Goal: Information Seeking & Learning: Learn about a topic

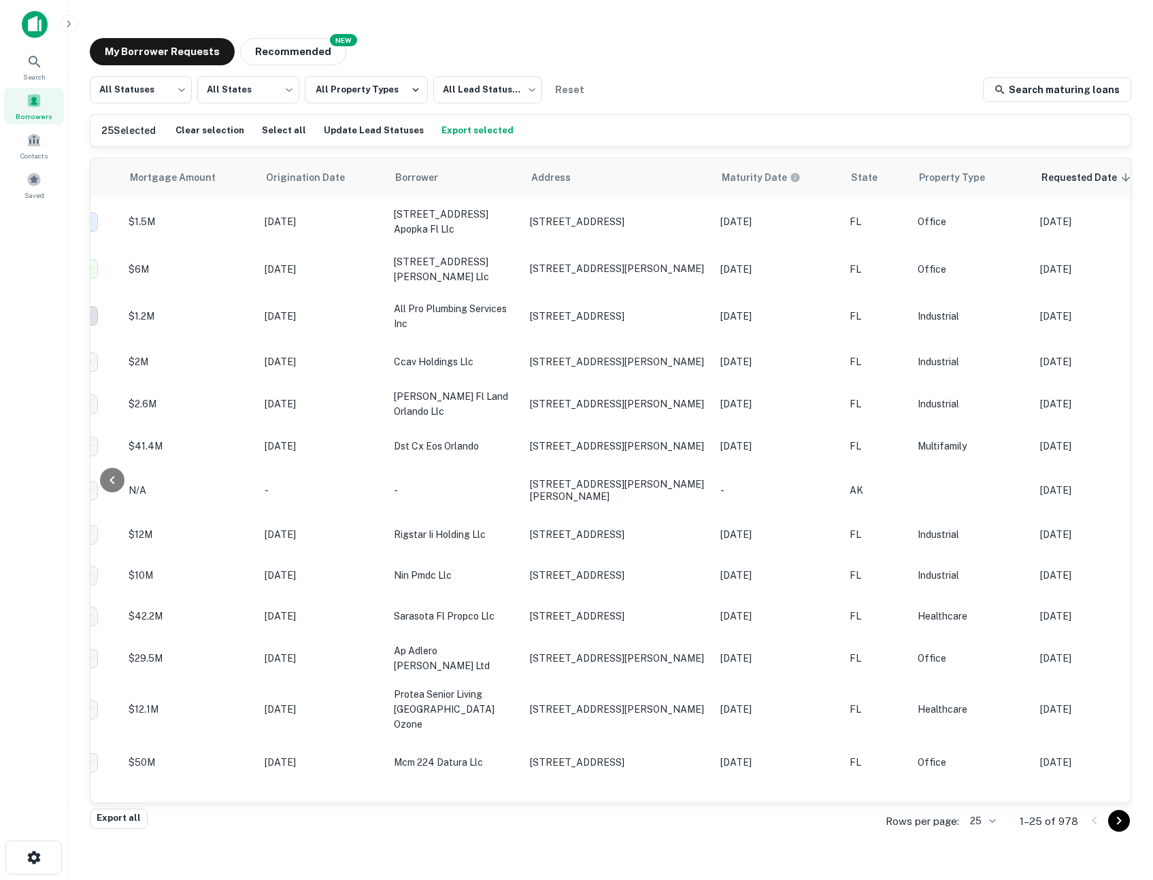
scroll to position [0, 421]
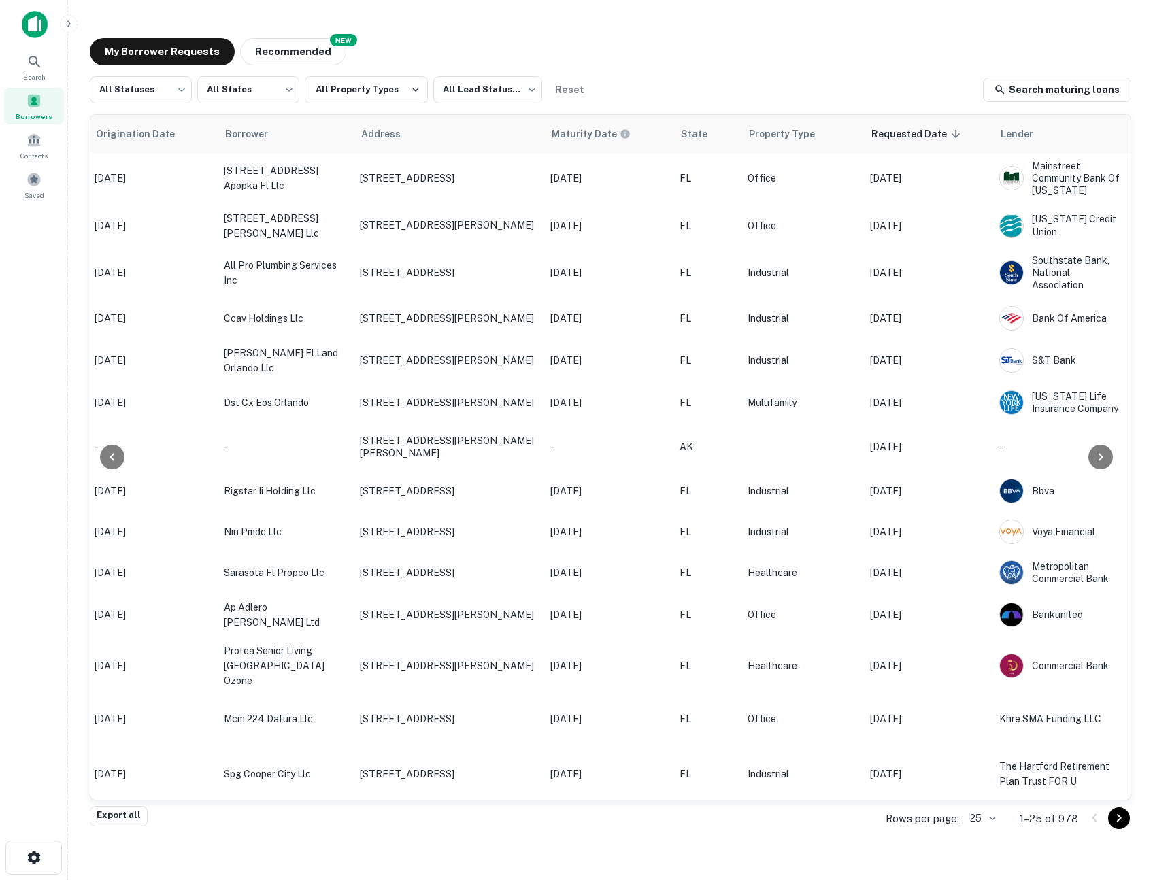
scroll to position [0, 421]
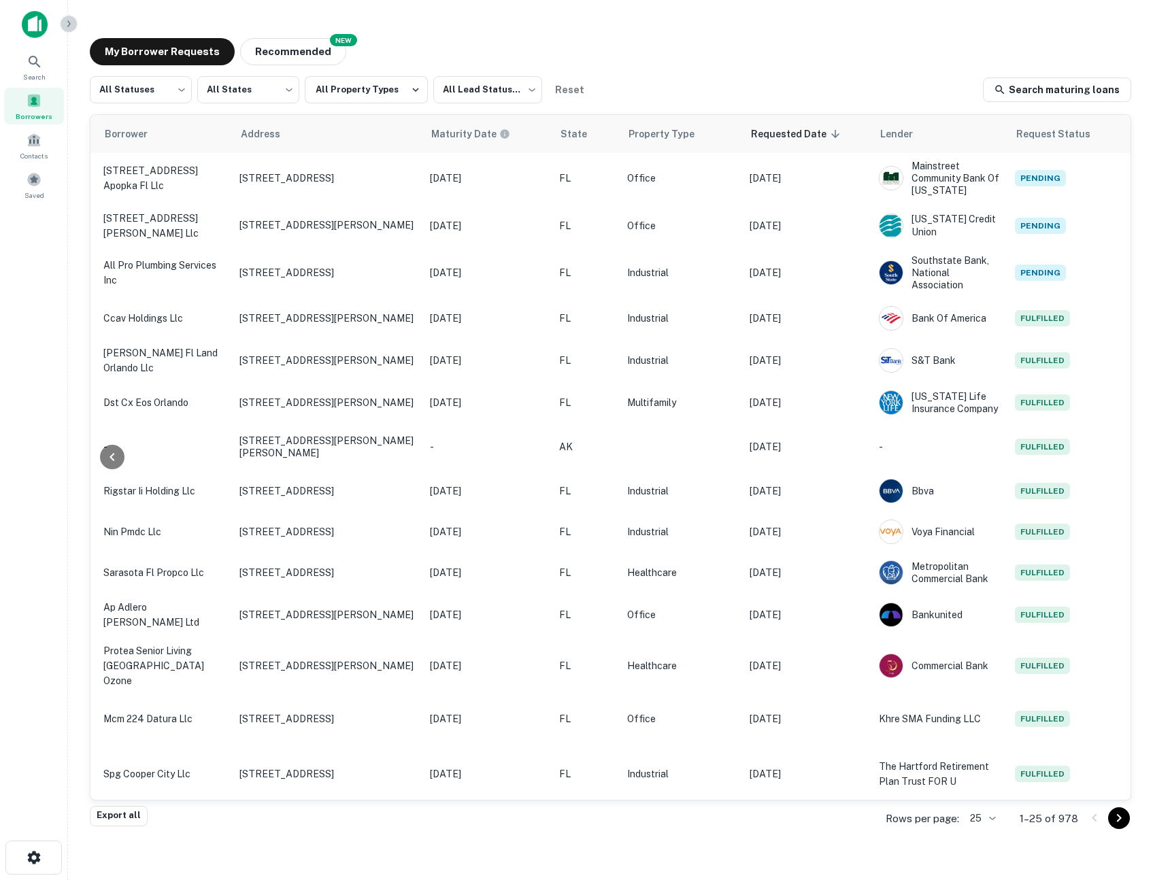
click at [65, 16] on button "button" at bounding box center [69, 24] width 18 height 18
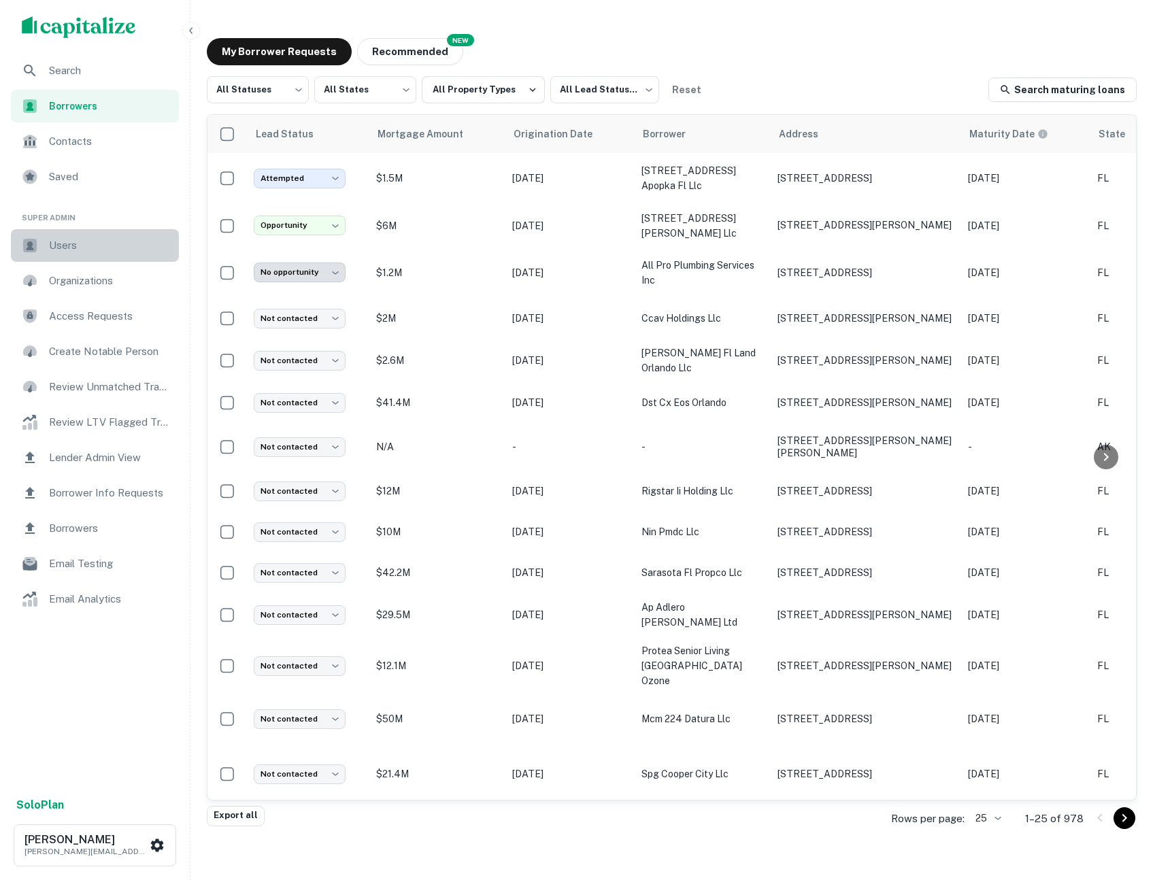
click at [73, 252] on span "Users" at bounding box center [110, 245] width 122 height 16
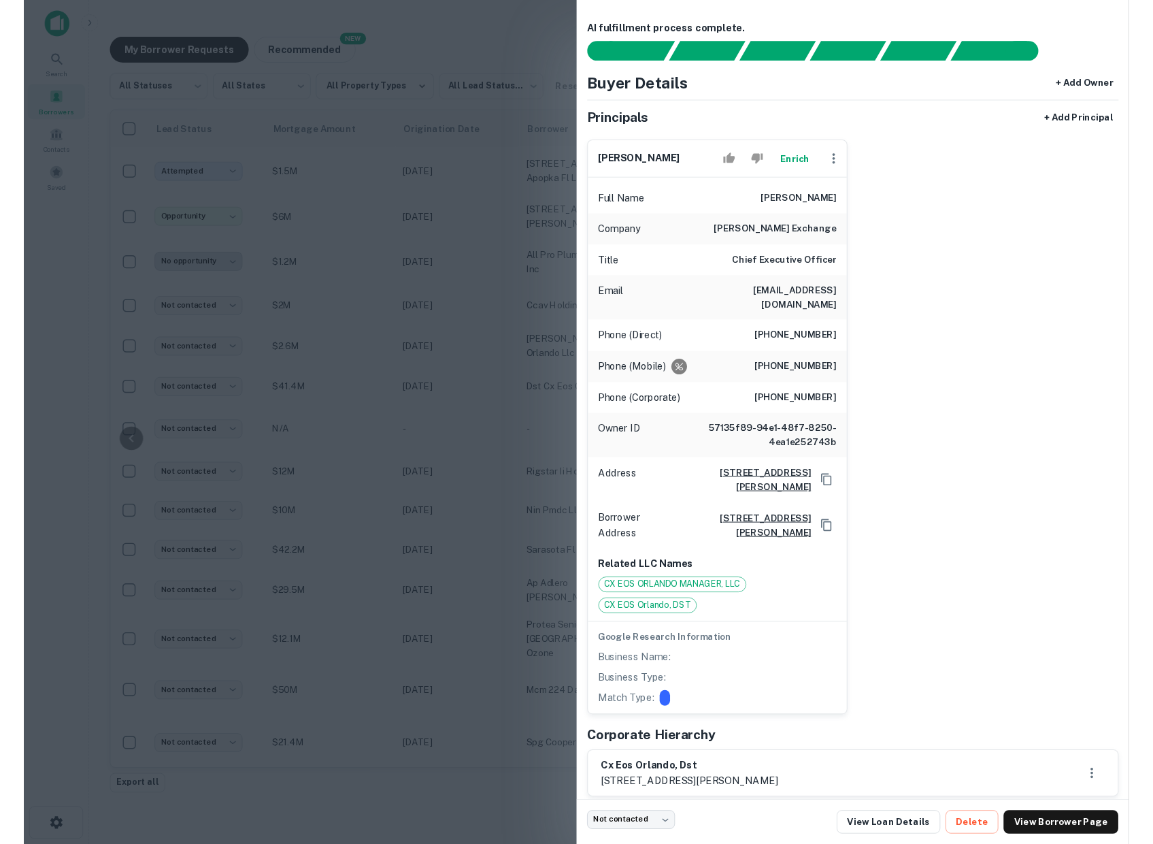
scroll to position [69, 268]
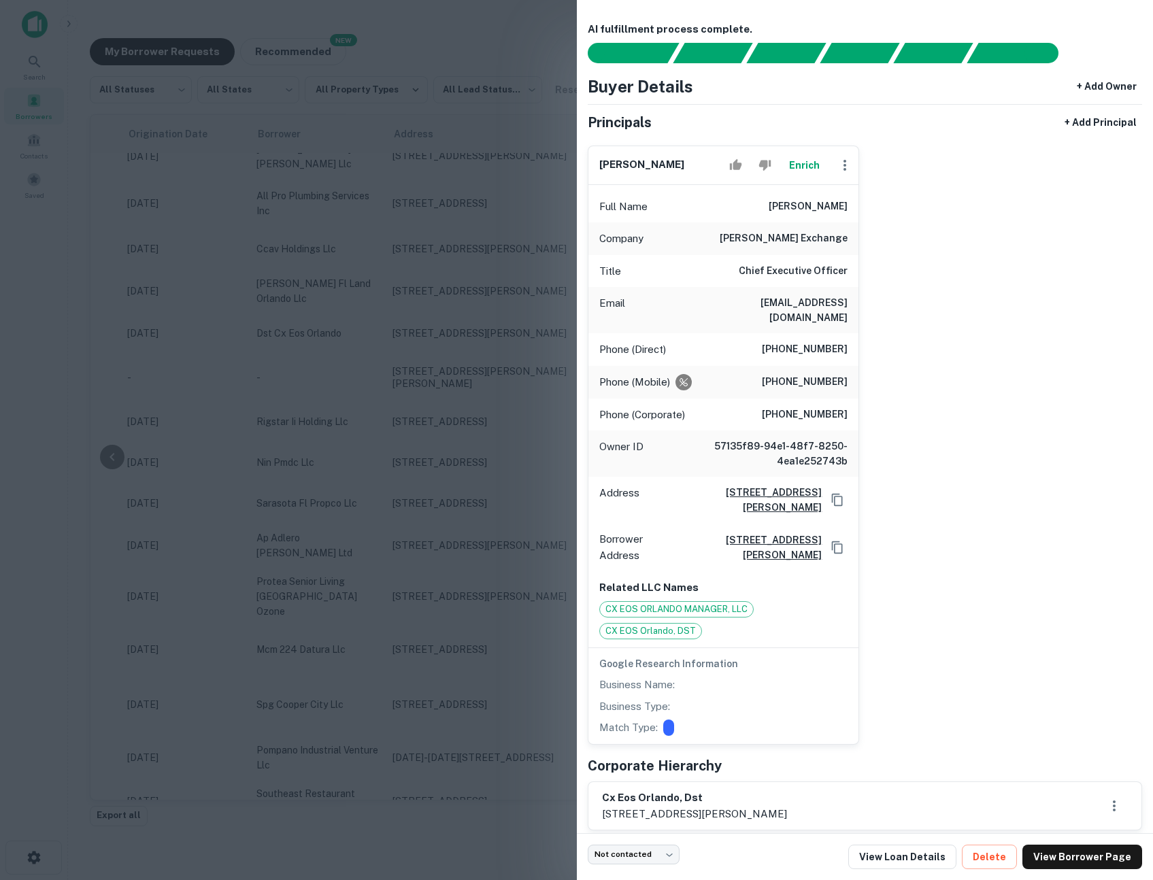
click at [337, 117] on div at bounding box center [576, 440] width 1153 height 880
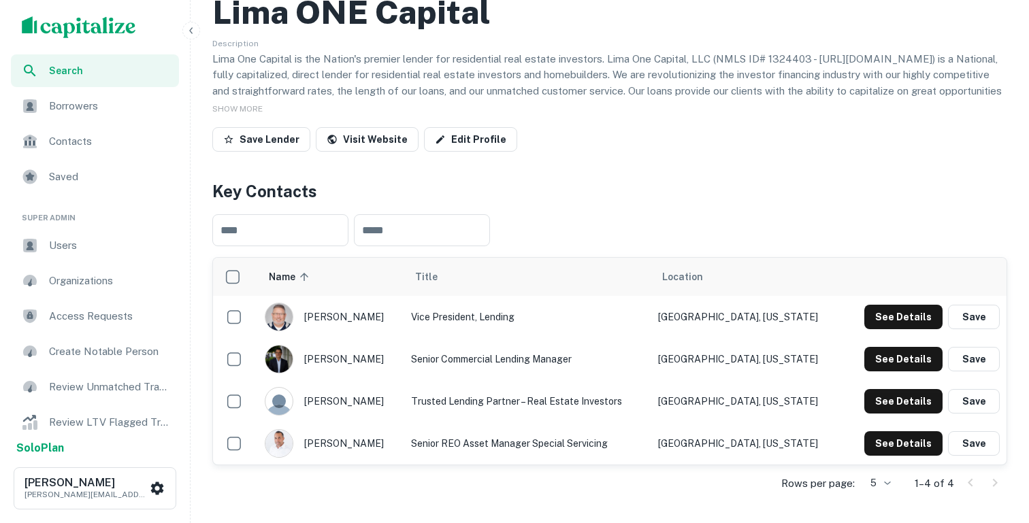
scroll to position [76, 0]
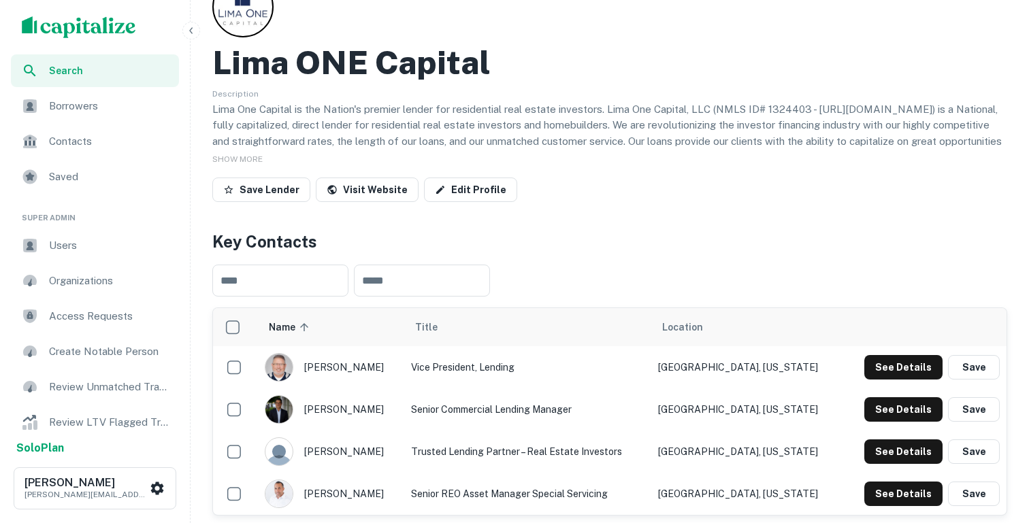
click at [189, 30] on icon "button" at bounding box center [191, 30] width 11 height 11
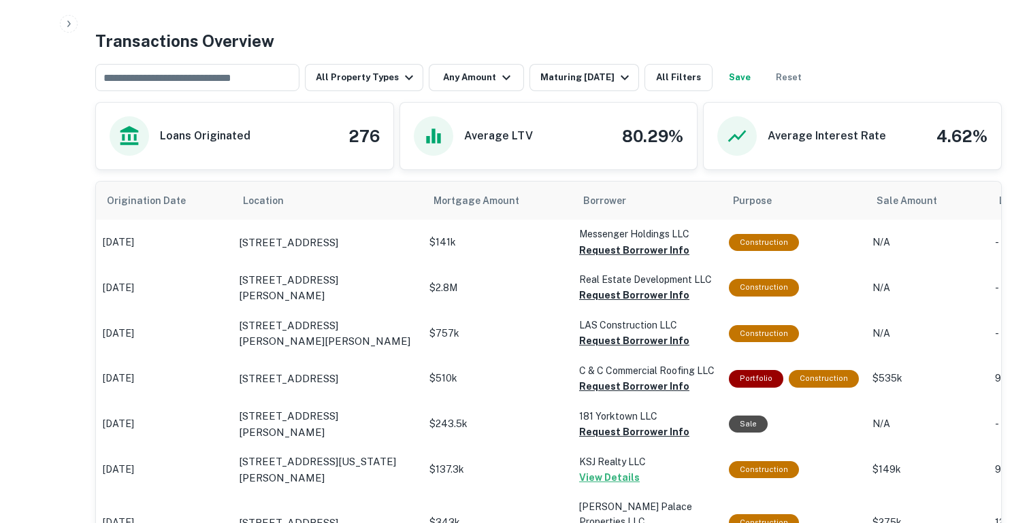
scroll to position [640, 0]
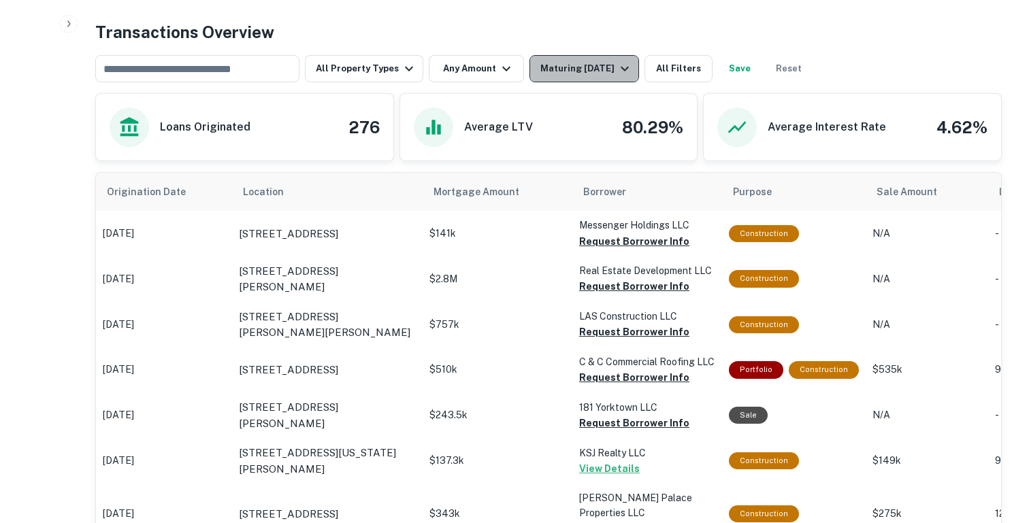
click at [582, 68] on div "Maturing In 1 Year" at bounding box center [586, 69] width 93 height 16
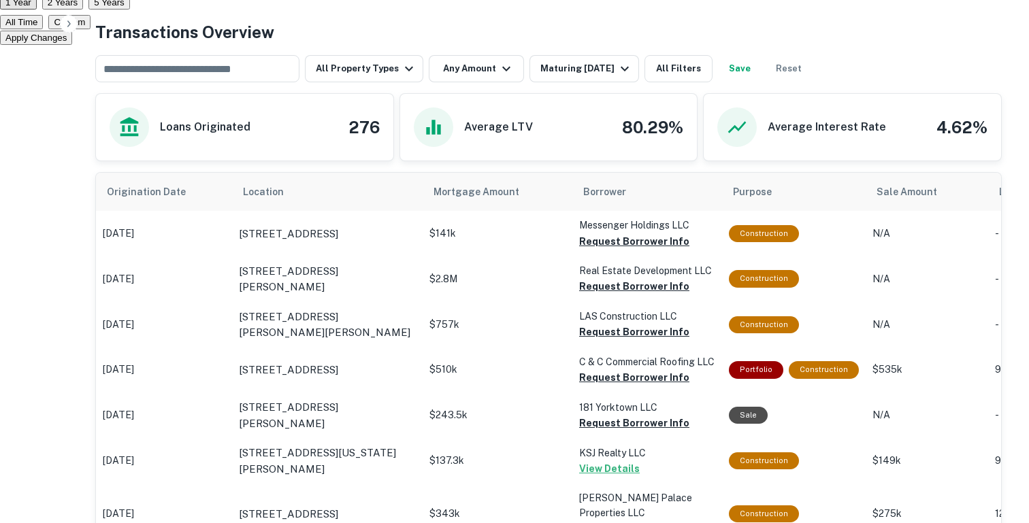
click at [43, 29] on button "All Time" at bounding box center [21, 22] width 43 height 14
click at [72, 45] on button "Apply Changes" at bounding box center [36, 38] width 72 height 14
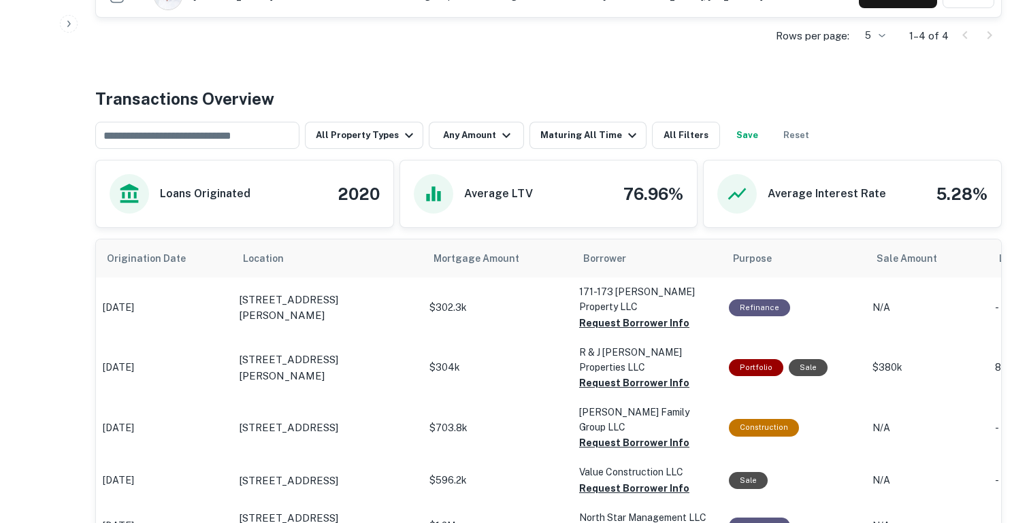
scroll to position [640, 0]
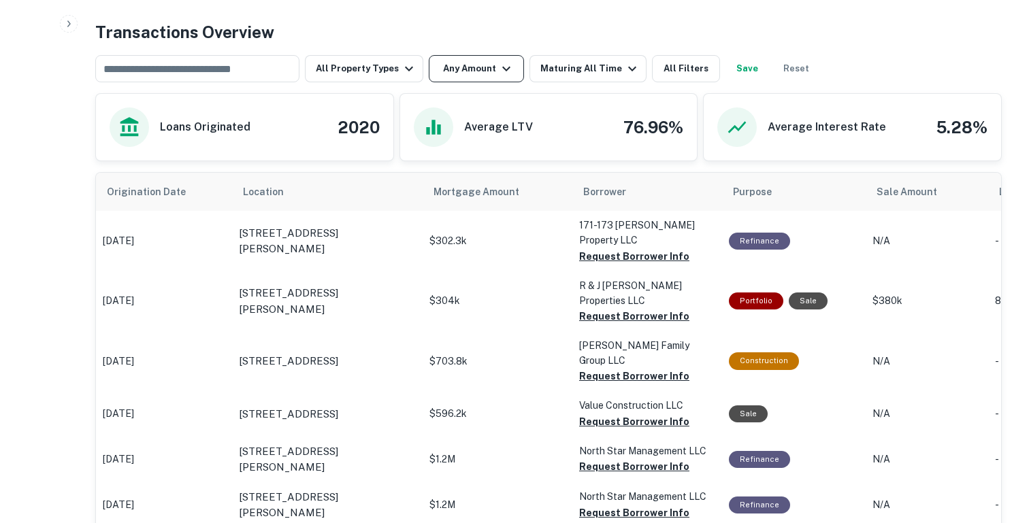
click at [477, 69] on button "Any Amount" at bounding box center [476, 68] width 95 height 27
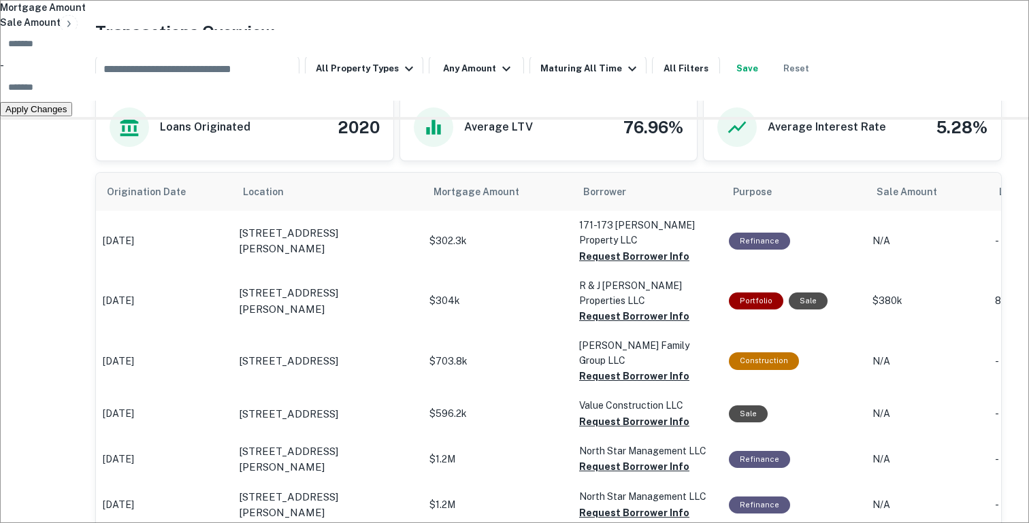
click at [367, 84] on div at bounding box center [514, 261] width 1029 height 523
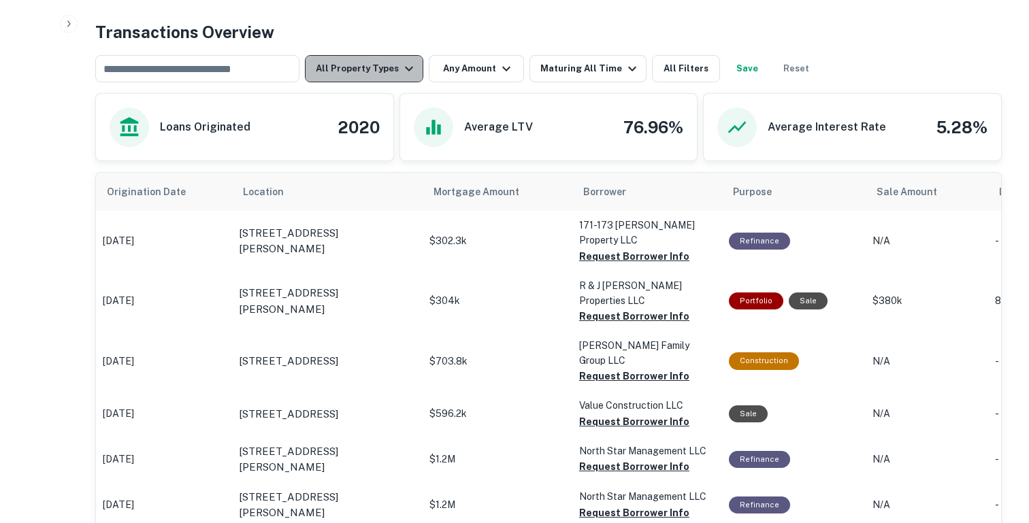
click at [367, 63] on button "All Property Types" at bounding box center [364, 68] width 118 height 27
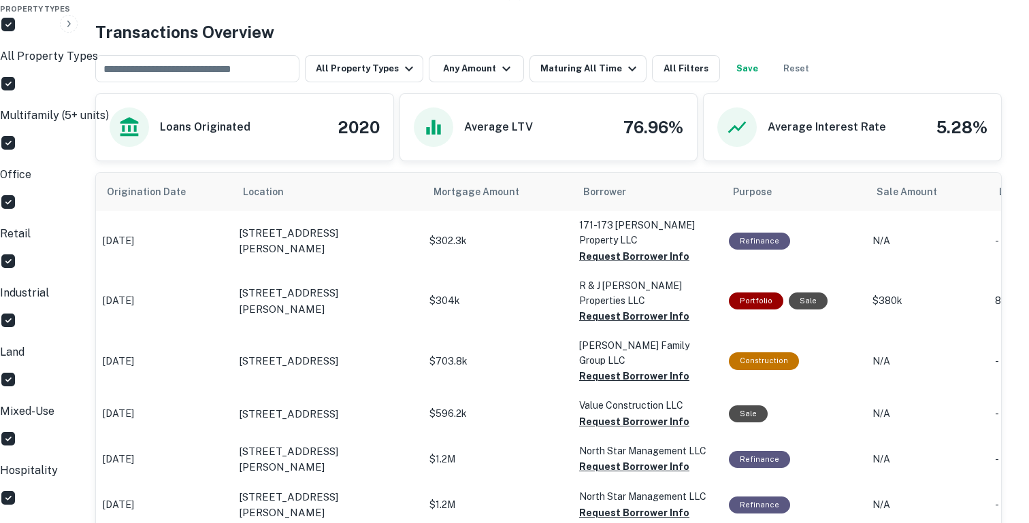
click at [399, 32] on div at bounding box center [514, 261] width 1029 height 523
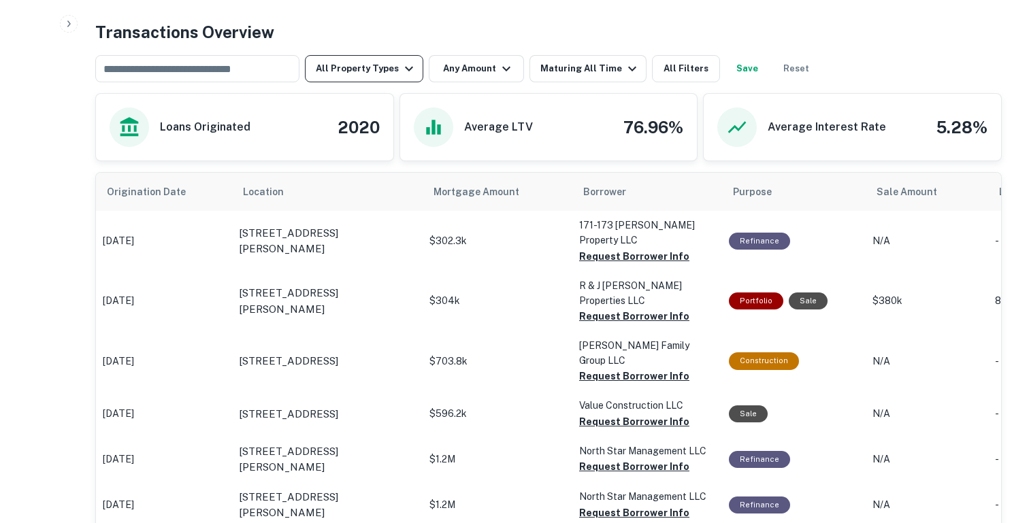
click at [367, 65] on button "All Property Types" at bounding box center [364, 68] width 118 height 27
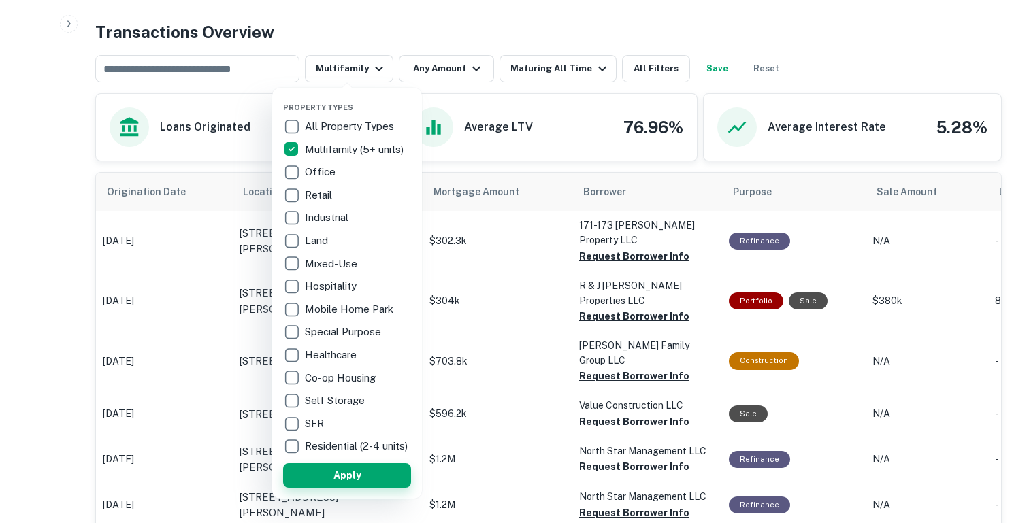
click at [330, 484] on button "Apply" at bounding box center [347, 475] width 128 height 24
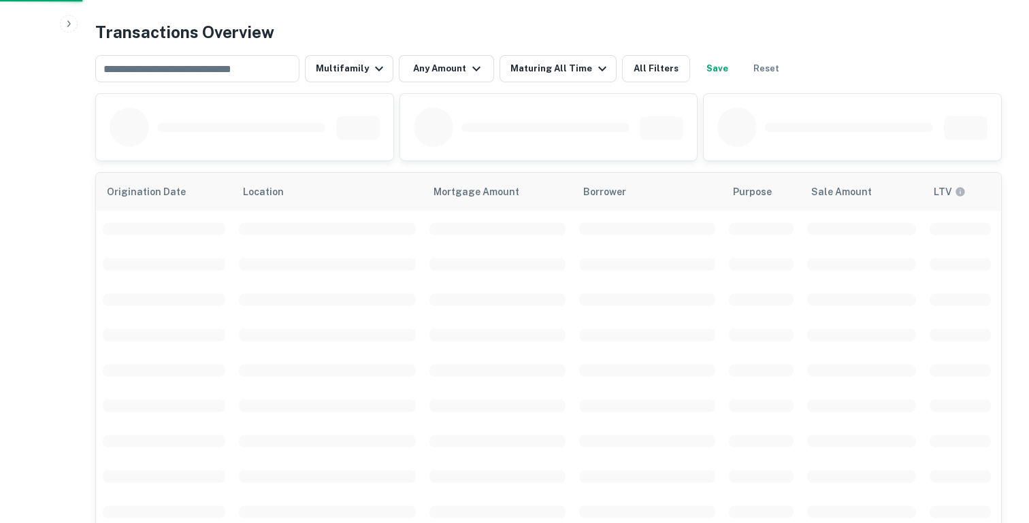
scroll to position [574, 0]
click at [441, 74] on button "Any Amount" at bounding box center [446, 69] width 95 height 27
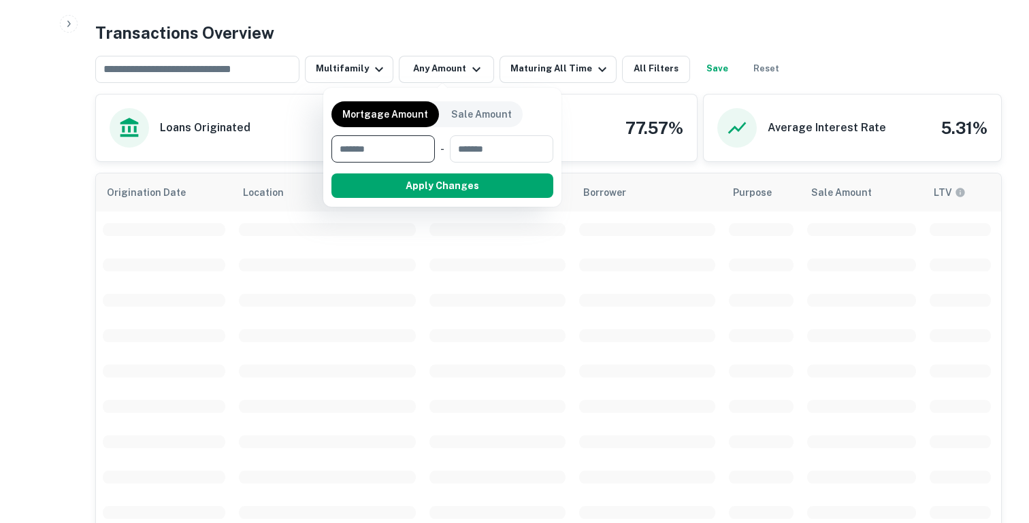
scroll to position [640, 0]
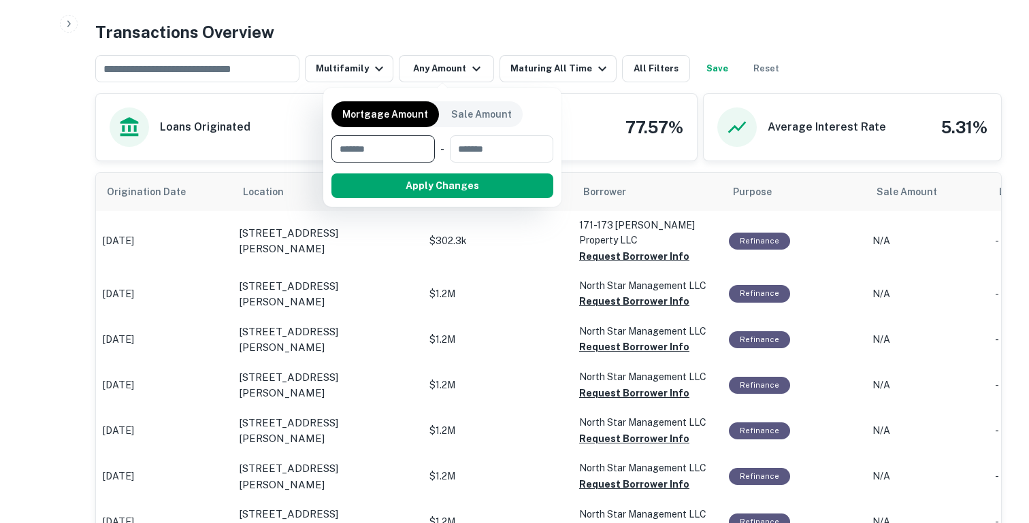
click at [382, 153] on input "number" at bounding box center [378, 148] width 94 height 27
type input "*******"
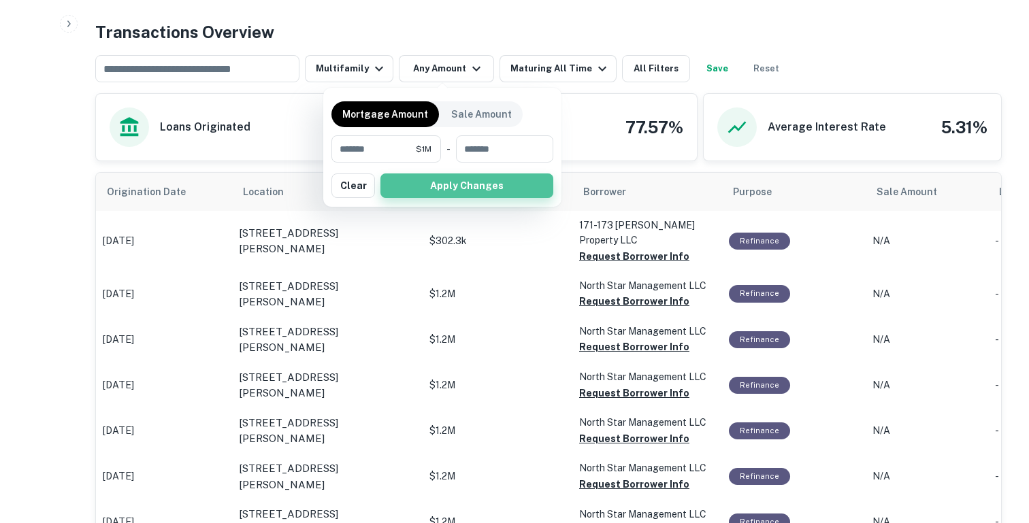
click at [418, 184] on button "Apply Changes" at bounding box center [466, 186] width 173 height 24
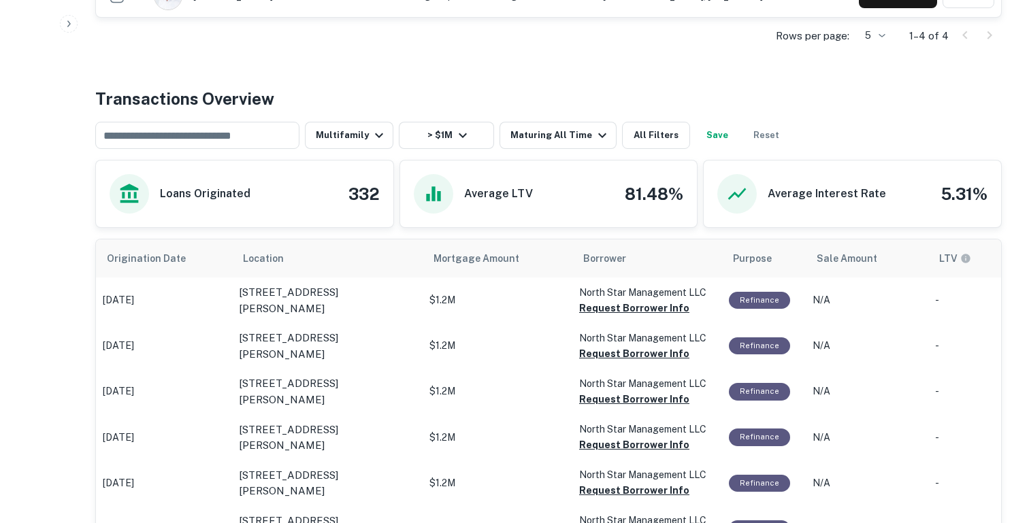
scroll to position [640, 0]
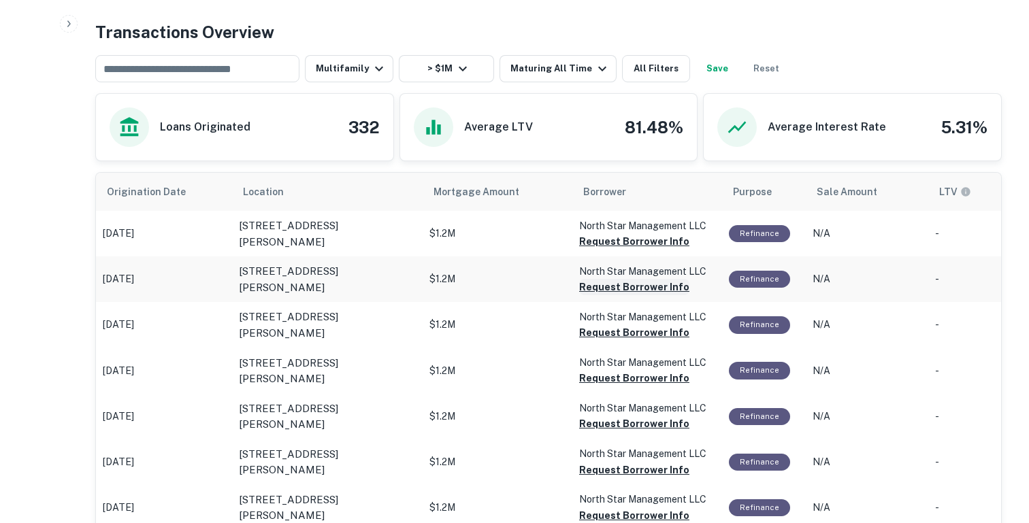
click at [629, 250] on button "Request Borrower Info" at bounding box center [634, 241] width 110 height 16
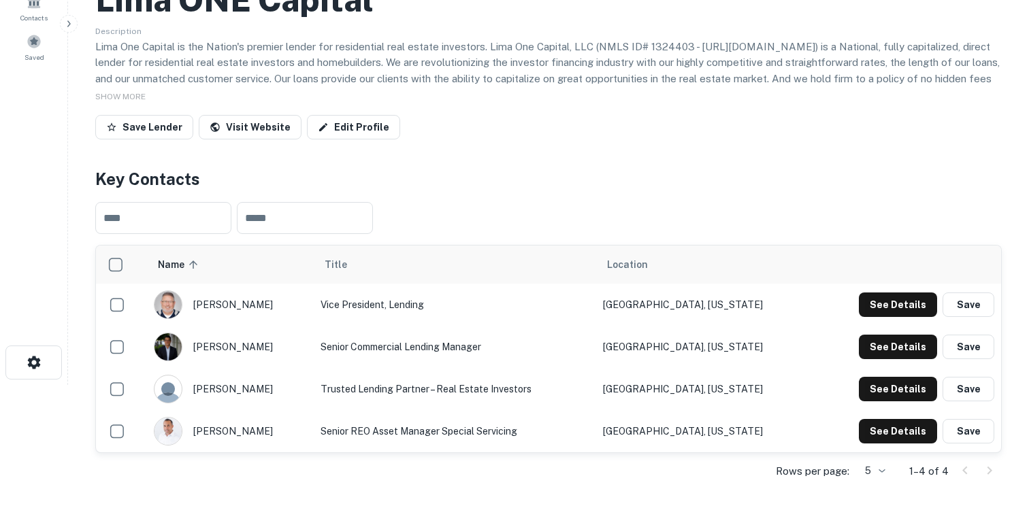
scroll to position [0, 0]
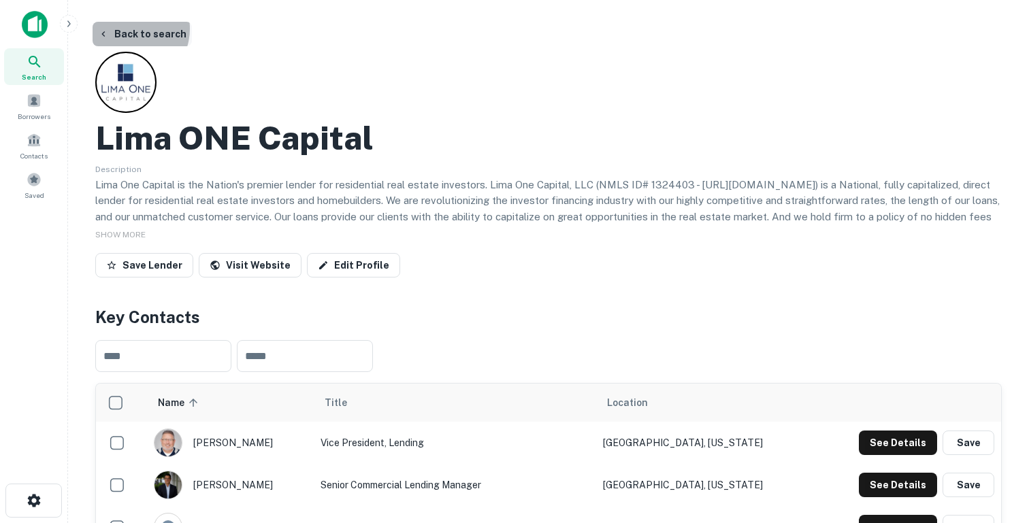
click at [127, 29] on button "Back to search" at bounding box center [142, 34] width 99 height 24
click at [112, 39] on button "Back to search" at bounding box center [142, 34] width 99 height 24
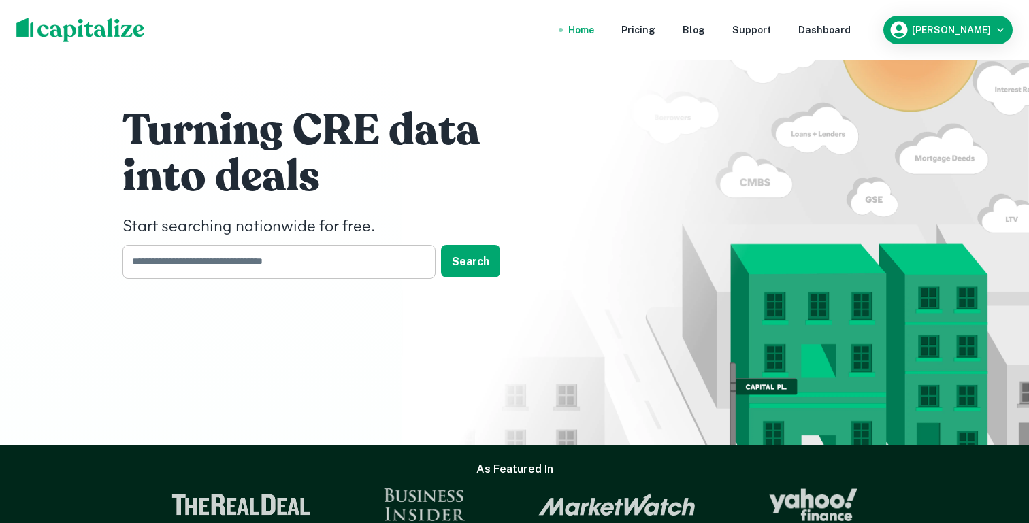
click at [203, 261] on input "text" at bounding box center [273, 261] width 303 height 33
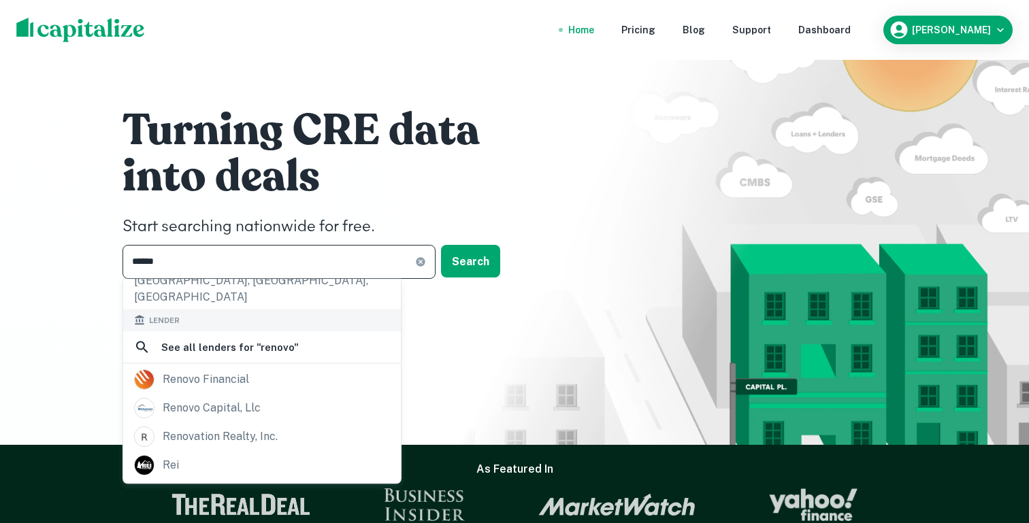
scroll to position [255, 0]
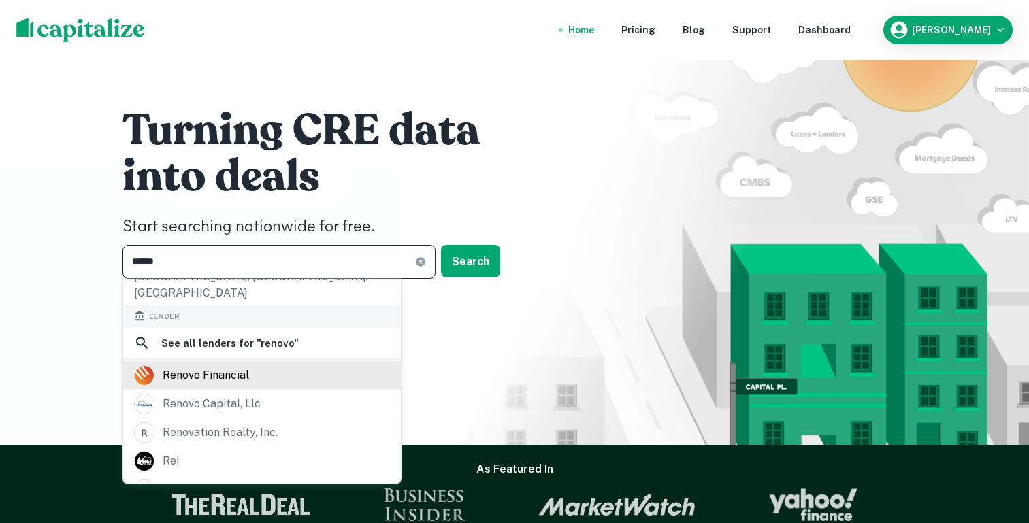
type input "******"
click at [201, 365] on div "renovo financial" at bounding box center [206, 375] width 86 height 20
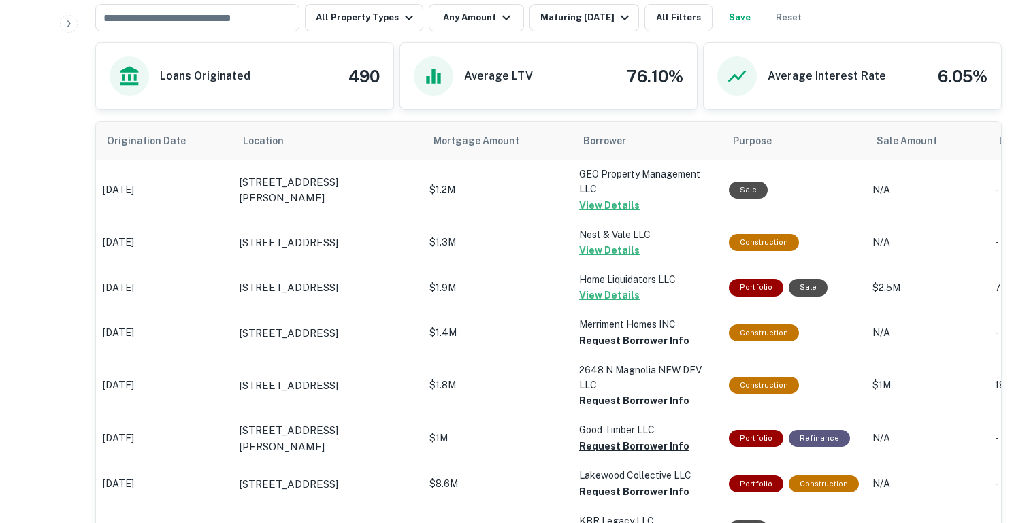
scroll to position [705, 0]
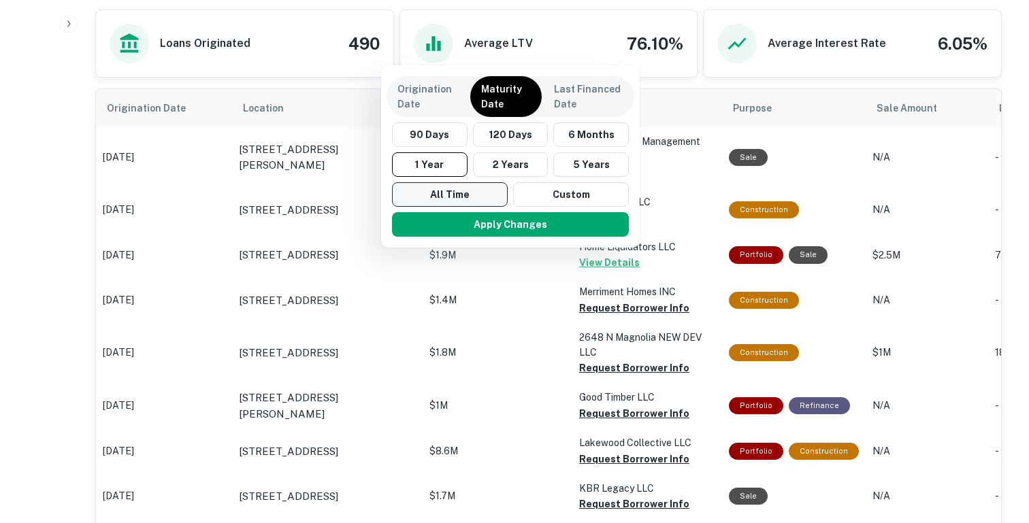
click at [454, 190] on button "All Time" at bounding box center [450, 194] width 116 height 24
click at [455, 233] on button "Apply Changes" at bounding box center [511, 224] width 237 height 24
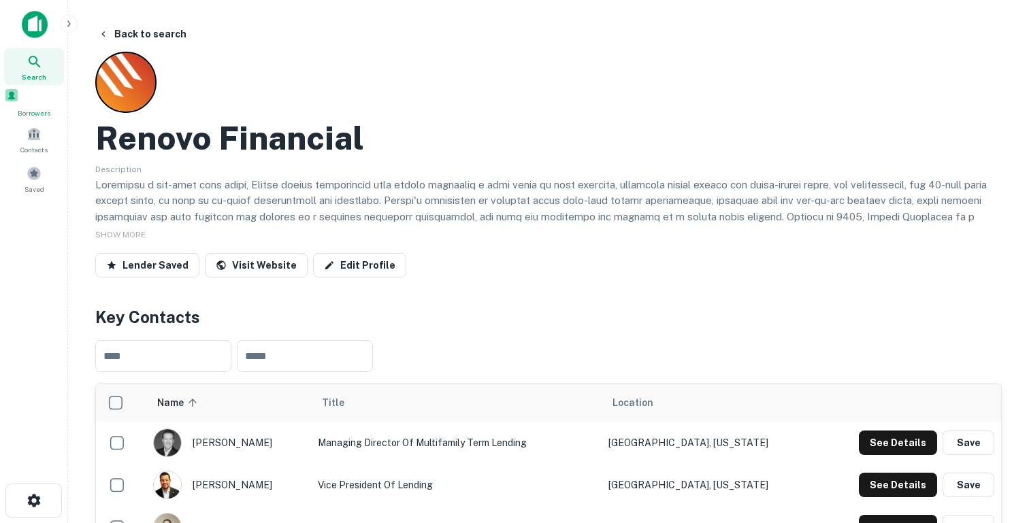
click at [19, 103] on span at bounding box center [11, 95] width 15 height 15
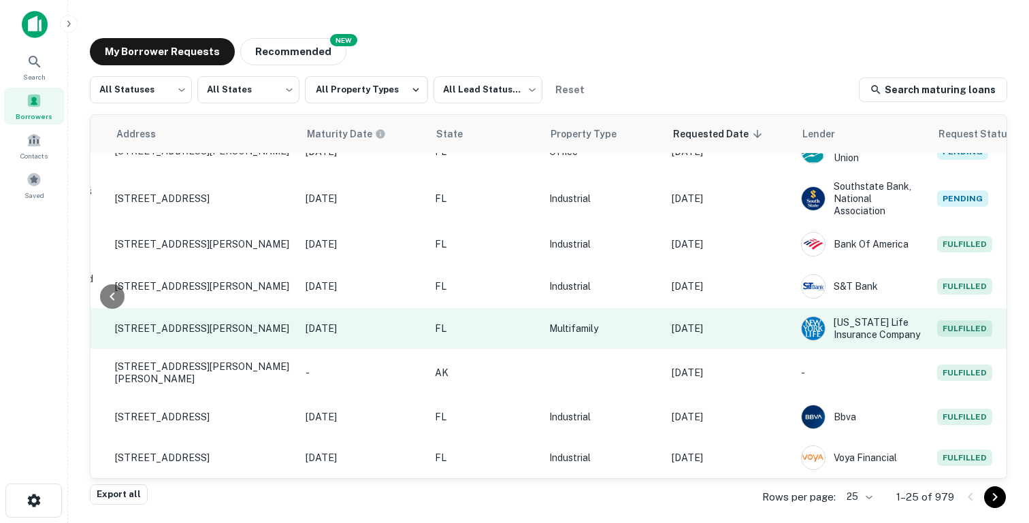
scroll to position [107, 546]
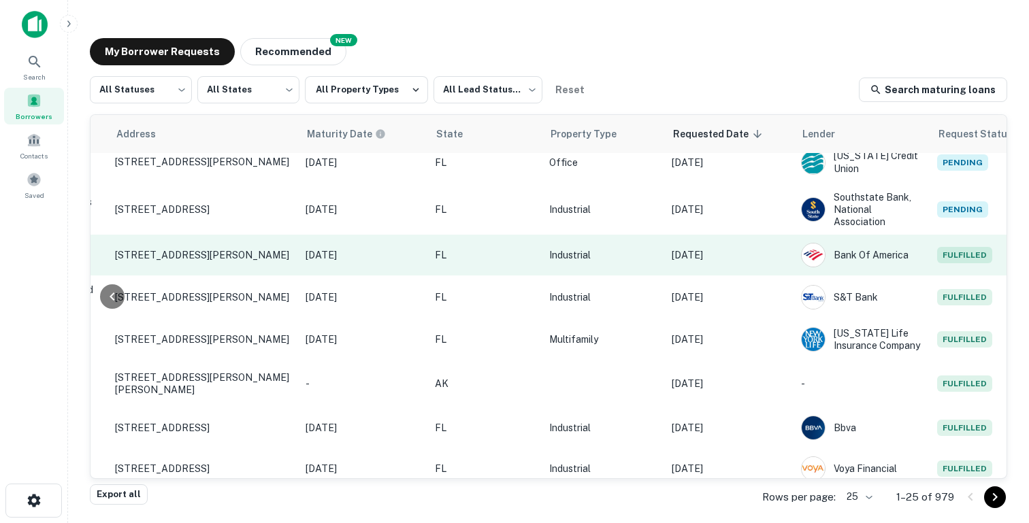
click at [711, 254] on p "[DATE]" at bounding box center [730, 255] width 116 height 15
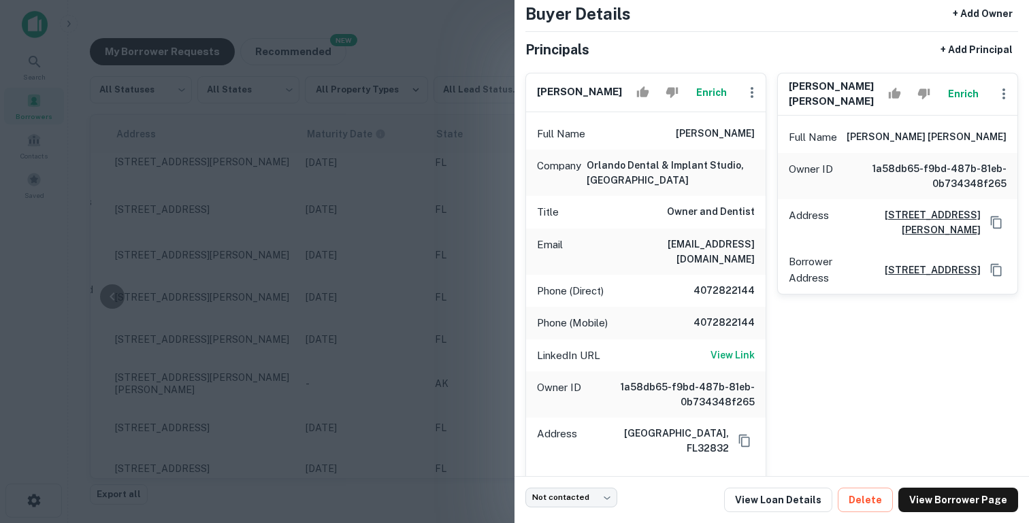
scroll to position [83, 0]
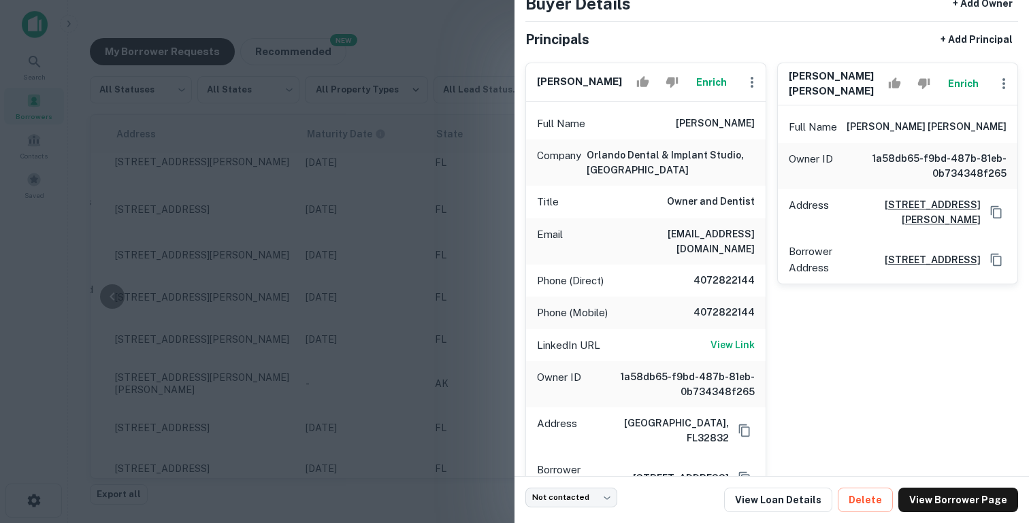
click at [714, 194] on h6 "Owner and Dentist" at bounding box center [711, 202] width 88 height 16
click at [442, 271] on div at bounding box center [514, 261] width 1029 height 523
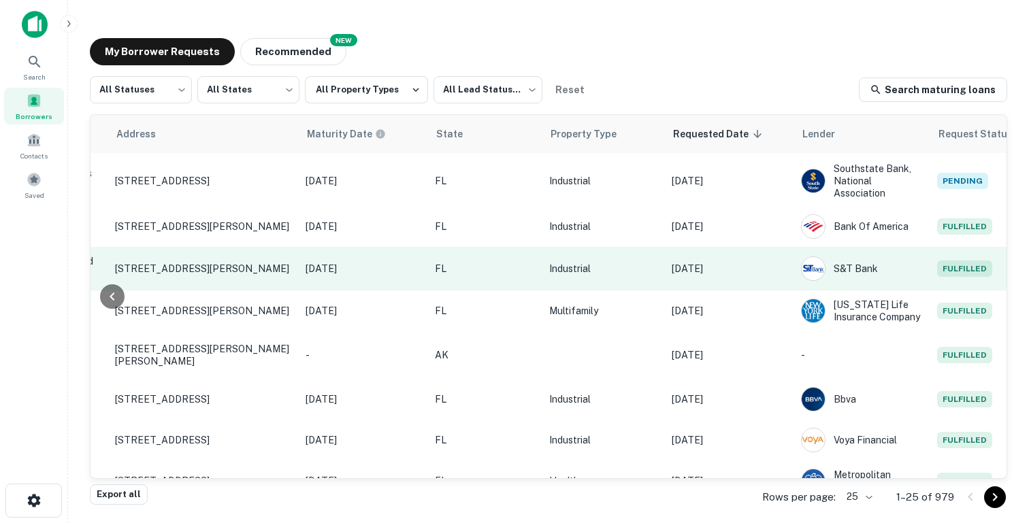
scroll to position [148, 546]
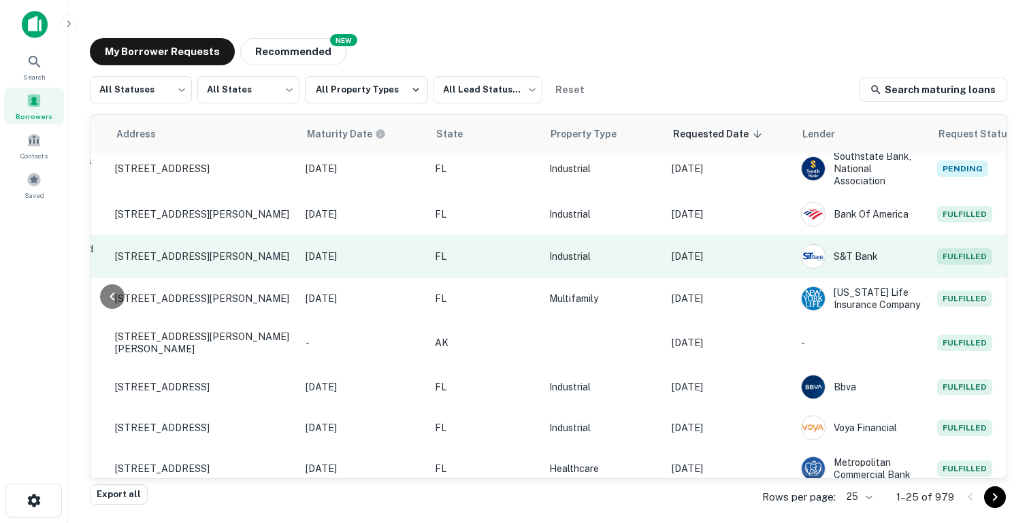
click at [716, 241] on td "[DATE]" at bounding box center [729, 257] width 129 height 44
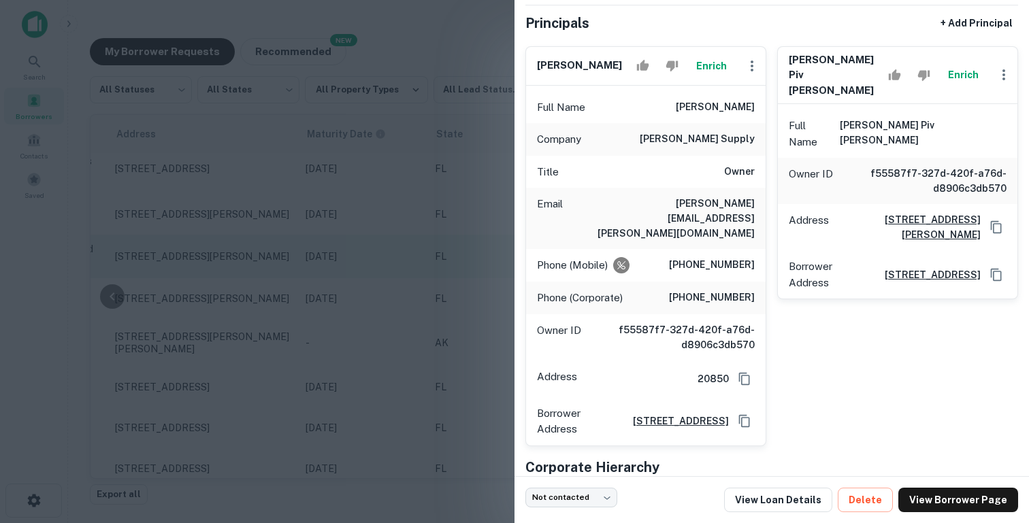
scroll to position [102, 0]
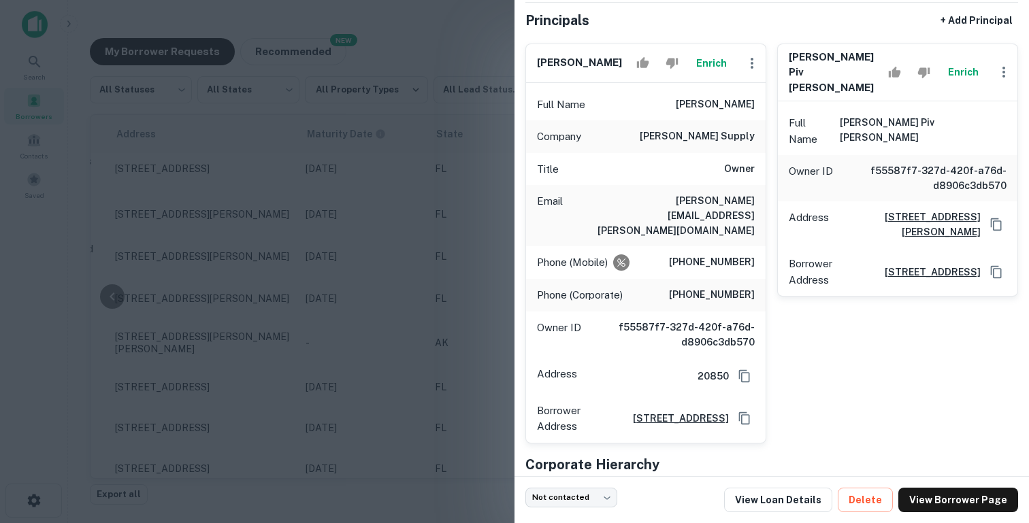
click at [400, 277] on div at bounding box center [514, 261] width 1029 height 523
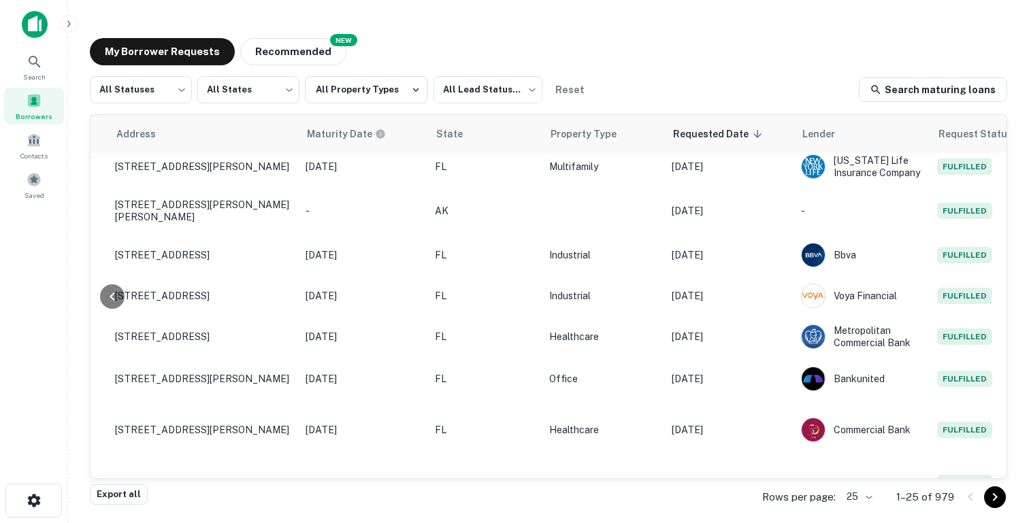
scroll to position [332, 546]
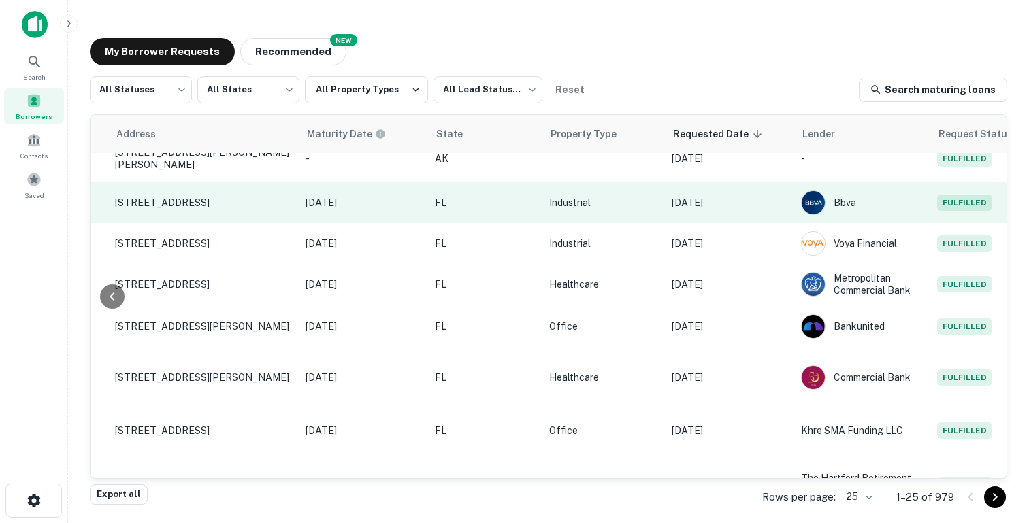
click at [717, 212] on td "[DATE]" at bounding box center [729, 202] width 129 height 41
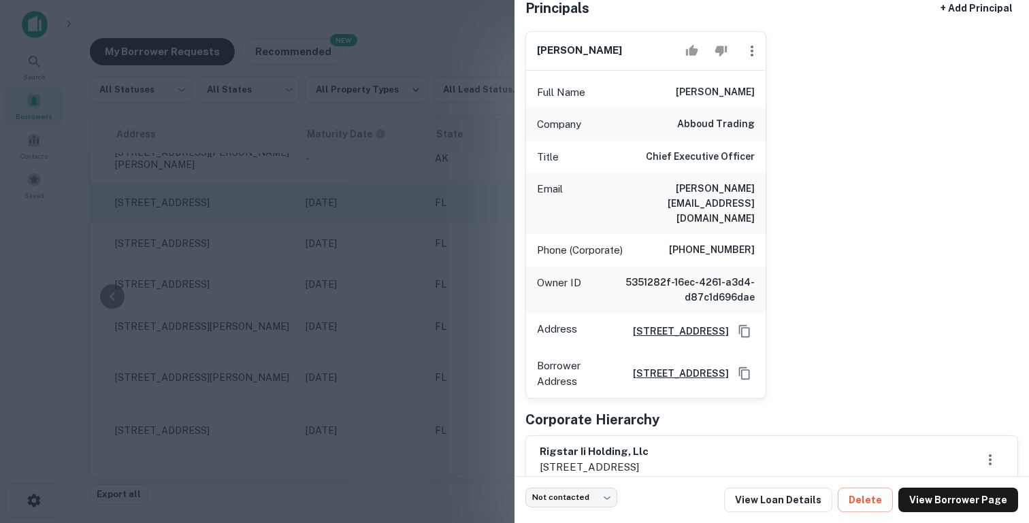
scroll to position [101, 0]
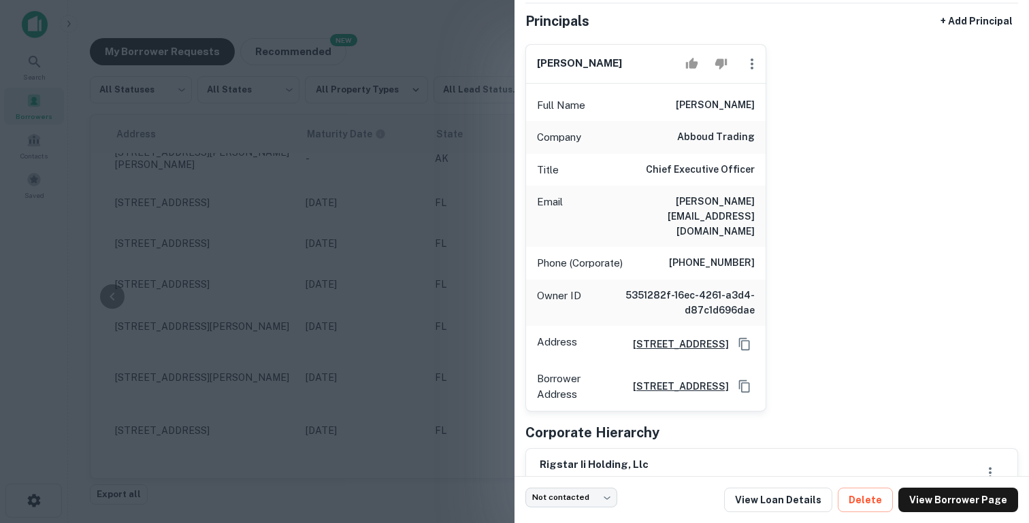
click at [113, 166] on div at bounding box center [514, 261] width 1029 height 523
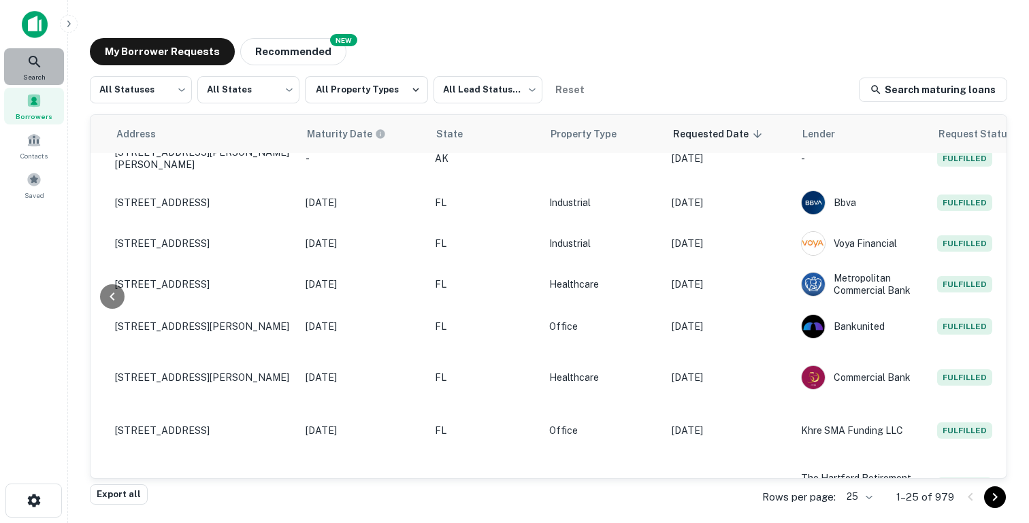
click at [35, 56] on icon at bounding box center [35, 62] width 12 height 12
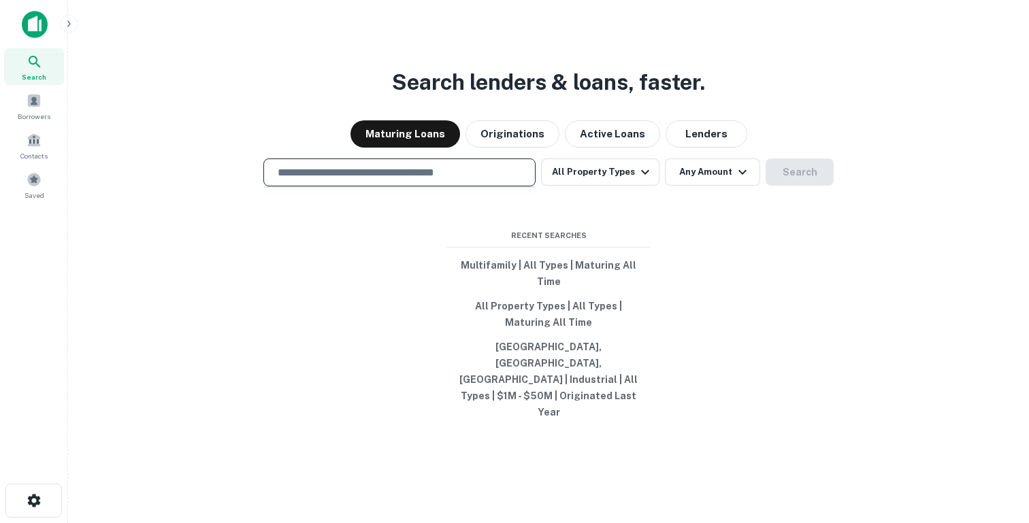
click at [323, 180] on input "text" at bounding box center [399, 173] width 260 height 16
type input "*"
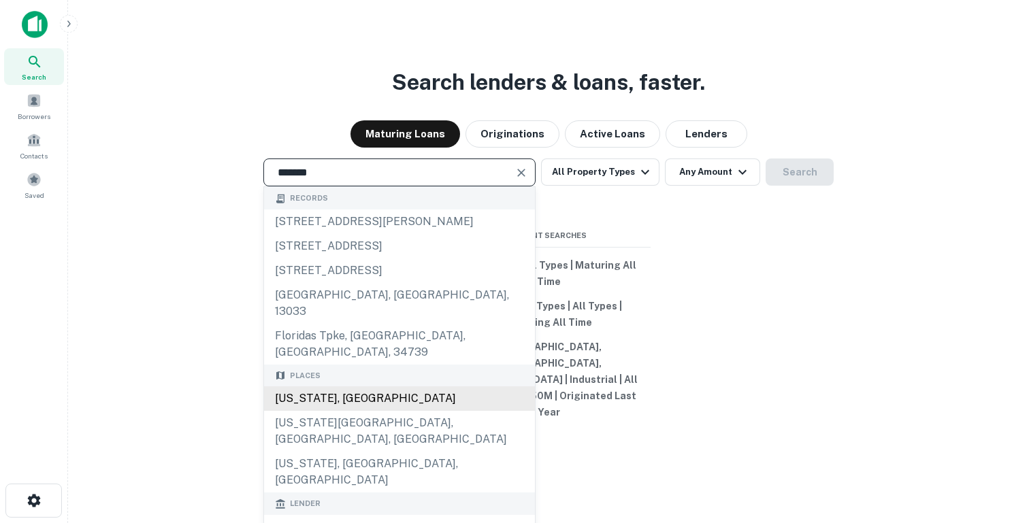
click at [333, 401] on div "[US_STATE], [GEOGRAPHIC_DATA]" at bounding box center [399, 398] width 271 height 24
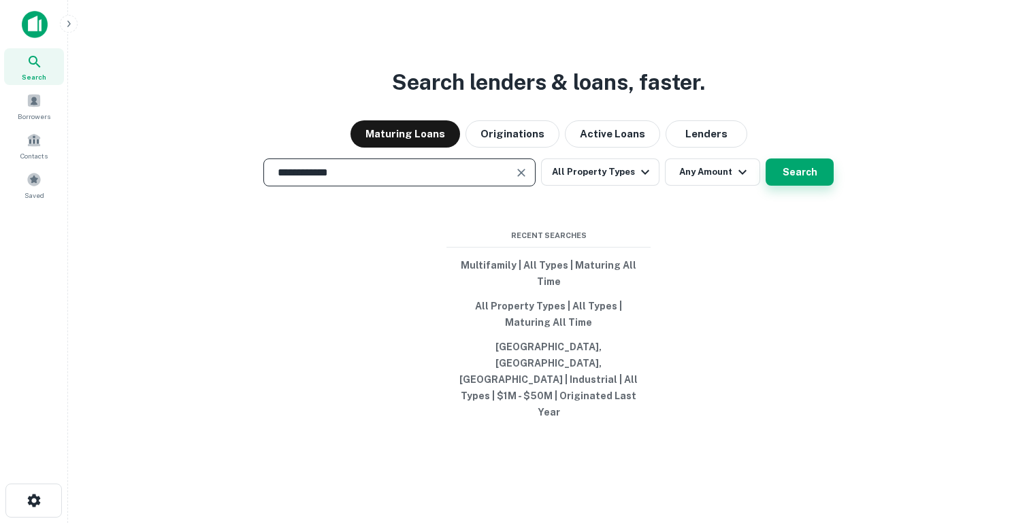
type input "**********"
click at [793, 186] on button "Search" at bounding box center [799, 172] width 68 height 27
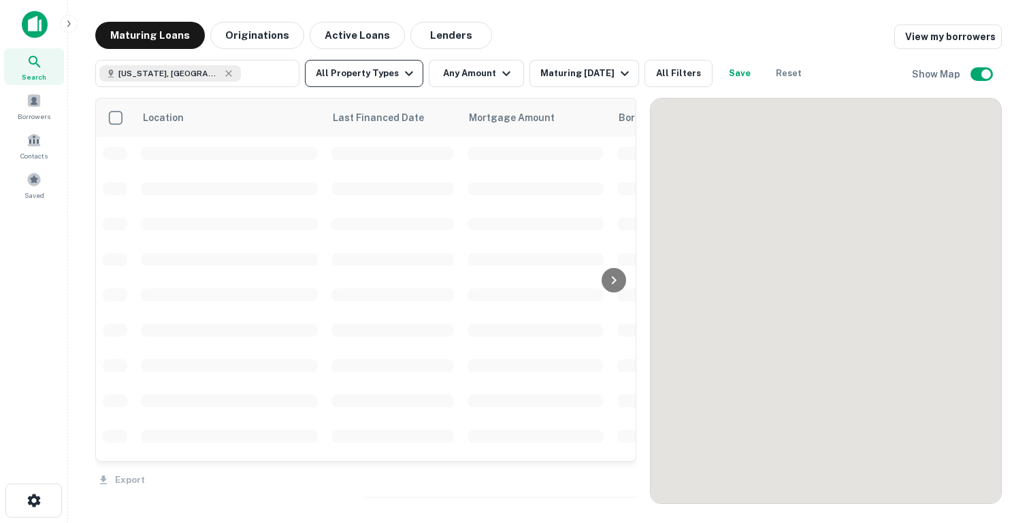
click at [395, 73] on button "All Property Types" at bounding box center [364, 73] width 118 height 27
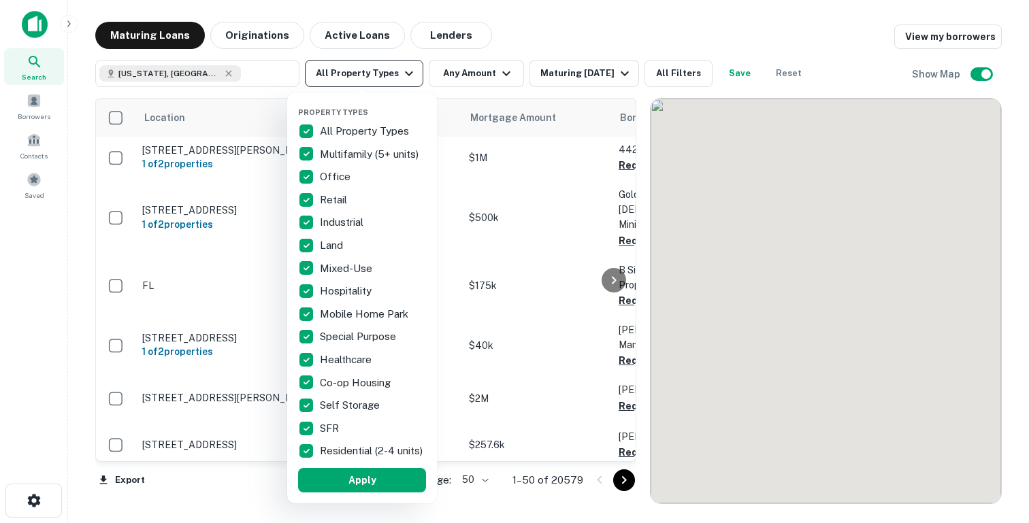
scroll to position [332, 0]
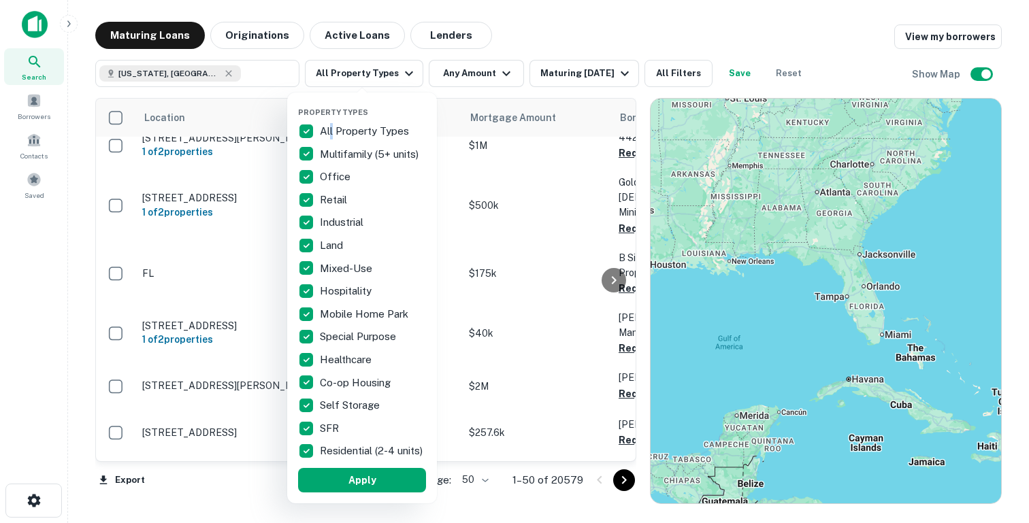
click at [331, 127] on p "All Property Types" at bounding box center [366, 131] width 92 height 16
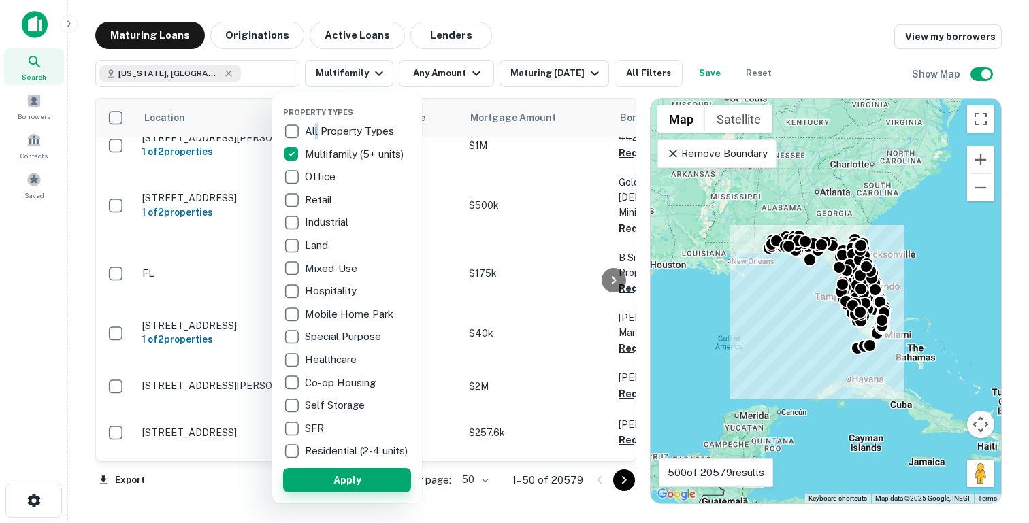
click at [325, 490] on button "Apply" at bounding box center [347, 480] width 128 height 24
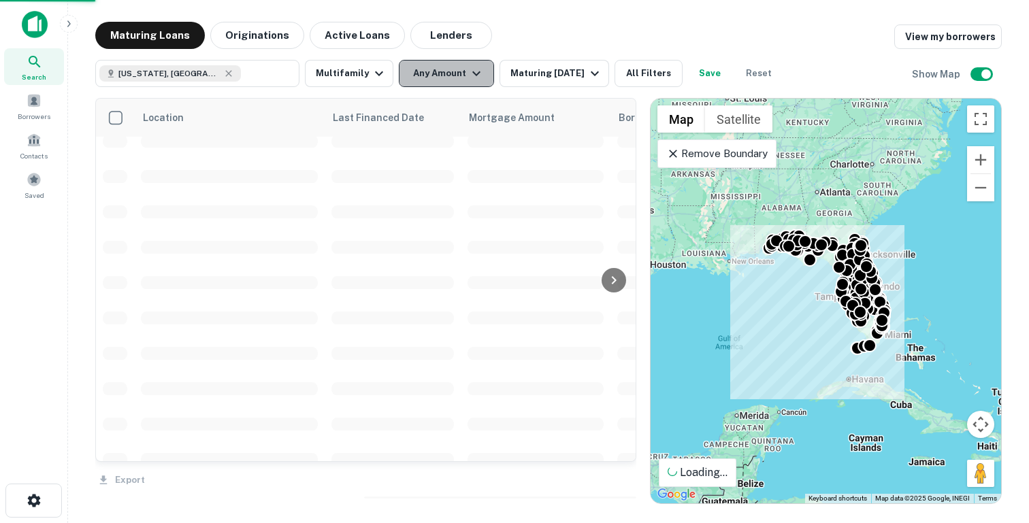
click at [432, 74] on button "Any Amount" at bounding box center [446, 73] width 95 height 27
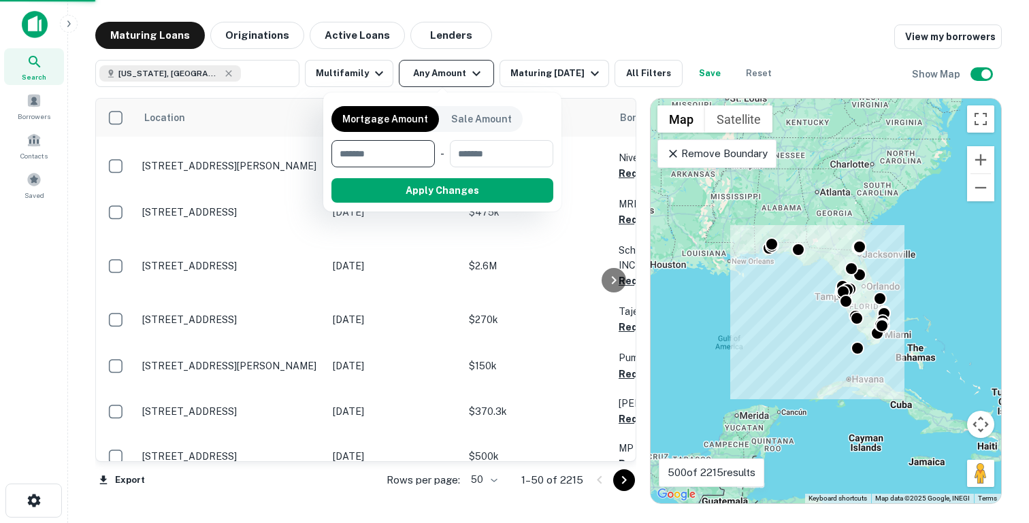
type input "*"
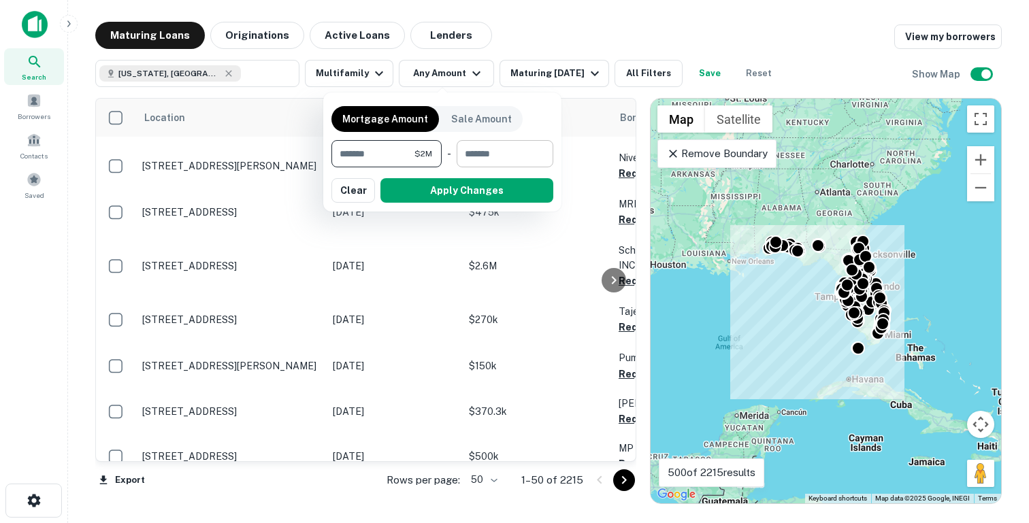
type input "*******"
click at [497, 146] on input "number" at bounding box center [500, 153] width 87 height 27
type input "********"
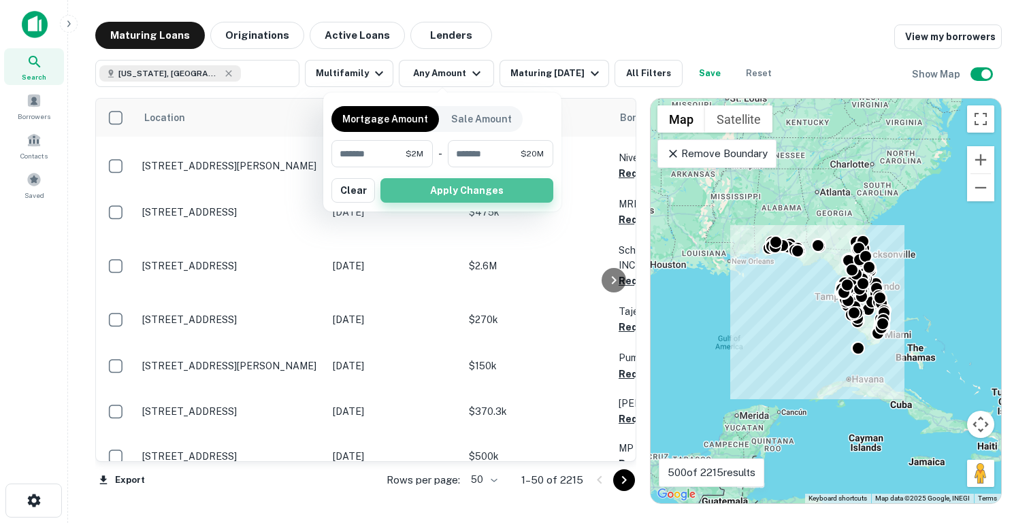
click at [458, 192] on button "Apply Changes" at bounding box center [466, 190] width 173 height 24
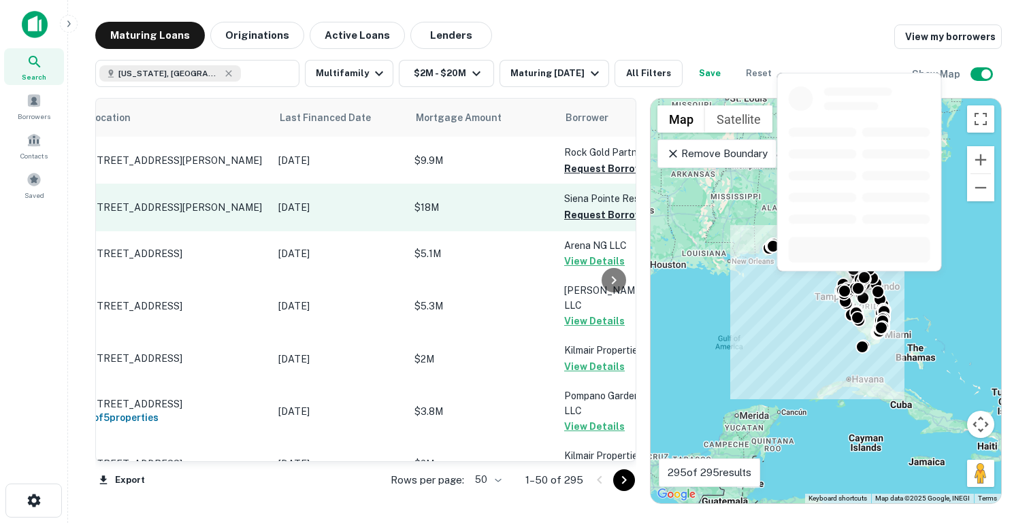
scroll to position [332, 308]
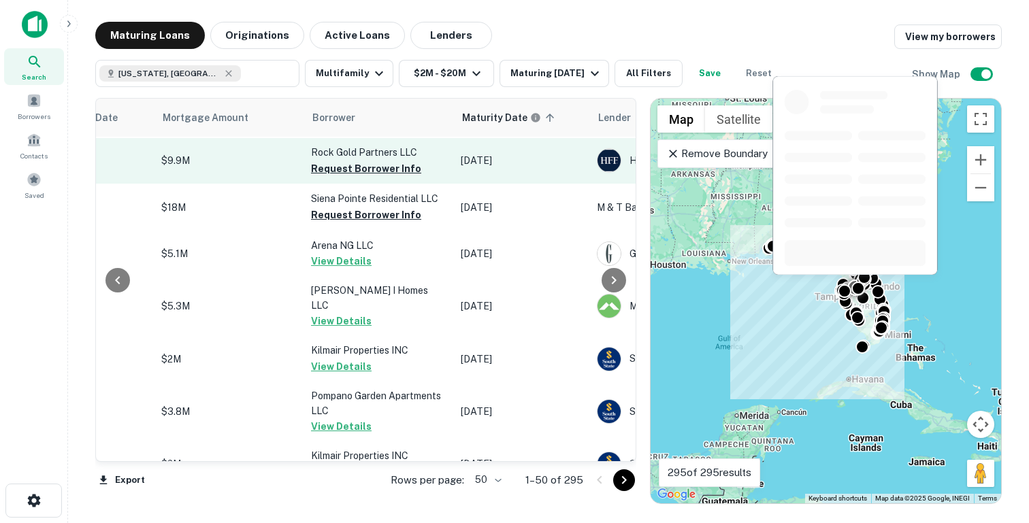
click at [352, 160] on p "Rock Gold Partners LLC" at bounding box center [379, 152] width 136 height 15
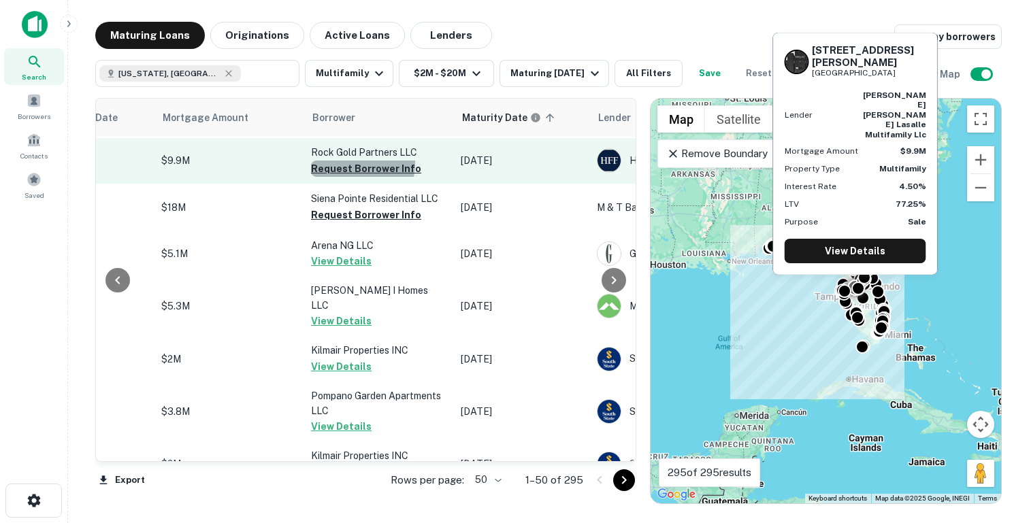
click at [346, 171] on button "Request Borrower Info" at bounding box center [366, 169] width 110 height 16
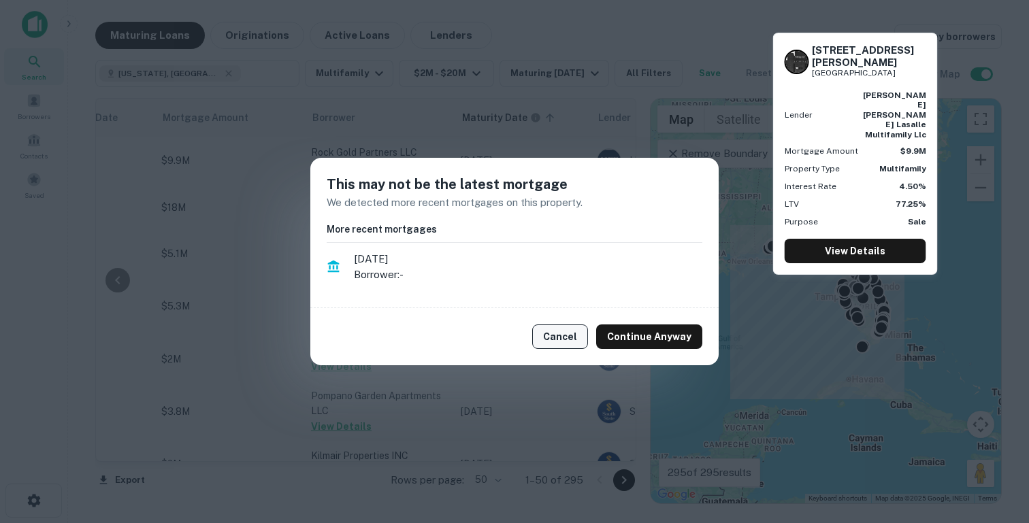
click at [570, 330] on button "Cancel" at bounding box center [560, 337] width 56 height 24
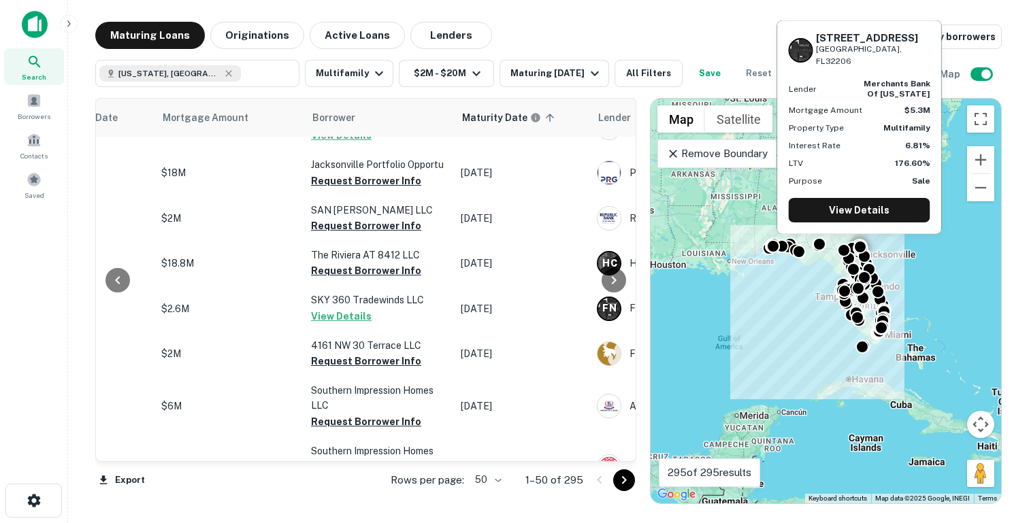
scroll to position [857, 308]
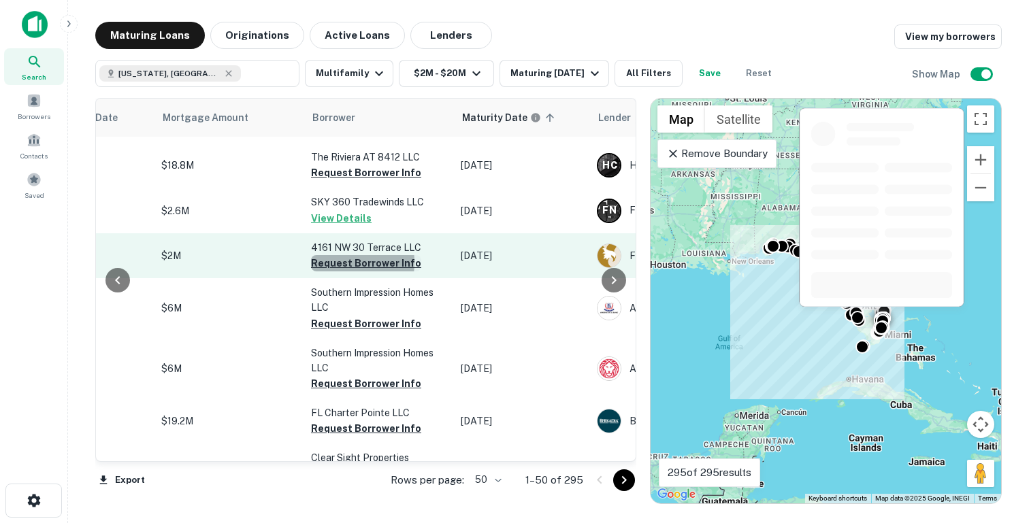
click at [331, 264] on button "Request Borrower Info" at bounding box center [366, 263] width 110 height 16
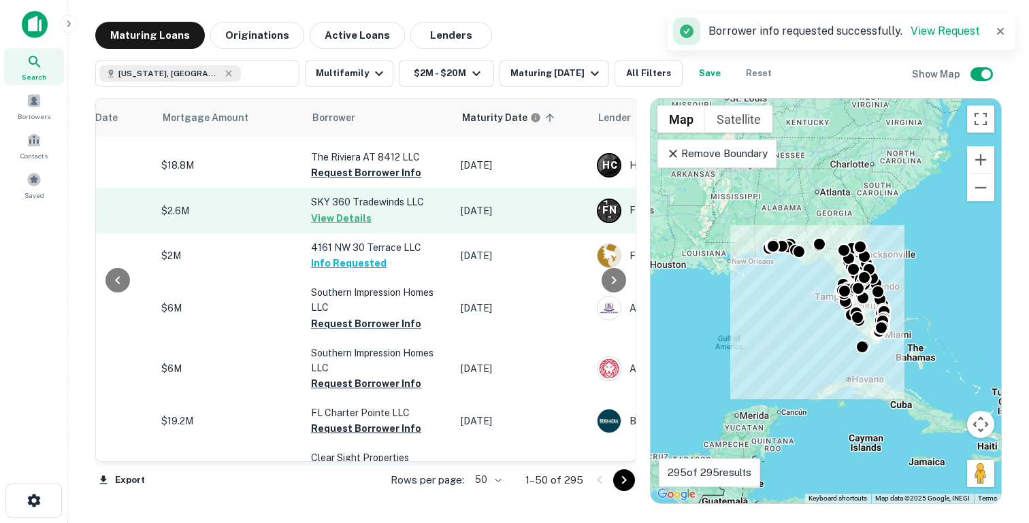
click at [280, 211] on p "$2.6M" at bounding box center [229, 210] width 136 height 15
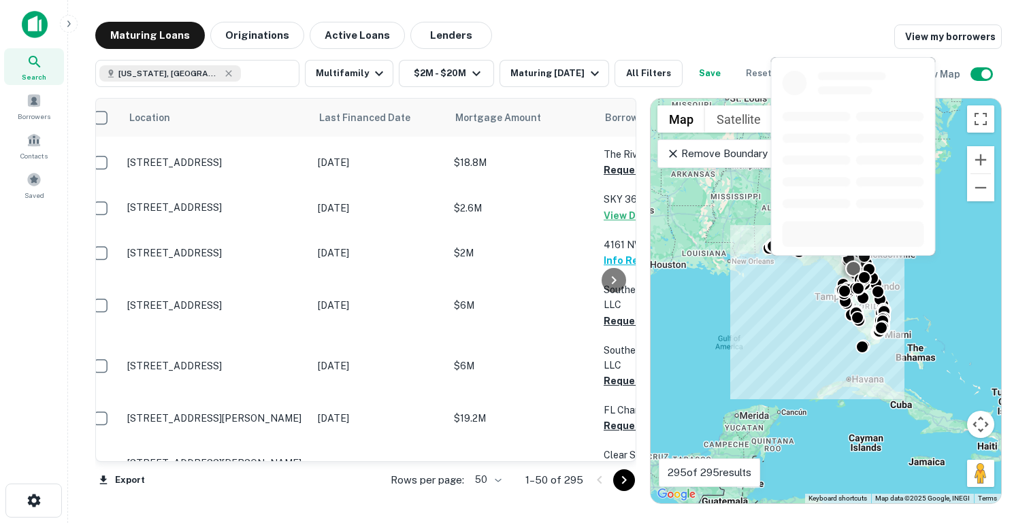
scroll to position [859, 156]
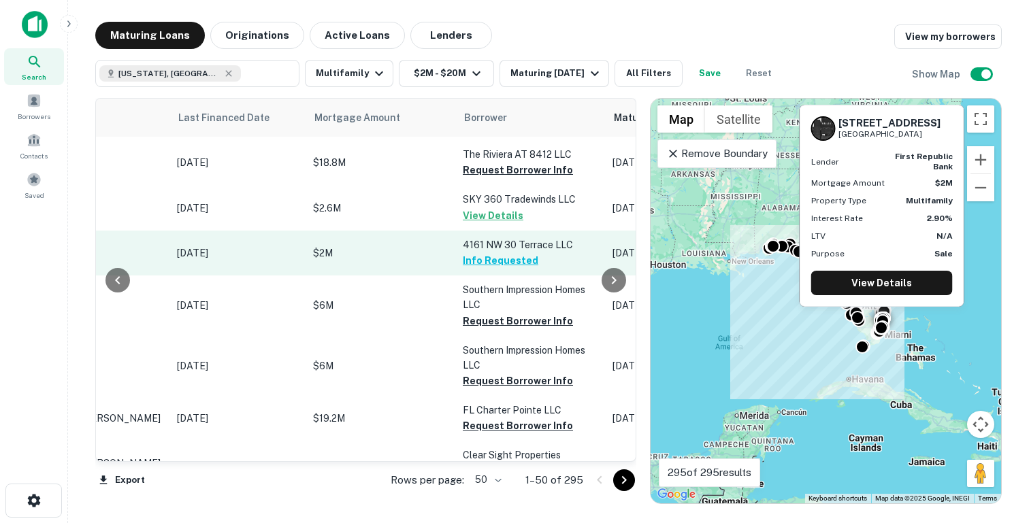
click at [441, 255] on p "$2M" at bounding box center [381, 253] width 136 height 15
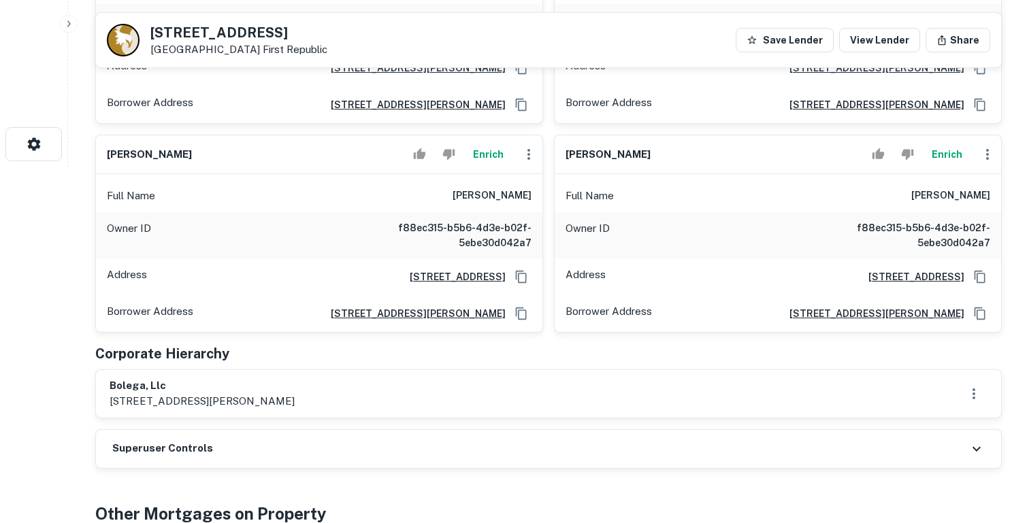
scroll to position [471, 0]
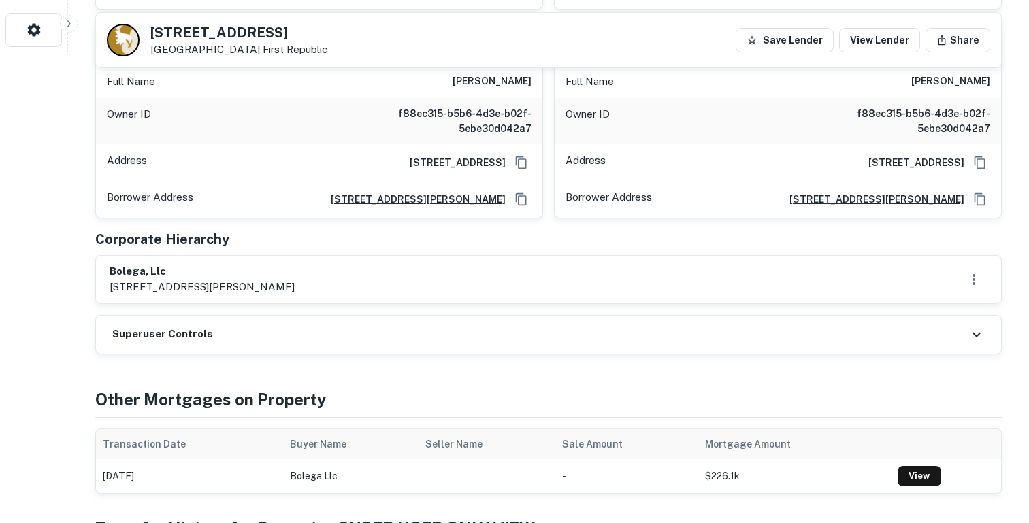
click at [156, 276] on h6 "bolega, llc" at bounding box center [202, 272] width 185 height 16
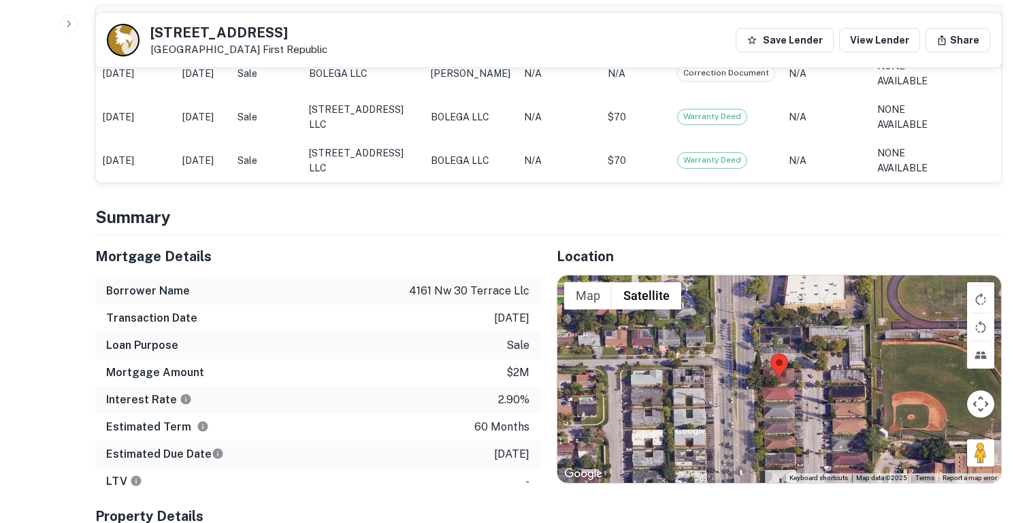
scroll to position [1019, 0]
click at [511, 372] on p "$2m" at bounding box center [517, 372] width 23 height 16
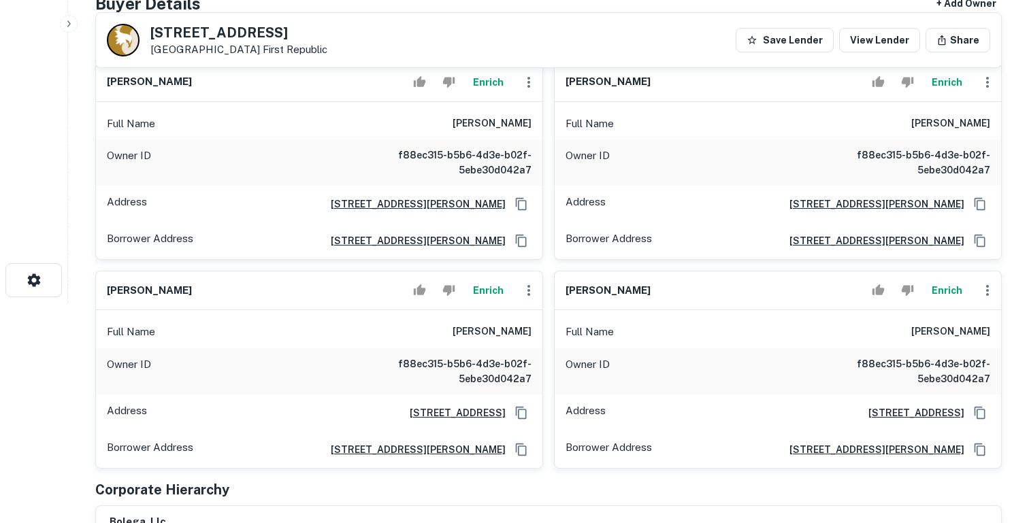
scroll to position [0, 0]
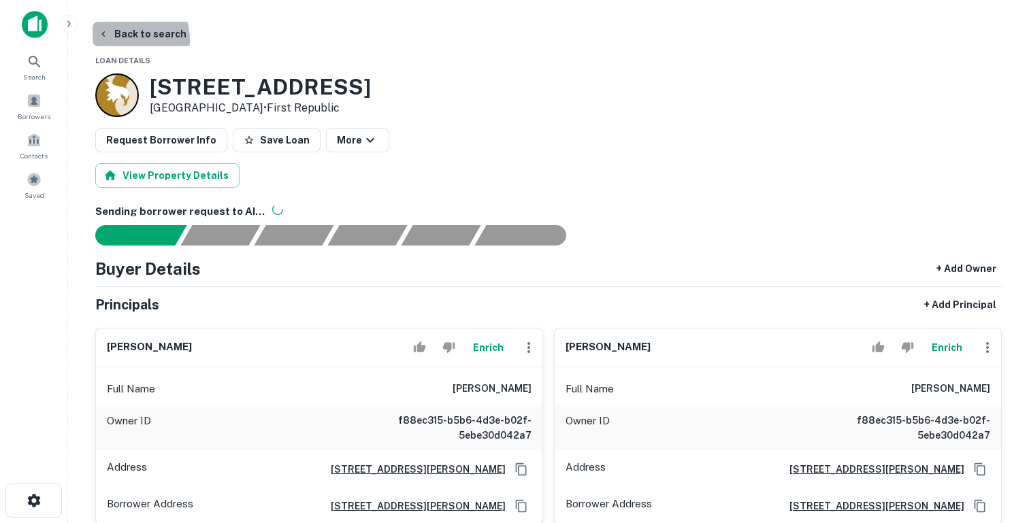
click at [123, 40] on button "Back to search" at bounding box center [142, 34] width 99 height 24
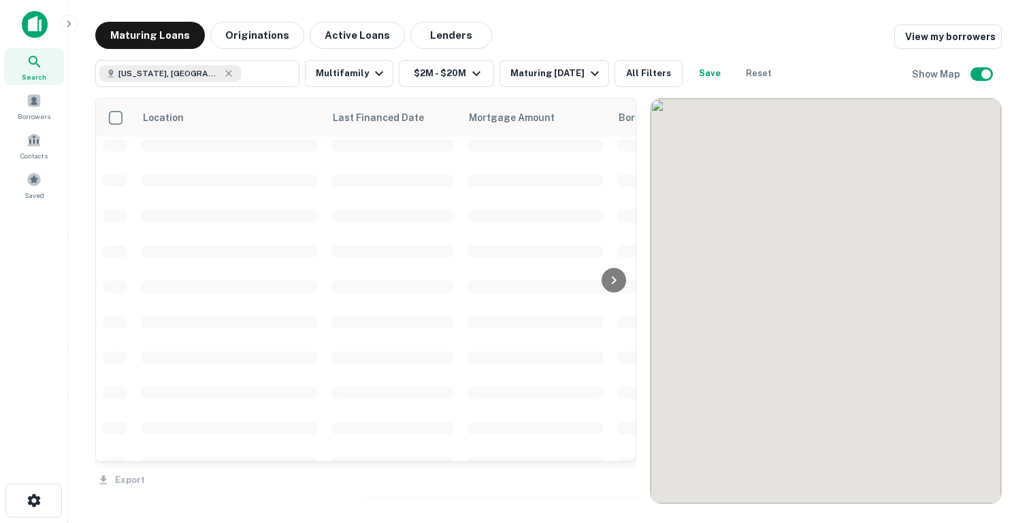
scroll to position [859, 0]
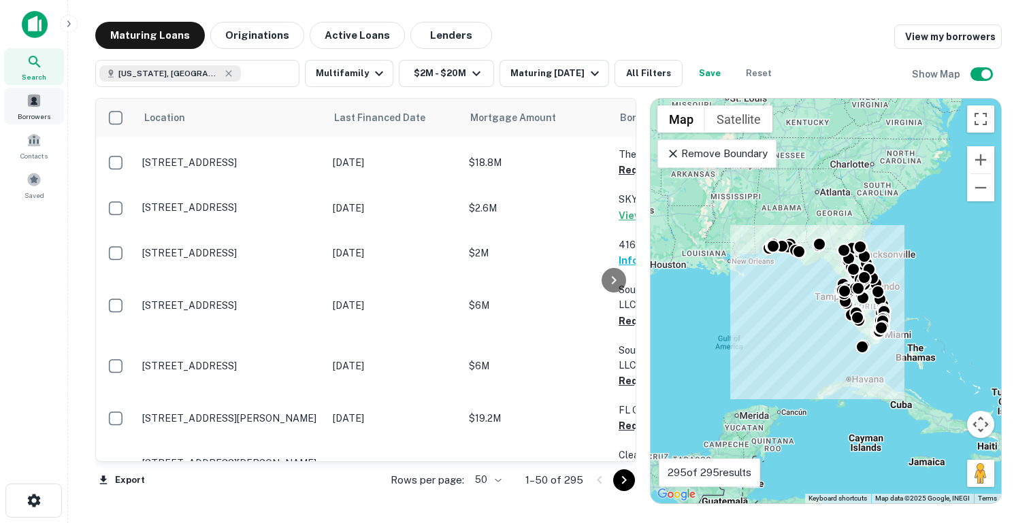
click at [24, 104] on div "Borrowers" at bounding box center [34, 106] width 60 height 37
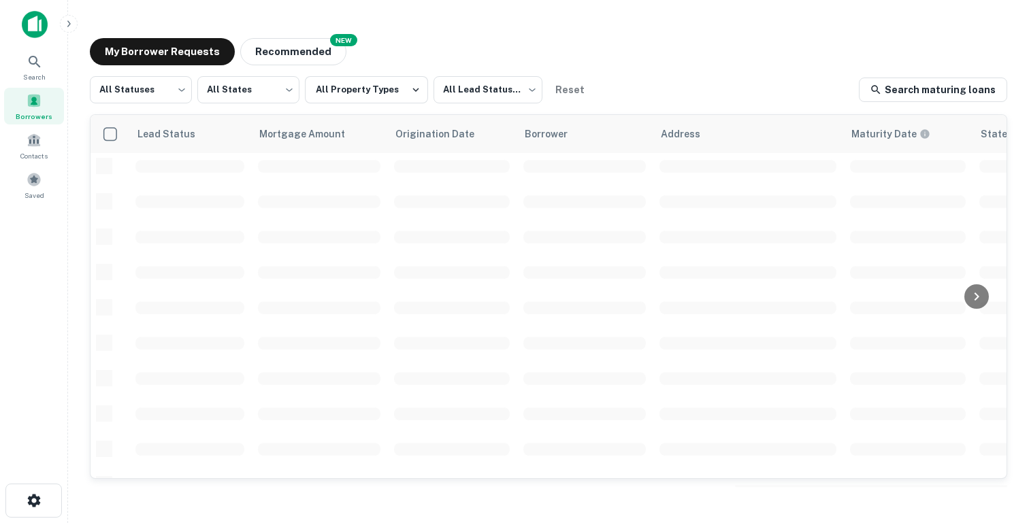
scroll to position [534, 0]
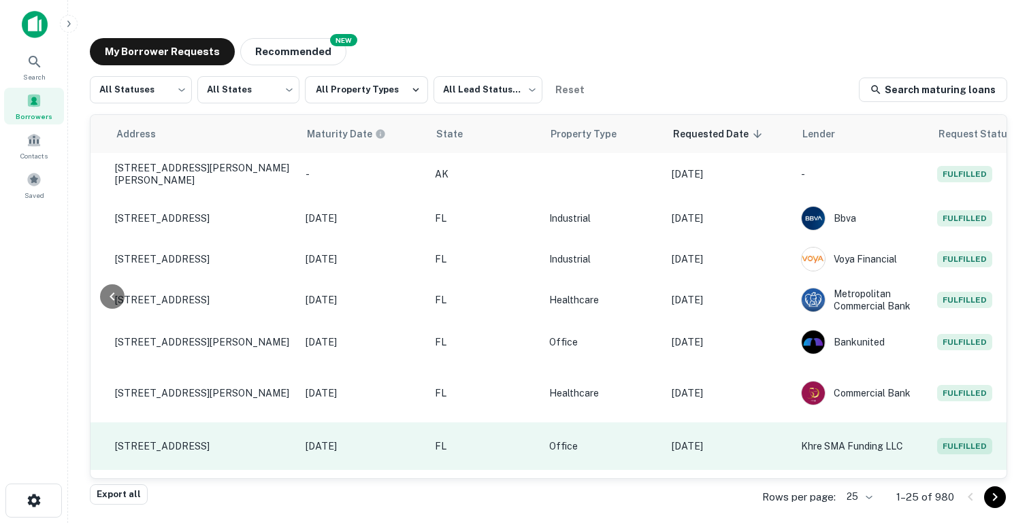
scroll to position [471, 546]
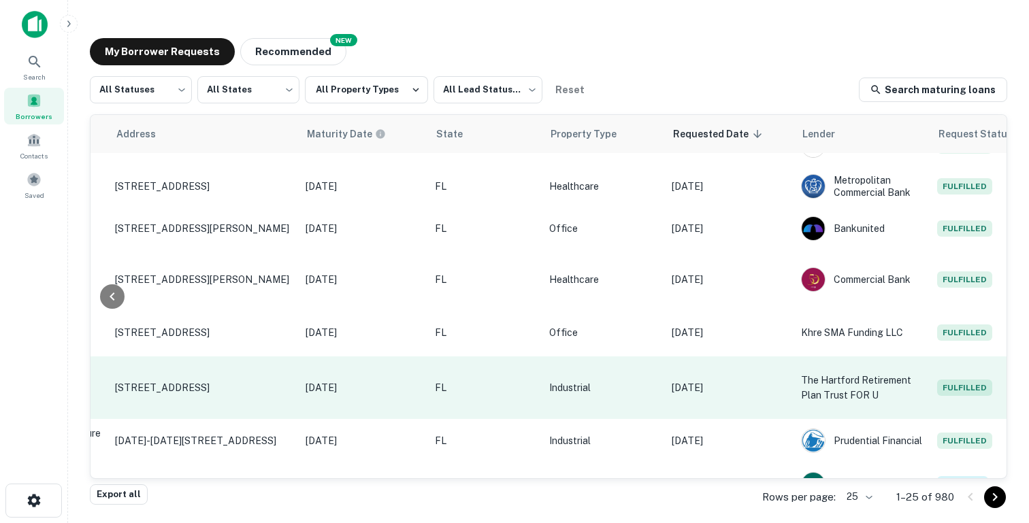
click at [490, 370] on td "FL" at bounding box center [485, 388] width 114 height 63
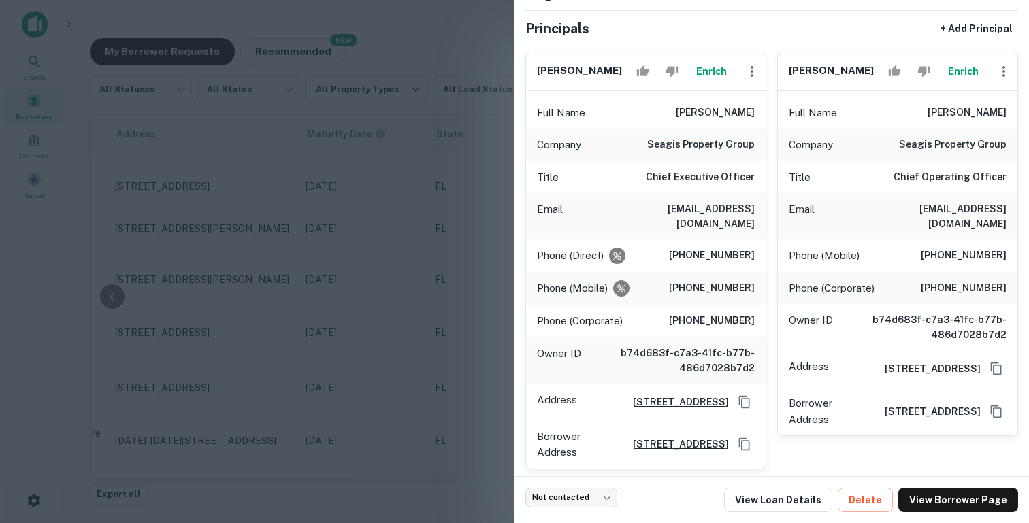
scroll to position [99, 0]
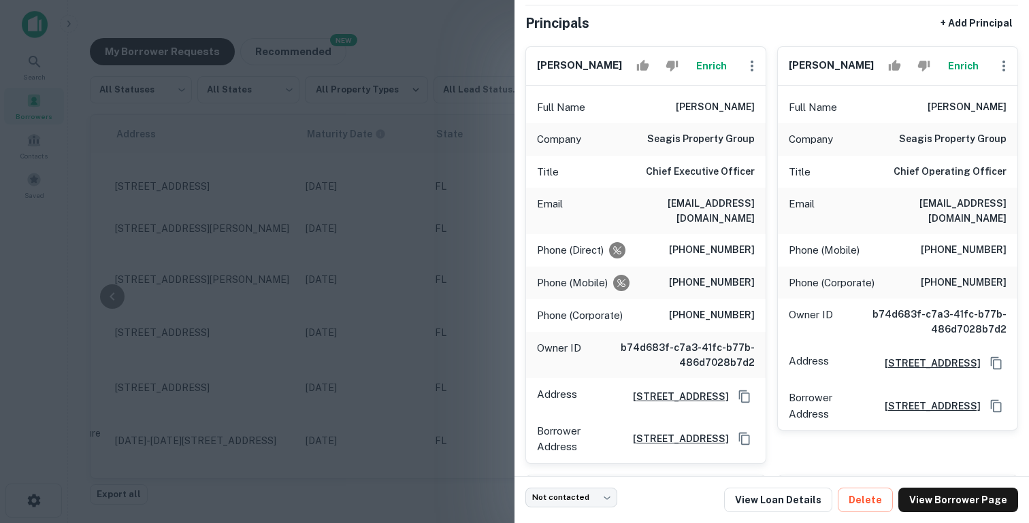
click at [442, 252] on div at bounding box center [514, 261] width 1029 height 523
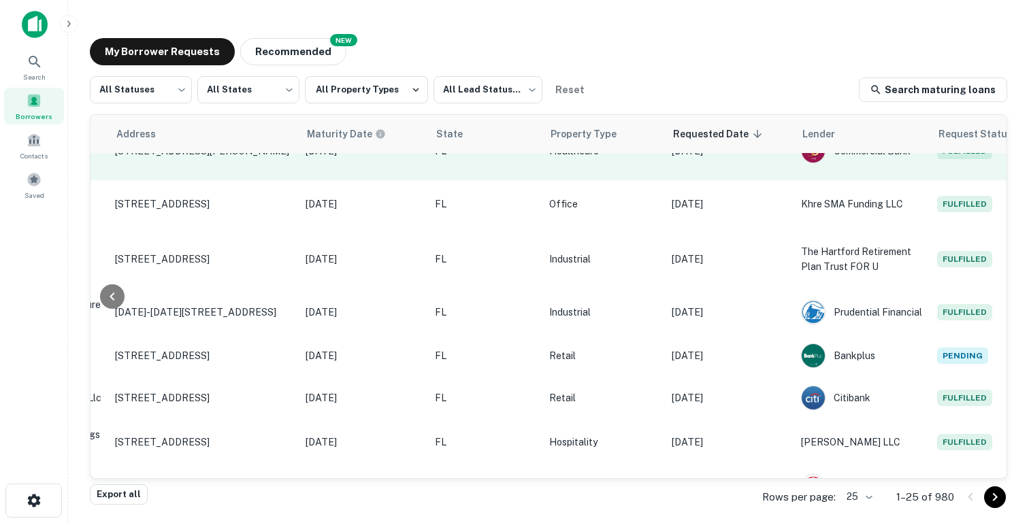
scroll to position [653, 546]
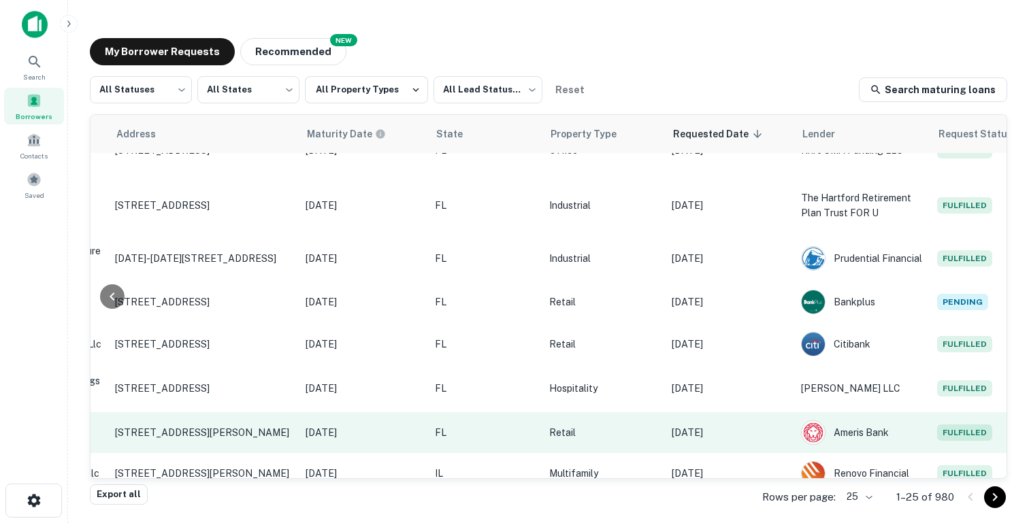
click at [545, 412] on td "Retail" at bounding box center [603, 432] width 122 height 41
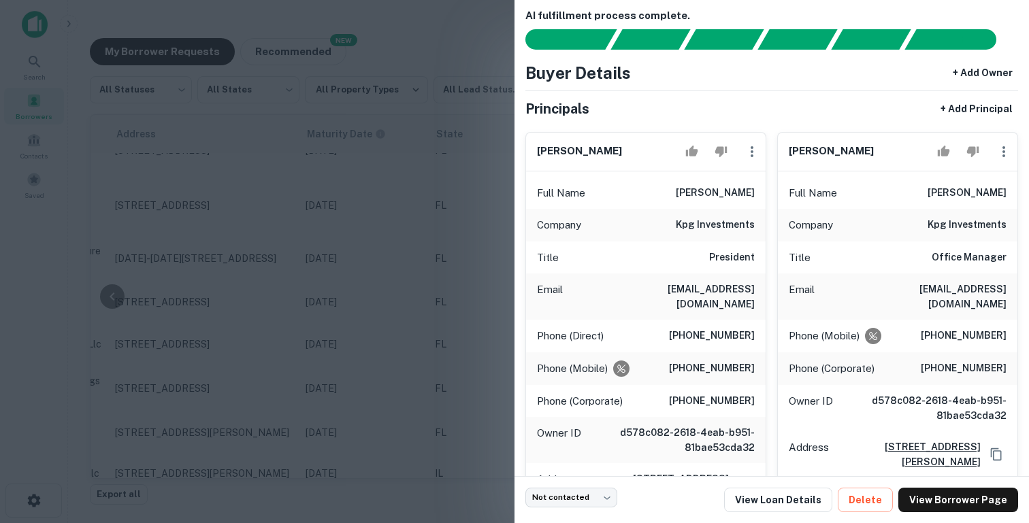
scroll to position [26, 0]
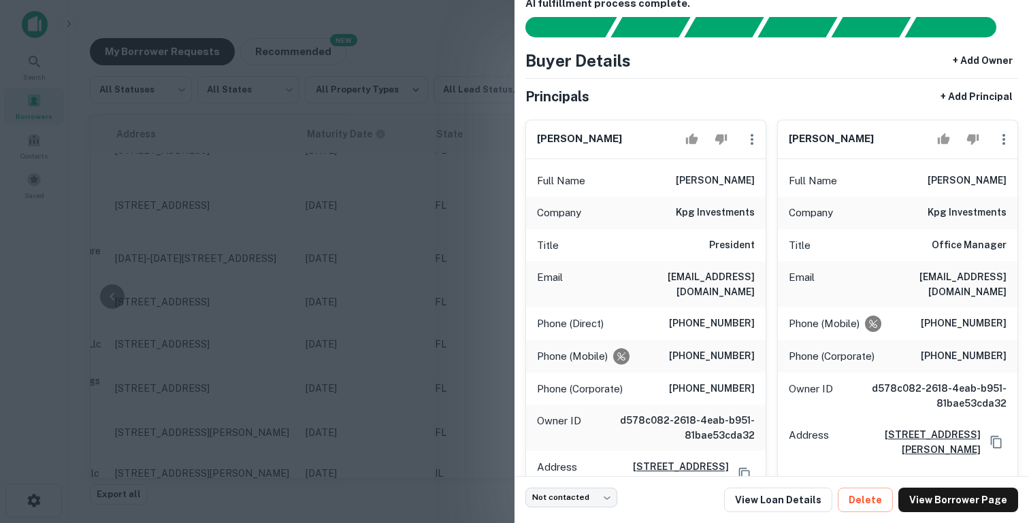
click div
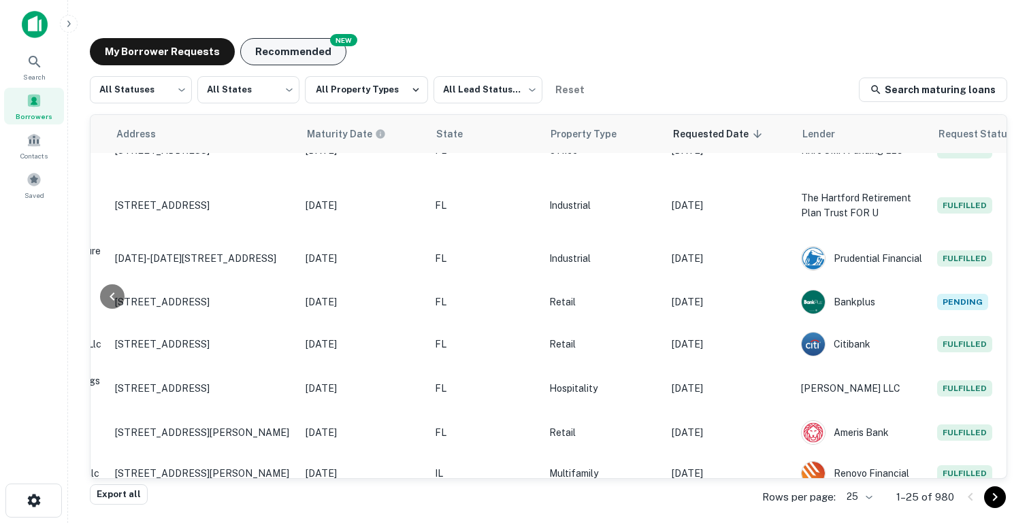
click button "Recommended"
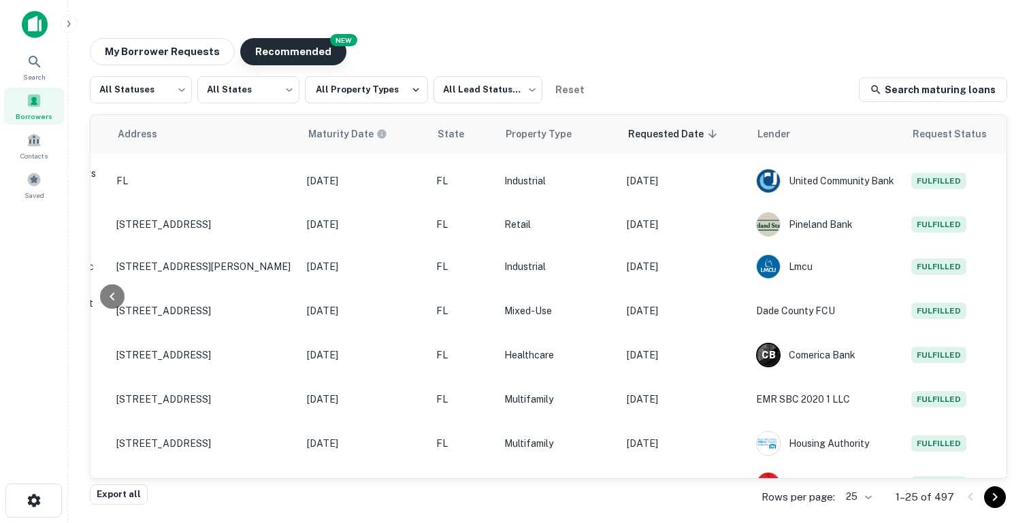
scroll to position [653, 544]
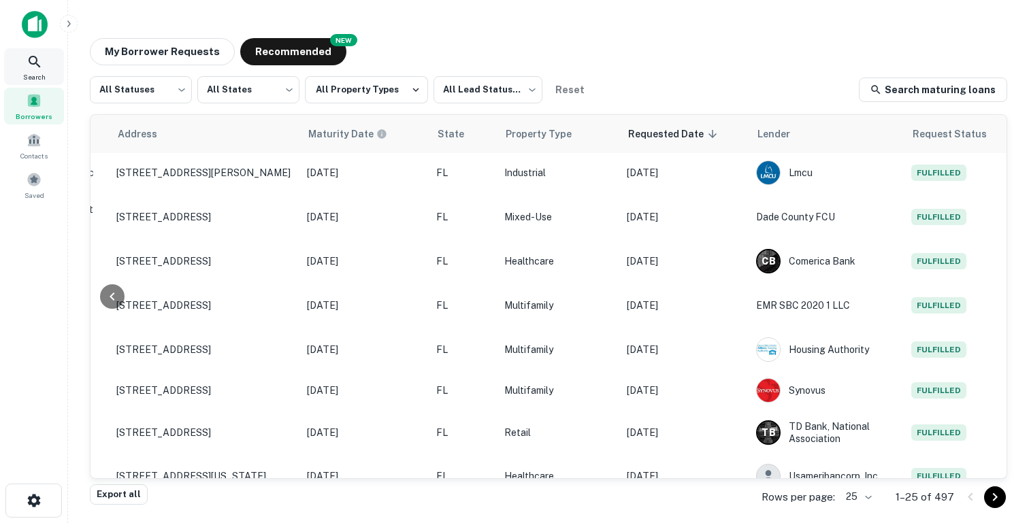
click div "Search"
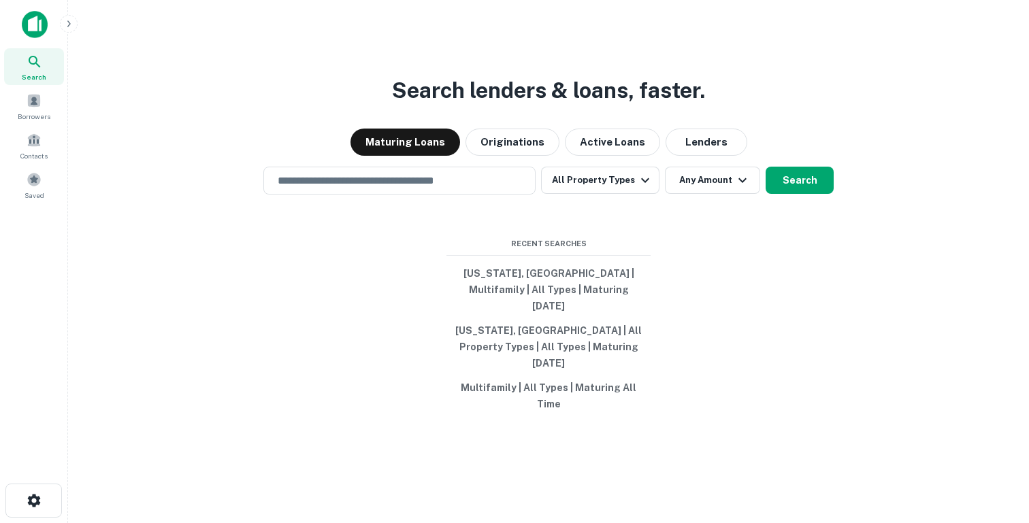
click at [391, 184] on div "Search lenders & loans, faster. Maturing Loans Originations Active Loans Lender…" at bounding box center [548, 294] width 939 height 523
click at [377, 195] on div "​" at bounding box center [399, 181] width 272 height 28
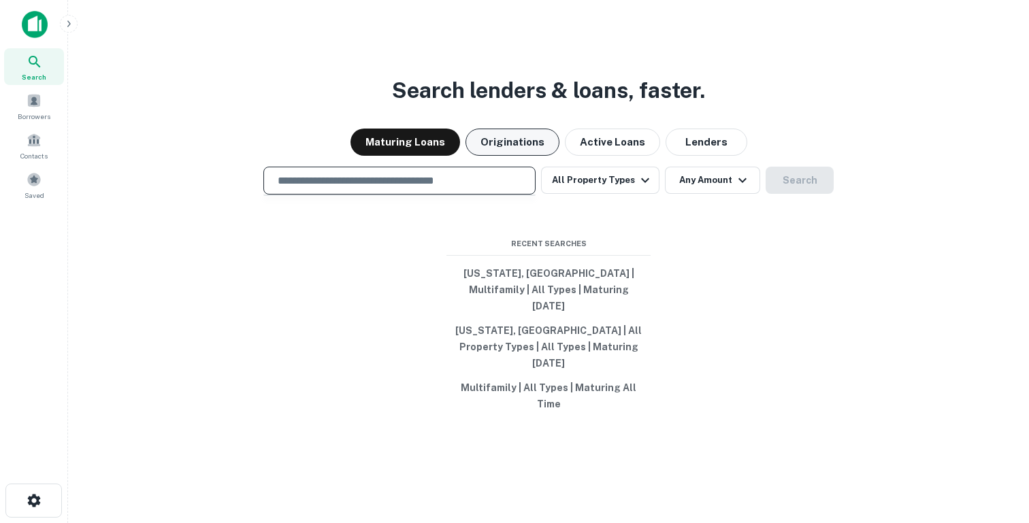
click at [506, 156] on button "Originations" at bounding box center [512, 142] width 94 height 27
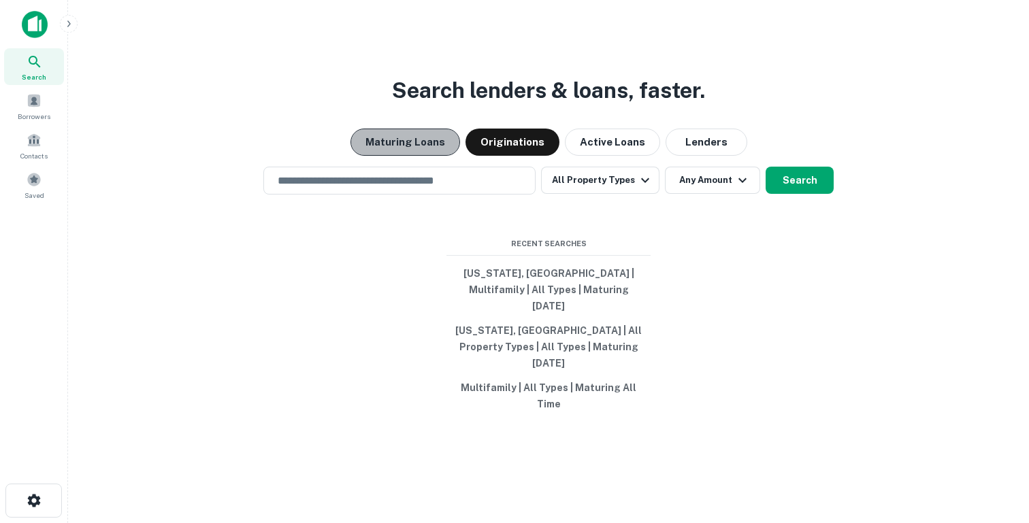
click at [444, 156] on button "Maturing Loans" at bounding box center [405, 142] width 110 height 27
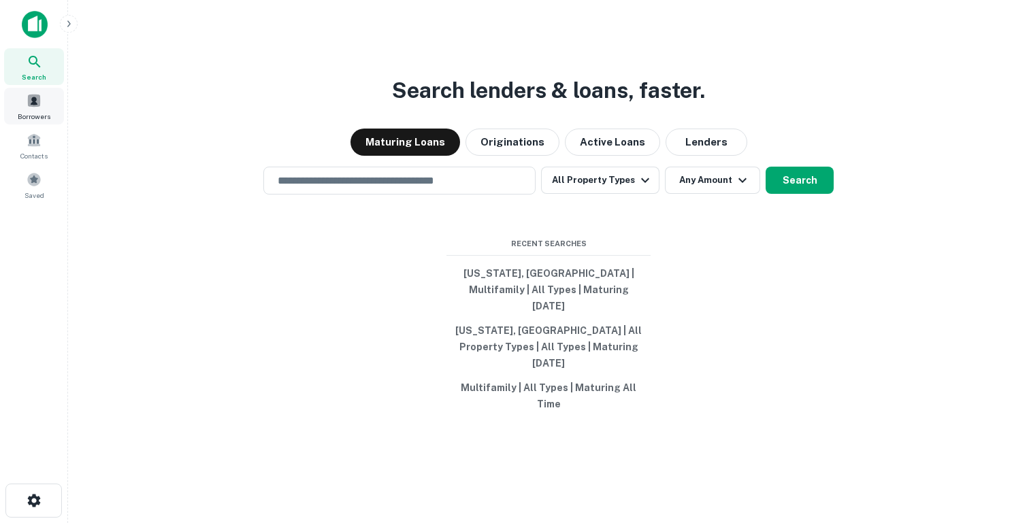
click at [42, 108] on div "Borrowers" at bounding box center [34, 106] width 60 height 37
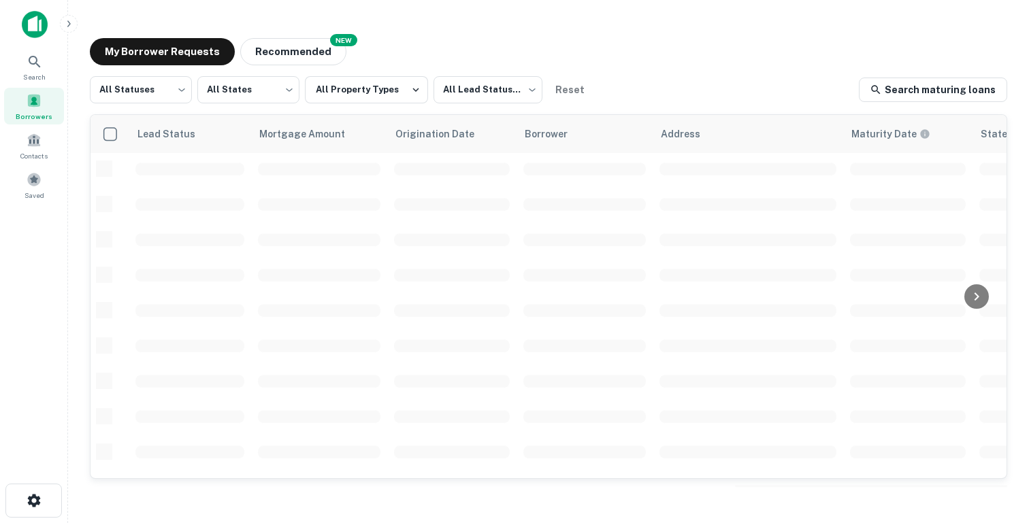
scroll to position [255, 0]
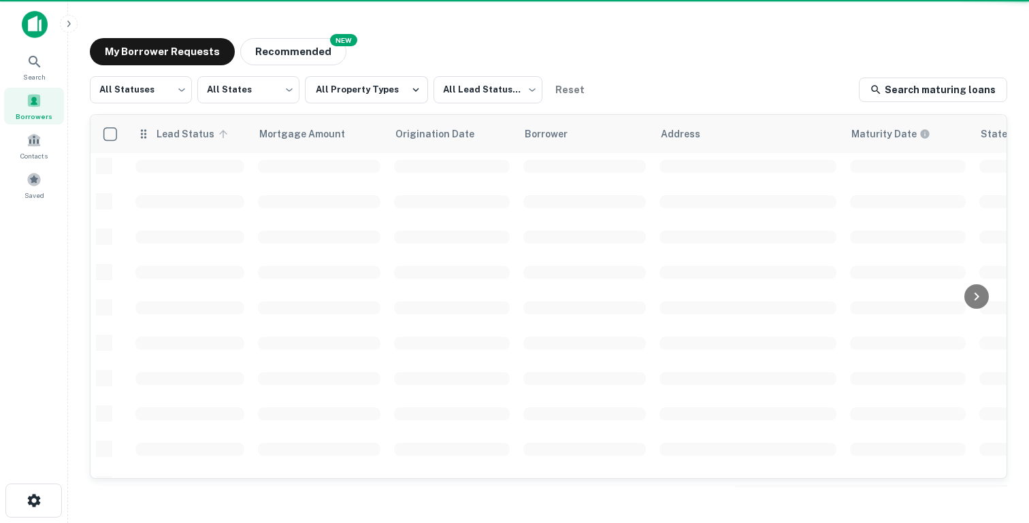
scroll to position [267, 0]
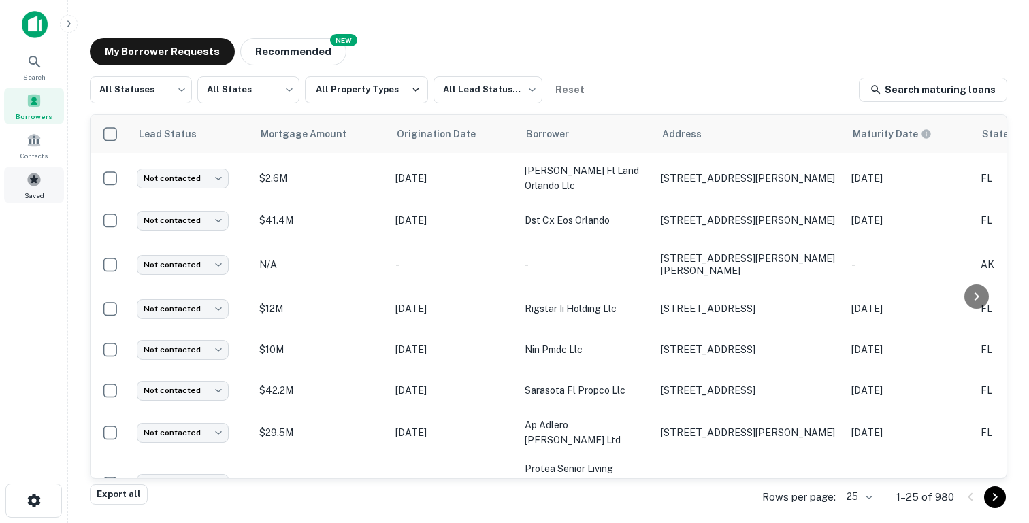
click at [35, 186] on span at bounding box center [34, 179] width 15 height 15
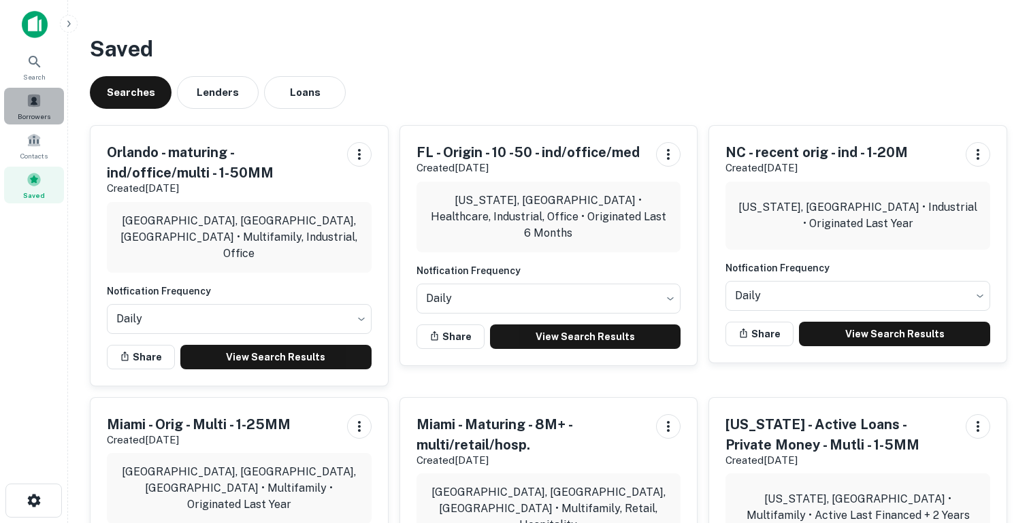
click at [39, 93] on span at bounding box center [34, 100] width 15 height 15
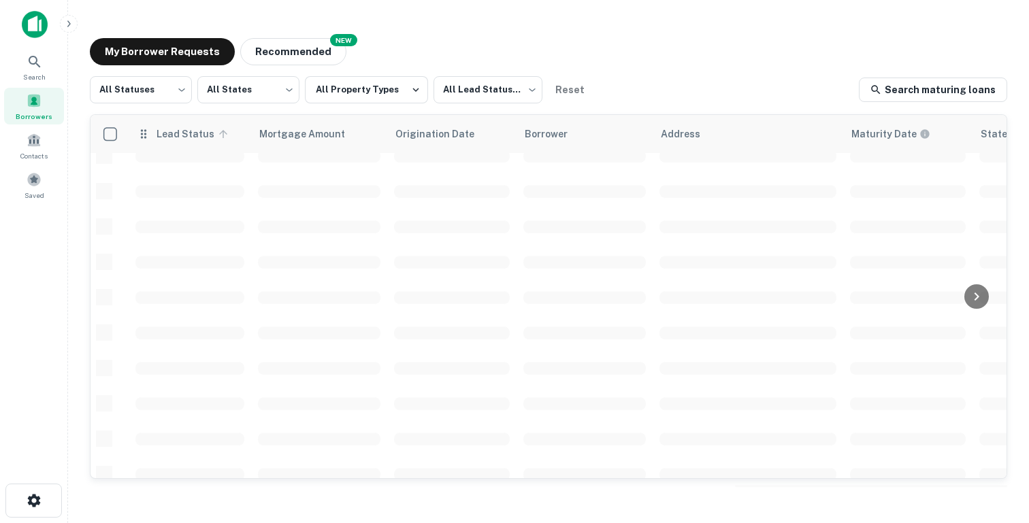
scroll to position [267, 0]
click at [281, 48] on button "Recommended" at bounding box center [293, 51] width 106 height 27
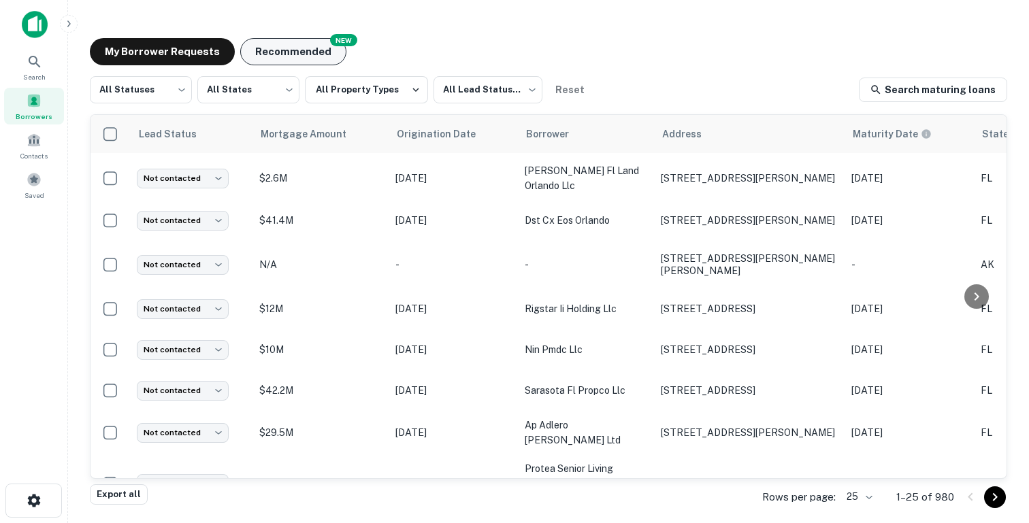
drag, startPoint x: 0, startPoint y: 0, endPoint x: 281, endPoint y: 61, distance: 287.5
click at [281, 52] on button "Recommended" at bounding box center [293, 51] width 106 height 27
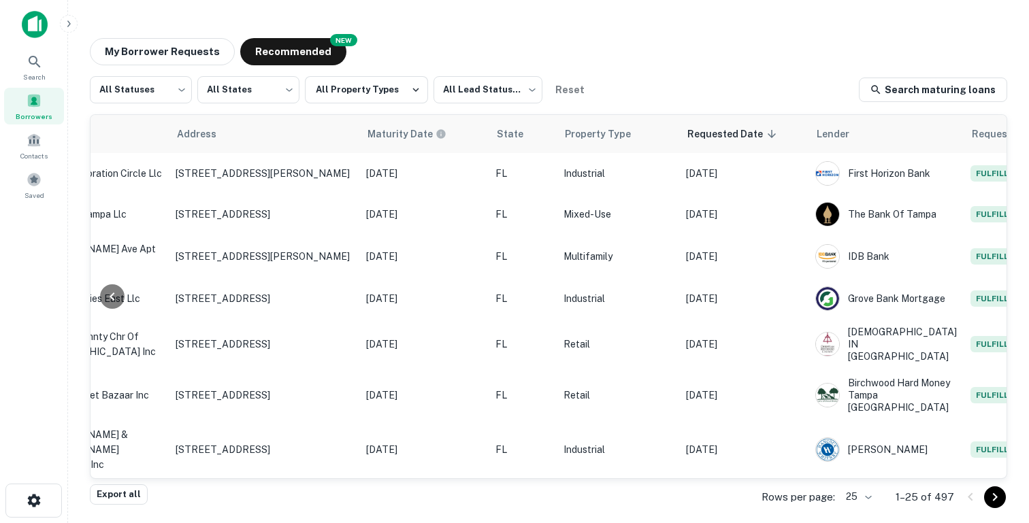
scroll to position [0, 546]
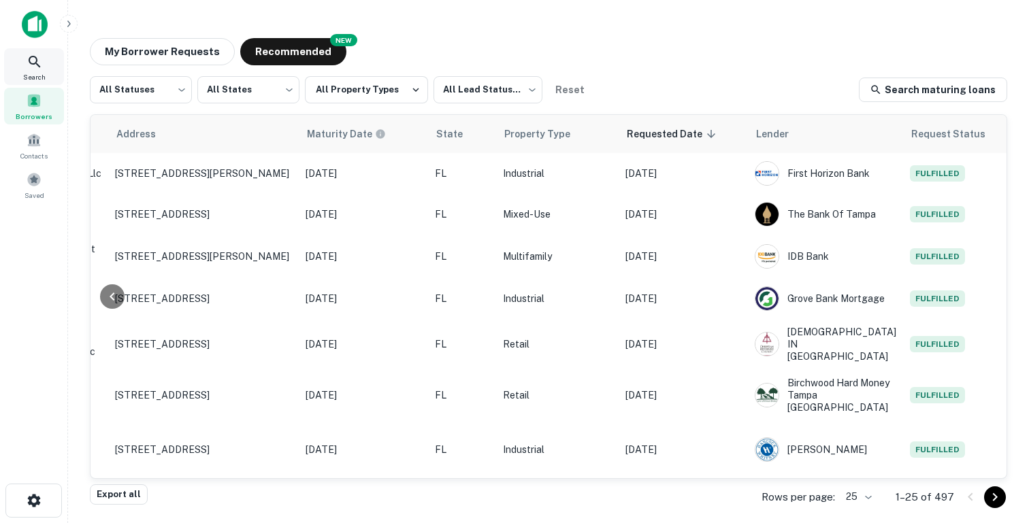
click at [42, 63] on icon at bounding box center [35, 62] width 16 height 16
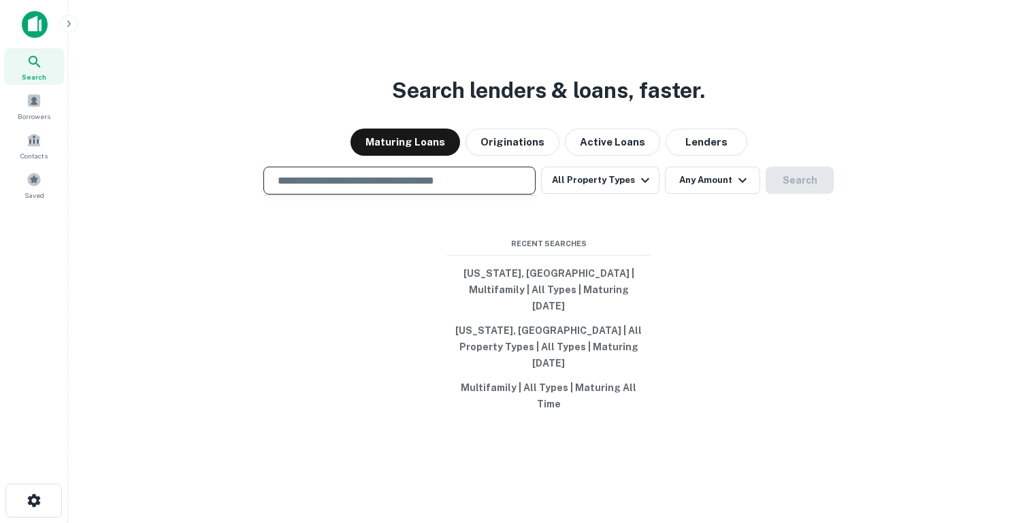
click at [375, 188] on input "text" at bounding box center [399, 181] width 260 height 16
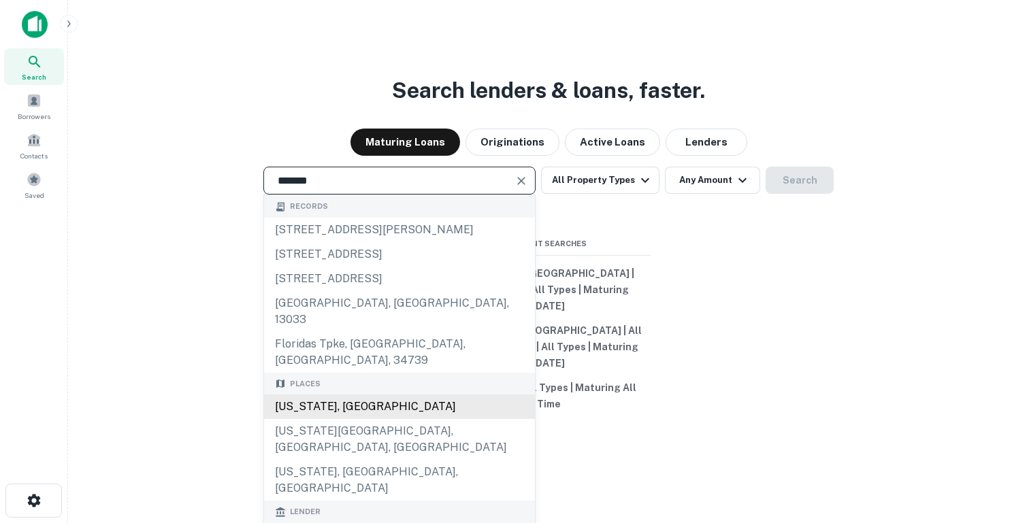
click at [327, 399] on div "[US_STATE], [GEOGRAPHIC_DATA]" at bounding box center [399, 407] width 271 height 24
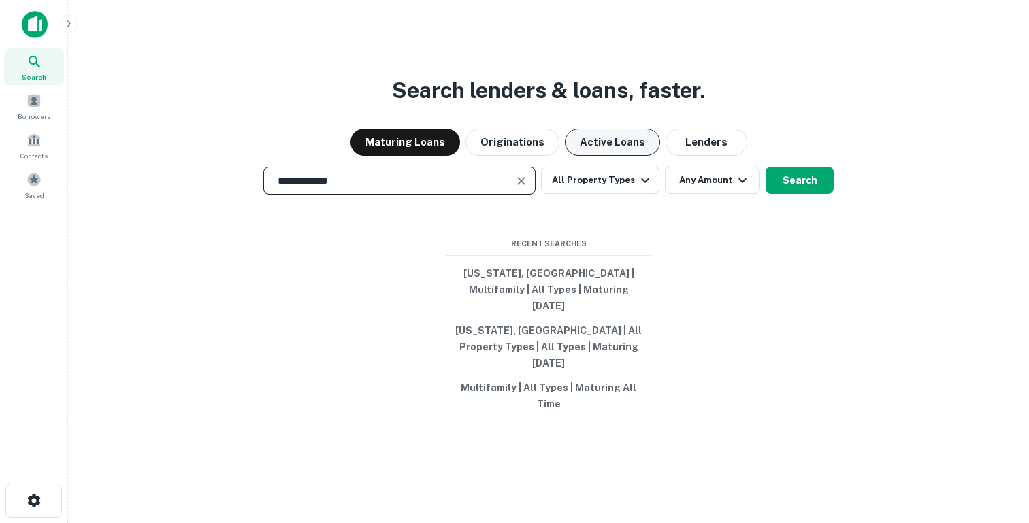
type input "**********"
click at [633, 155] on button "Active Loans" at bounding box center [612, 142] width 95 height 27
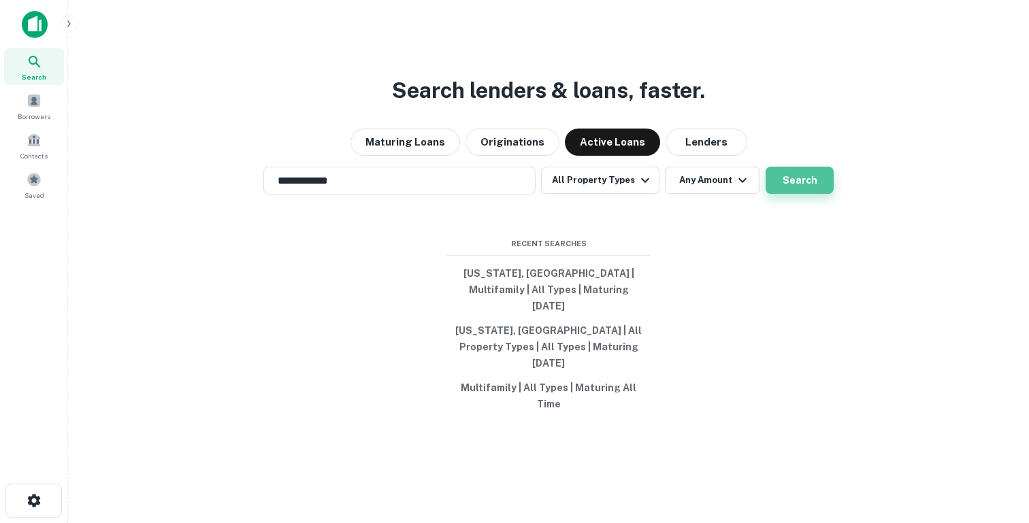
click at [782, 194] on button "Search" at bounding box center [799, 180] width 68 height 27
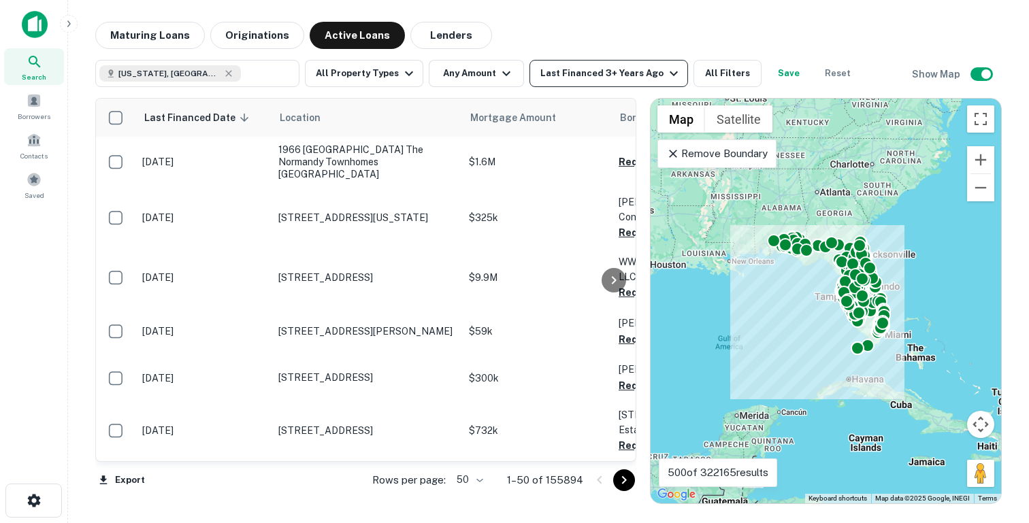
click at [583, 73] on div "Last Financed 3+ Years Ago" at bounding box center [611, 73] width 142 height 16
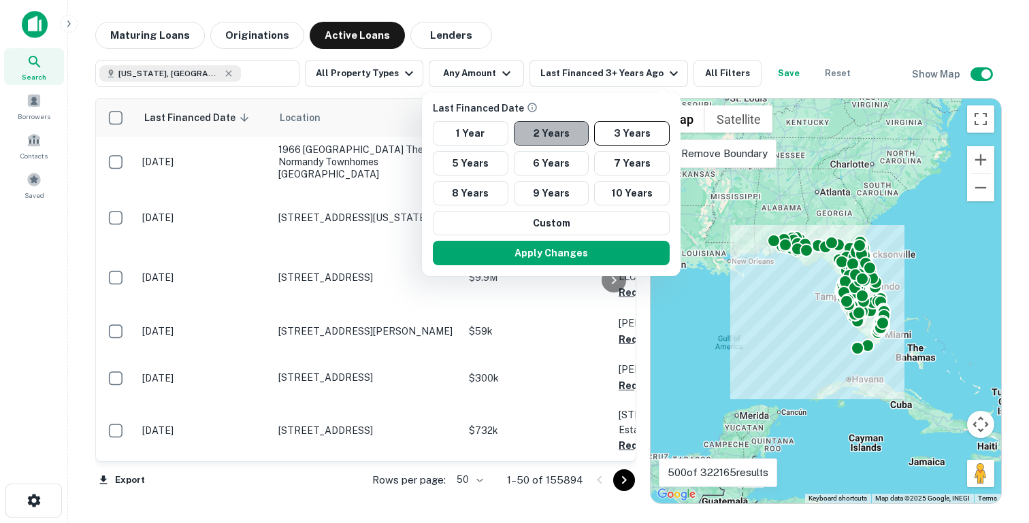
click at [540, 139] on button "2 Years" at bounding box center [552, 133] width 76 height 24
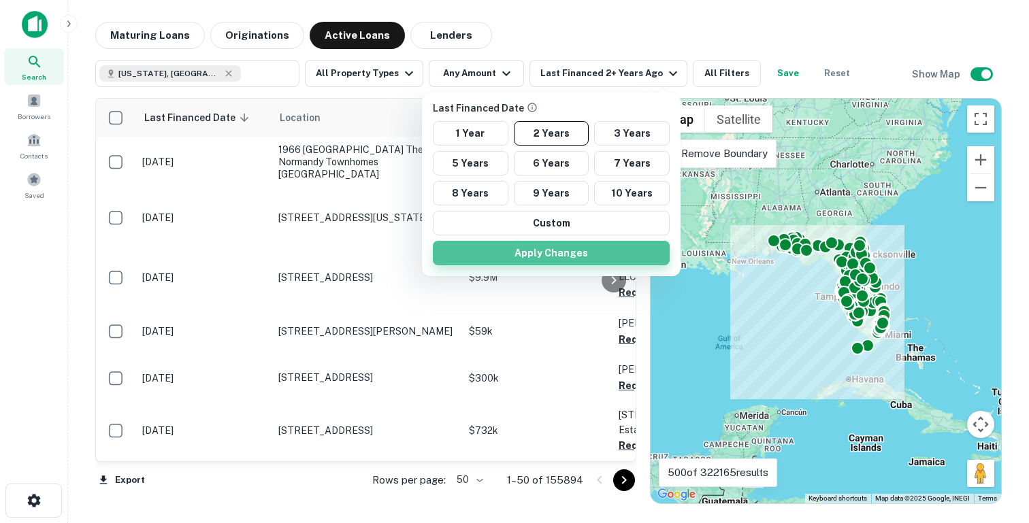
click at [512, 252] on button "Apply Changes" at bounding box center [551, 253] width 237 height 24
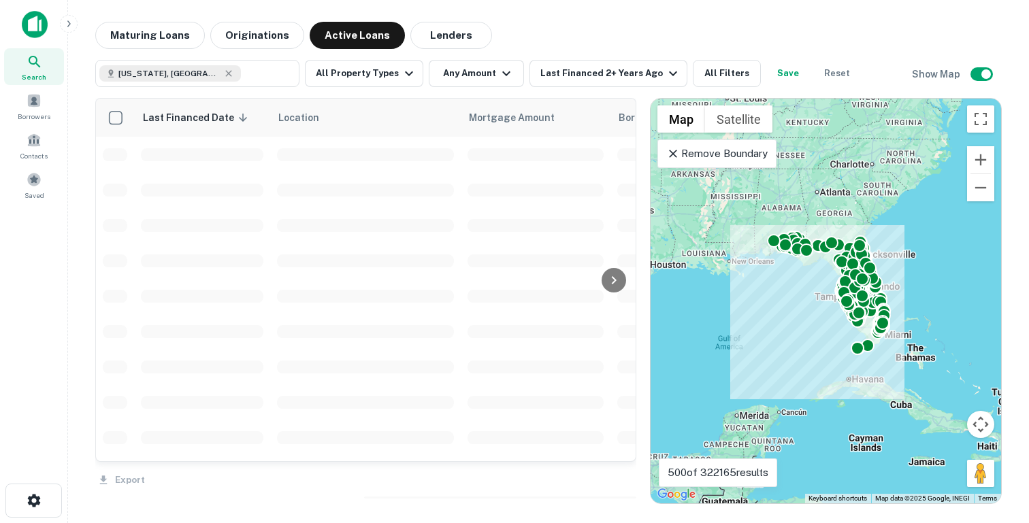
click at [702, 76] on div "Last Financed Date 1 Year 2 Years 3 Years 5 Years 6 Years 7 Years 8 Years 9 Yea…" at bounding box center [514, 261] width 1029 height 523
click at [709, 79] on div "Last Financed Date 1 Year 2 Years 3 Years 5 Years 6 Years 7 Years 8 Years 9 Yea…" at bounding box center [514, 261] width 1029 height 523
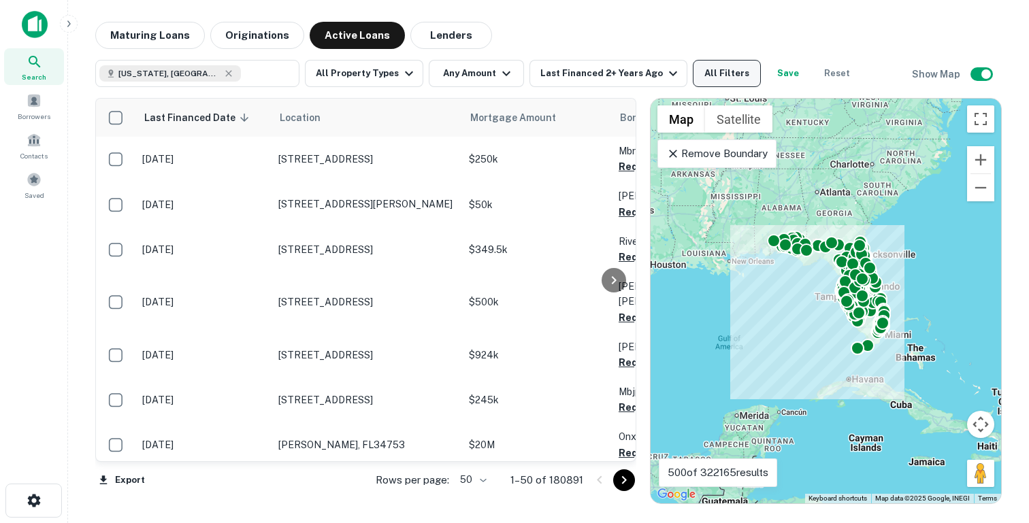
click at [725, 77] on button "All Filters" at bounding box center [727, 73] width 68 height 27
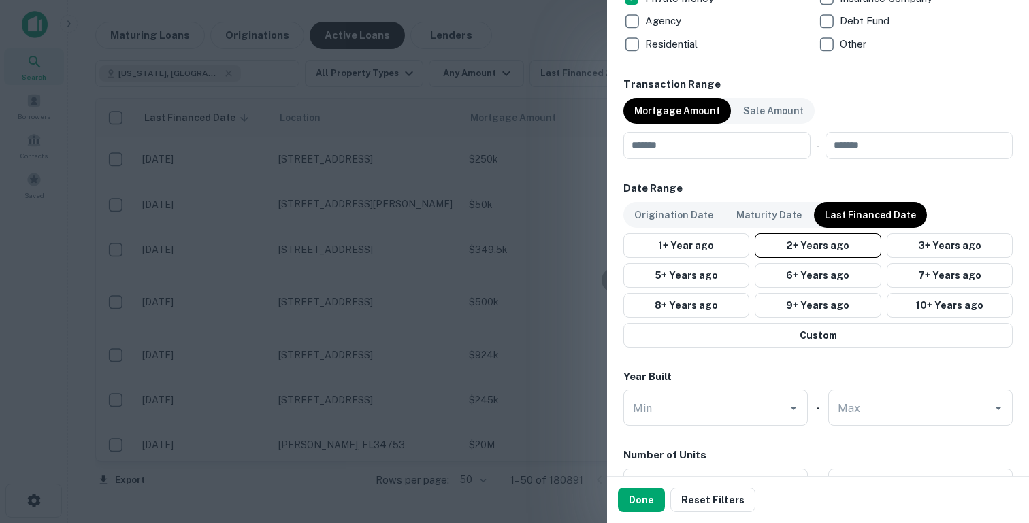
scroll to position [726, 0]
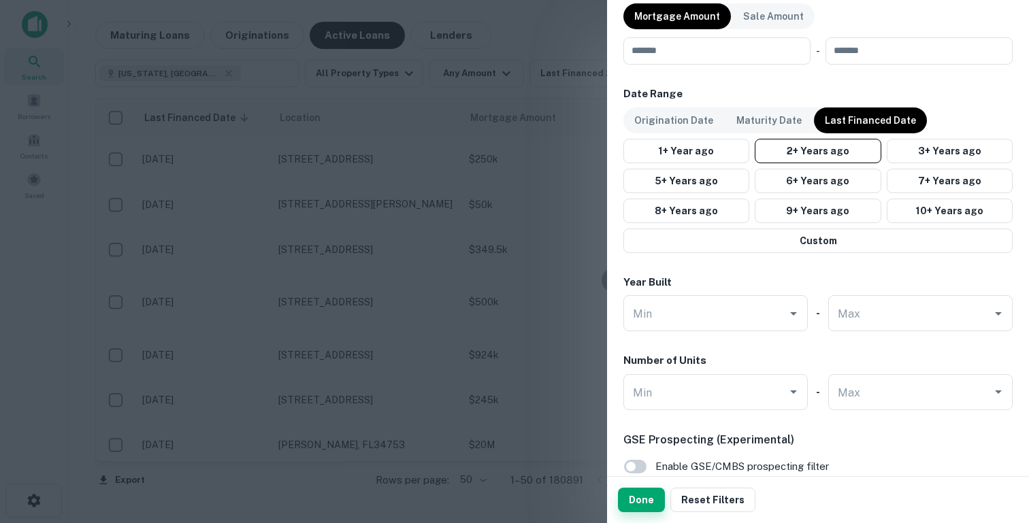
click at [649, 498] on button "Done" at bounding box center [641, 500] width 47 height 24
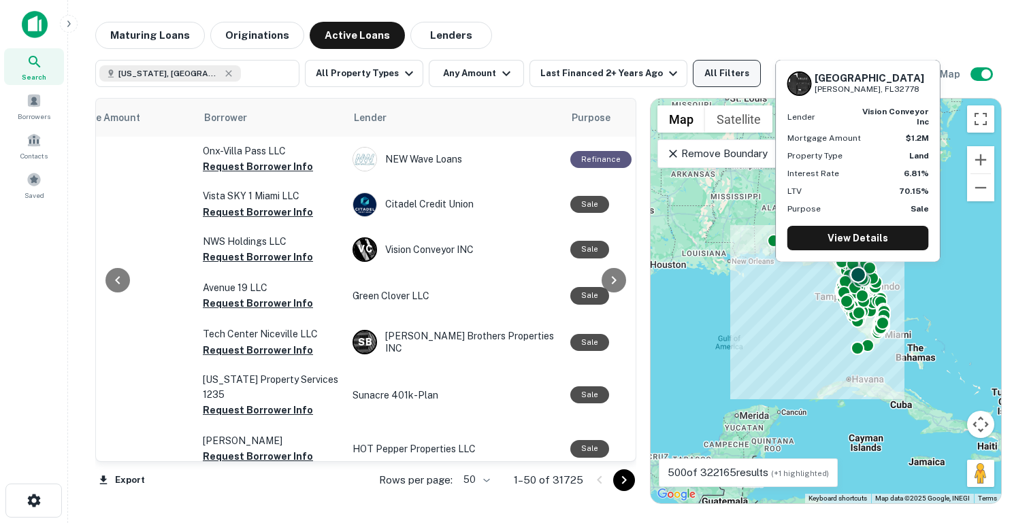
scroll to position [0, 417]
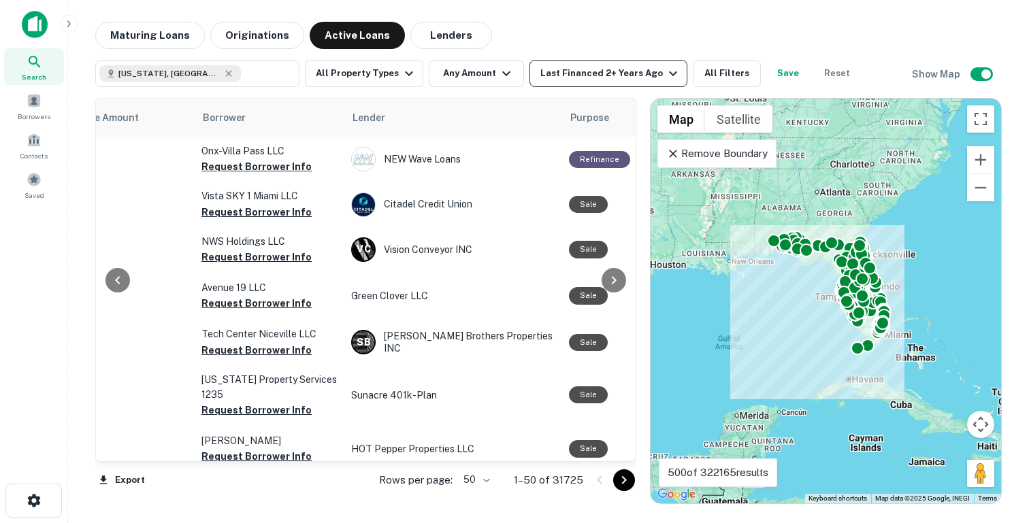
click at [591, 70] on div "Last Financed 2+ Years Ago" at bounding box center [610, 73] width 141 height 16
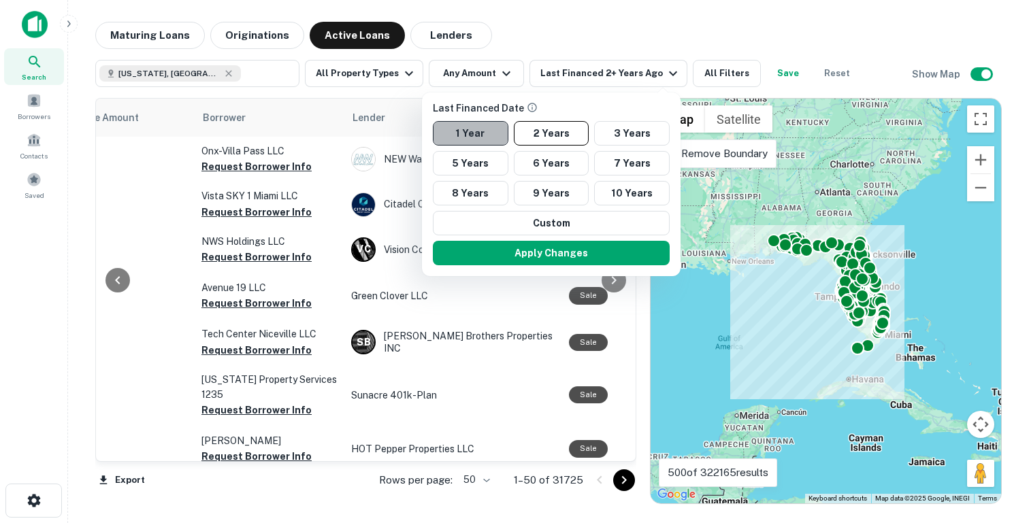
click at [463, 126] on button "1 Year" at bounding box center [471, 133] width 76 height 24
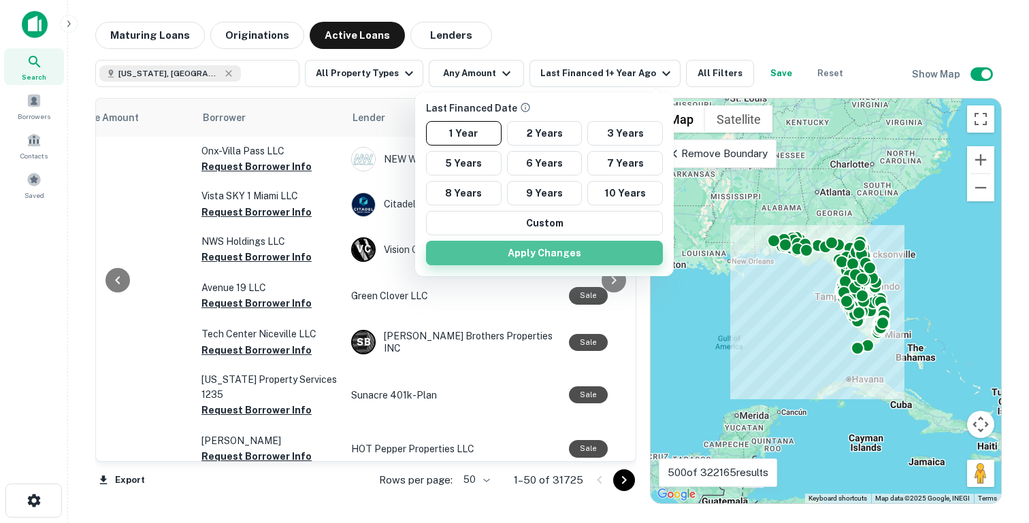
click at [505, 254] on button "Apply Changes" at bounding box center [544, 253] width 237 height 24
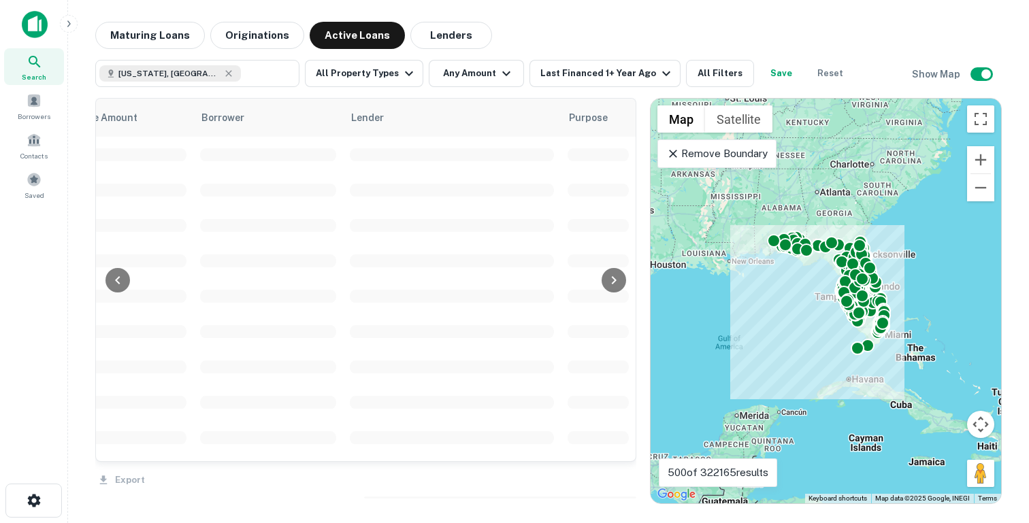
click at [582, 75] on div "Last Financed Date 1 Year 2 Years 3 Years 5 Years 6 Years 7 Years 8 Years 9 Yea…" at bounding box center [514, 261] width 1029 height 523
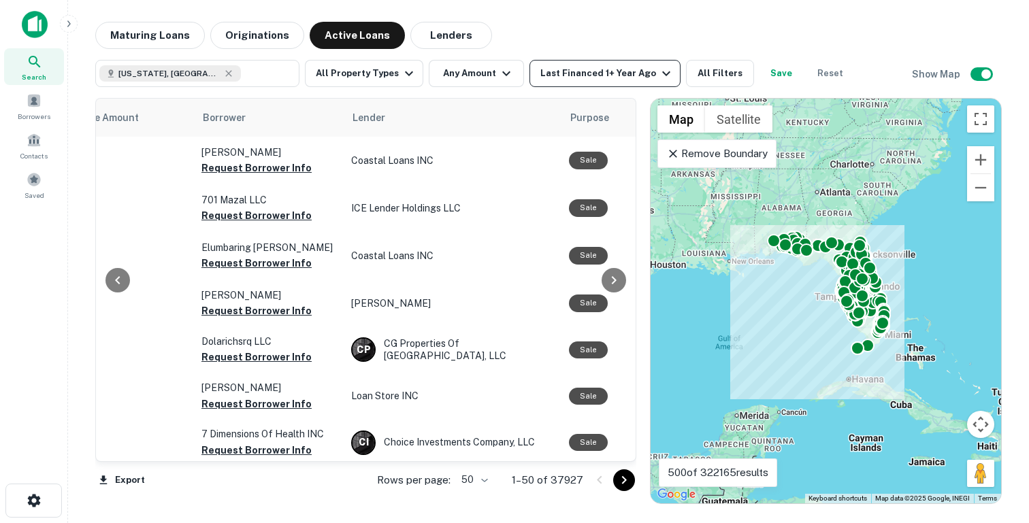
click at [597, 71] on div "Last Financed 1+ Year Ago" at bounding box center [607, 73] width 134 height 16
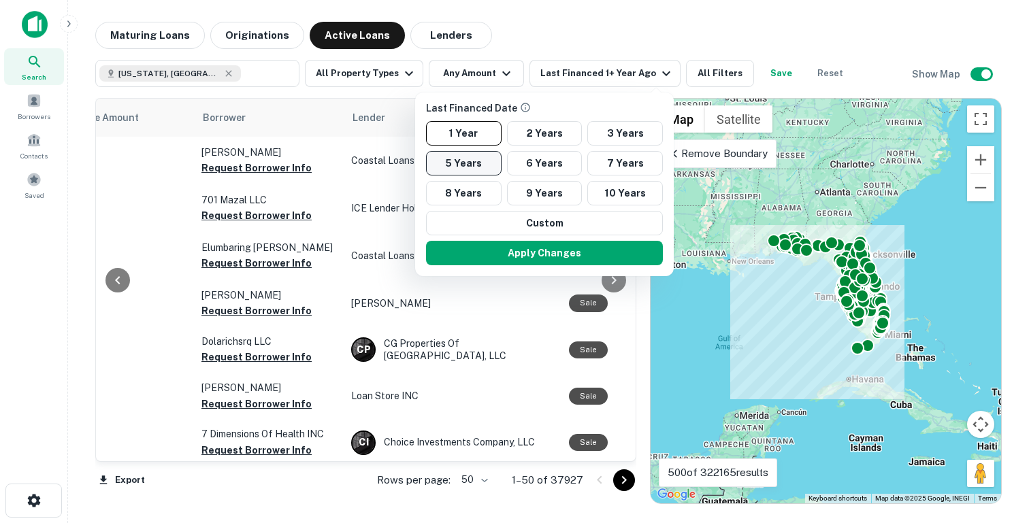
click at [487, 160] on button "5 Years" at bounding box center [464, 163] width 76 height 24
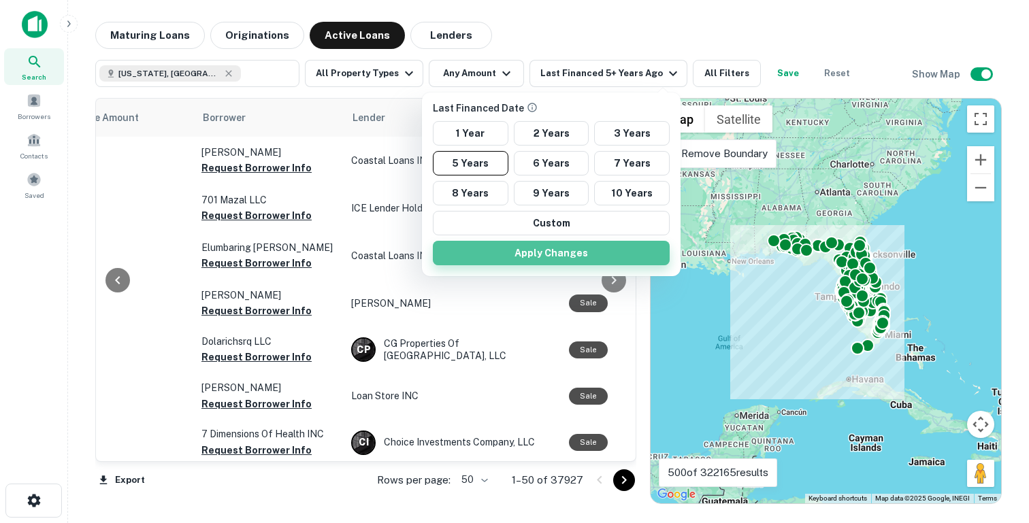
click at [555, 243] on button "Apply Changes" at bounding box center [551, 253] width 237 height 24
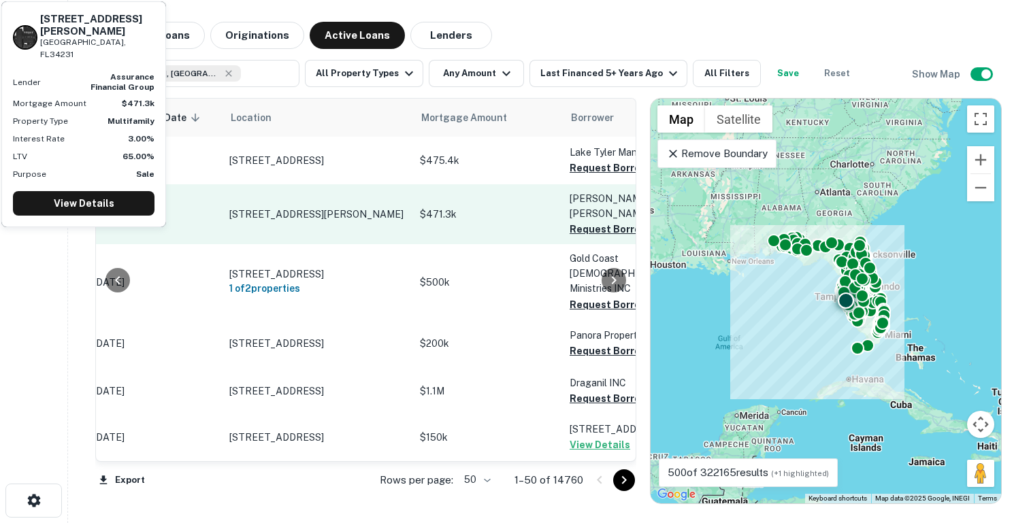
scroll to position [0, 157]
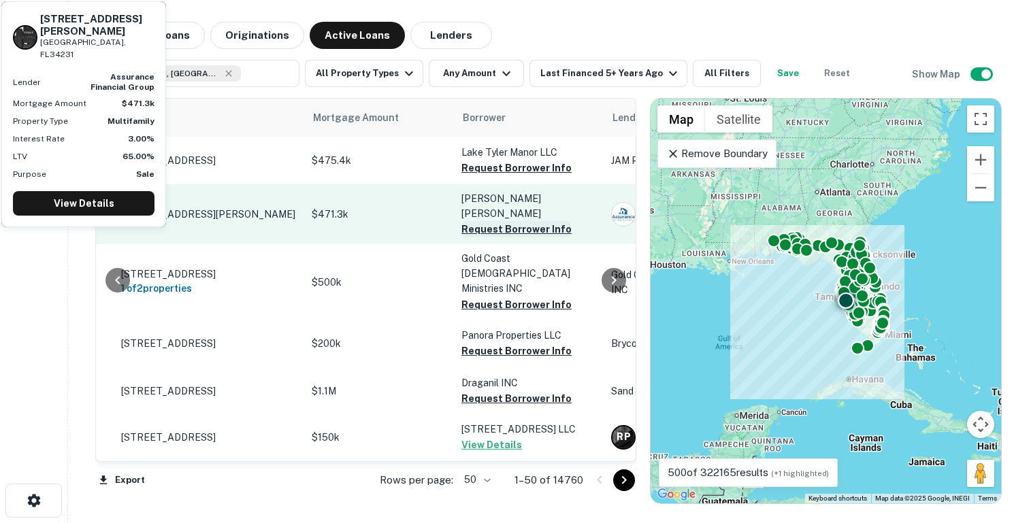
click at [498, 221] on button "Request Borrower Info" at bounding box center [516, 229] width 110 height 16
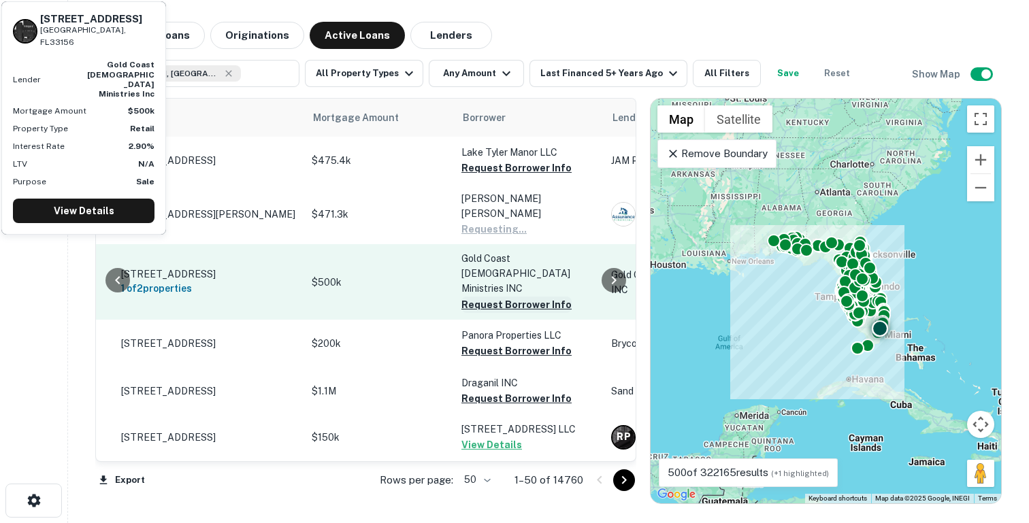
click at [481, 297] on button "Request Borrower Info" at bounding box center [516, 305] width 110 height 16
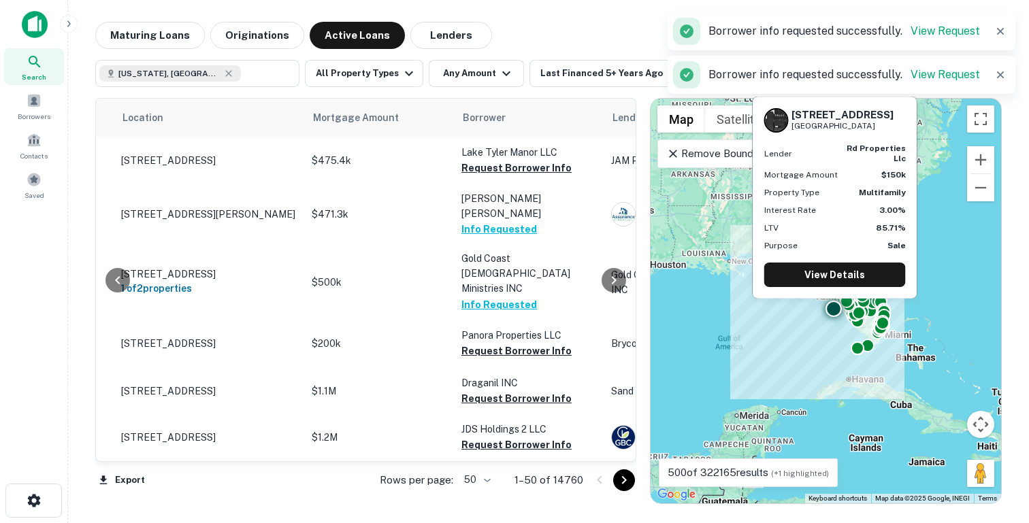
scroll to position [153, 157]
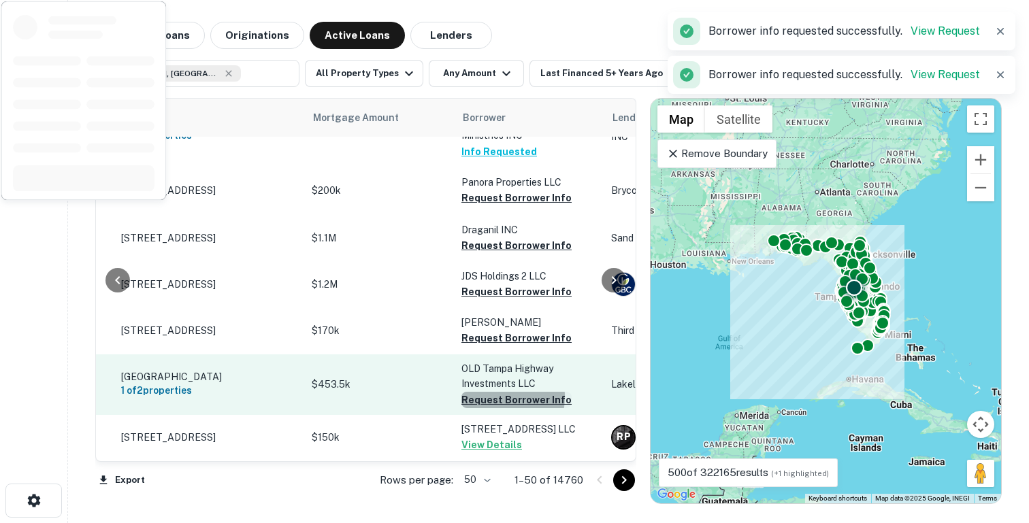
click at [493, 392] on button "Request Borrower Info" at bounding box center [516, 400] width 110 height 16
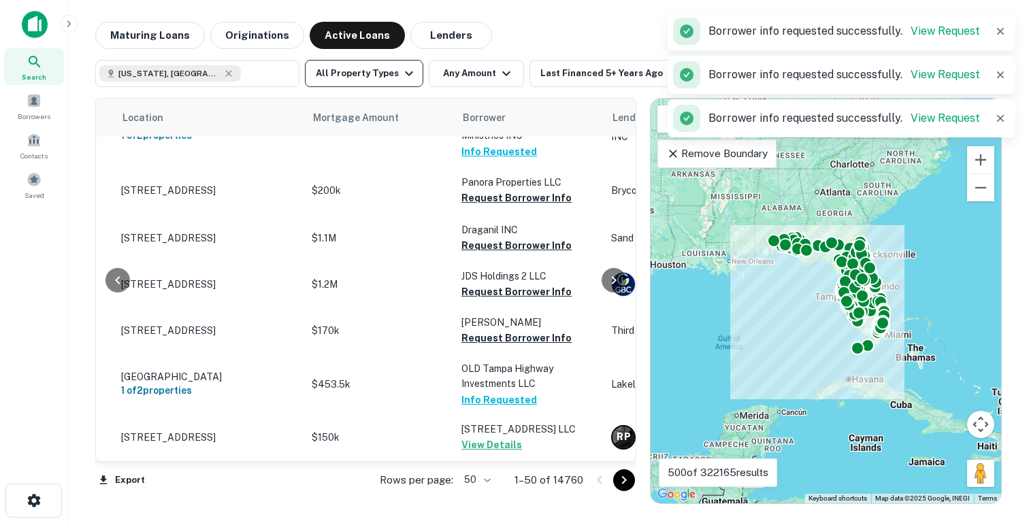
click at [384, 78] on button "All Property Types" at bounding box center [364, 73] width 118 height 27
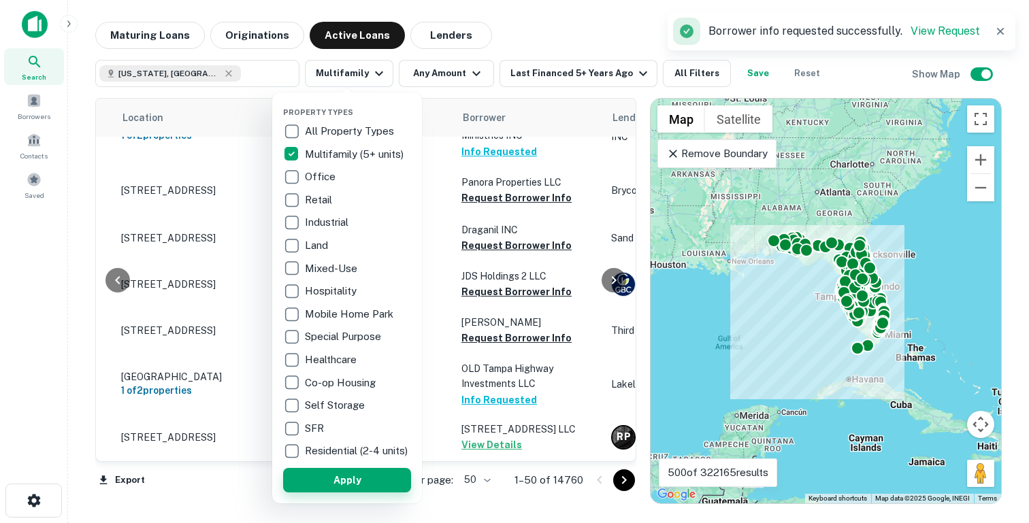
click at [338, 491] on button "Apply" at bounding box center [347, 480] width 128 height 24
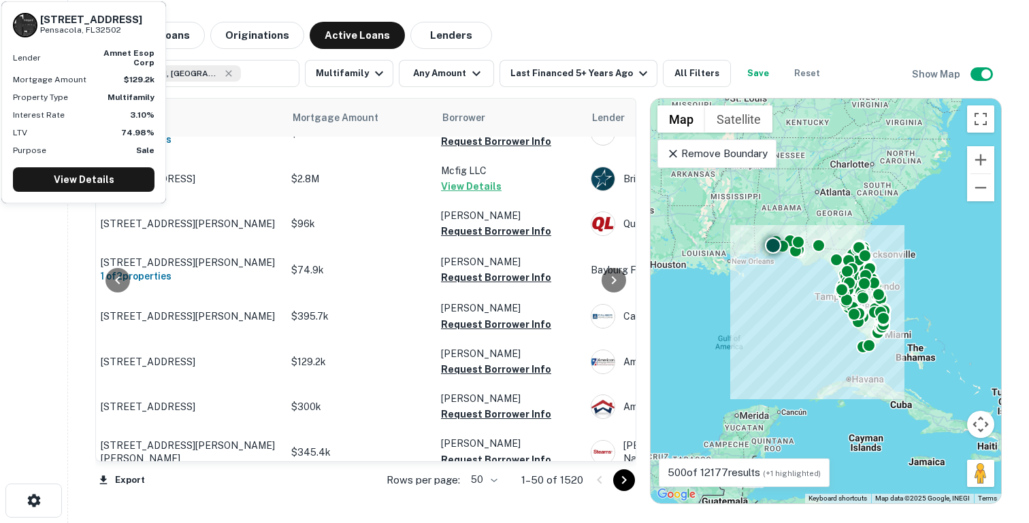
scroll to position [806, 0]
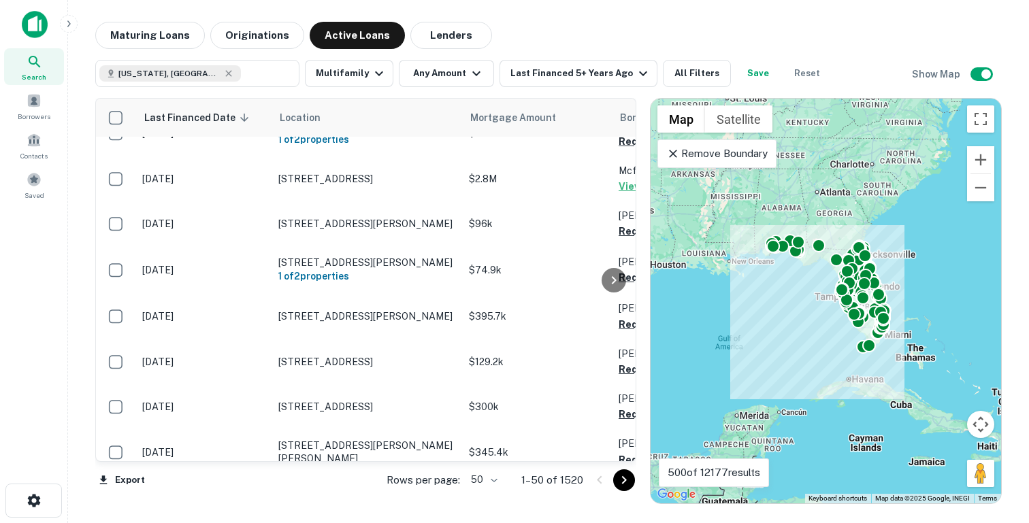
click at [549, 29] on div "Maturing Loans Originations Active Loans Lenders" at bounding box center [548, 35] width 906 height 27
click at [45, 105] on div "Borrowers" at bounding box center [34, 106] width 60 height 37
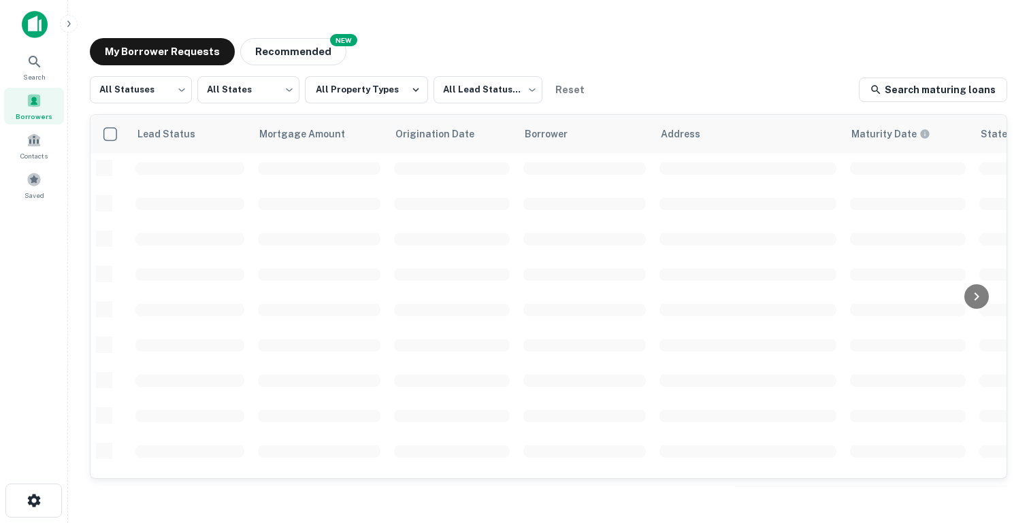
scroll to position [429, 0]
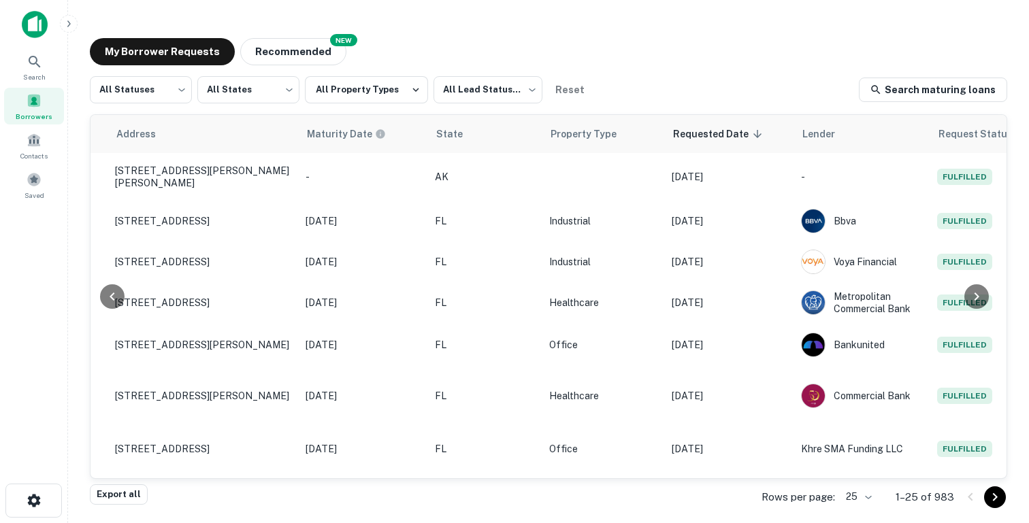
scroll to position [538, 0]
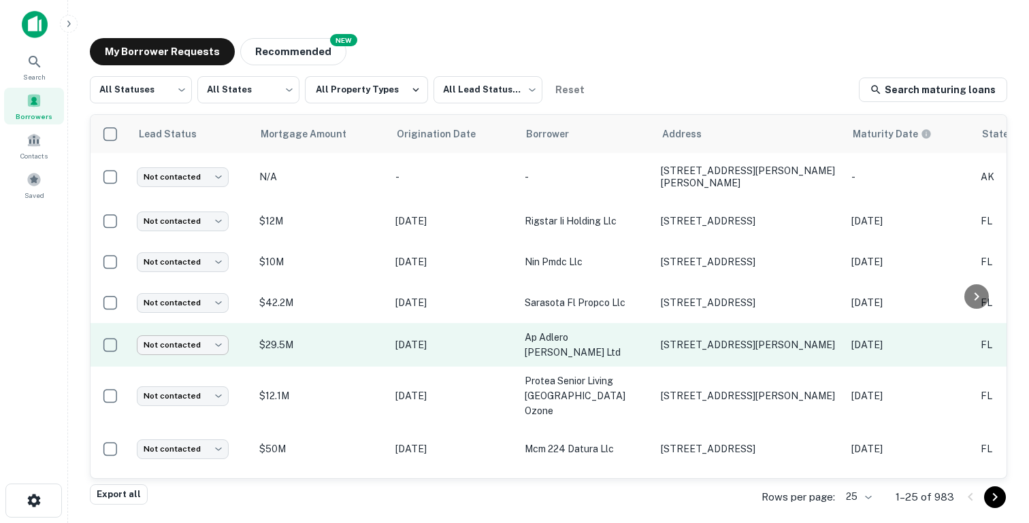
click at [206, 322] on body "Search Borrowers Contacts Saved My Borrower Requests NEW Recommended All Status…" at bounding box center [514, 261] width 1029 height 523
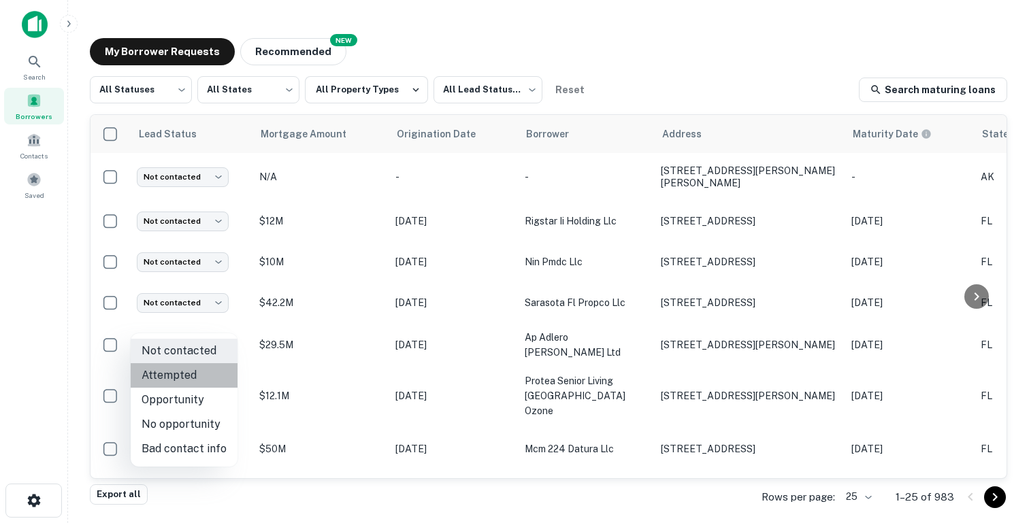
click at [188, 378] on li "Attempted" at bounding box center [184, 375] width 107 height 24
type input "*********"
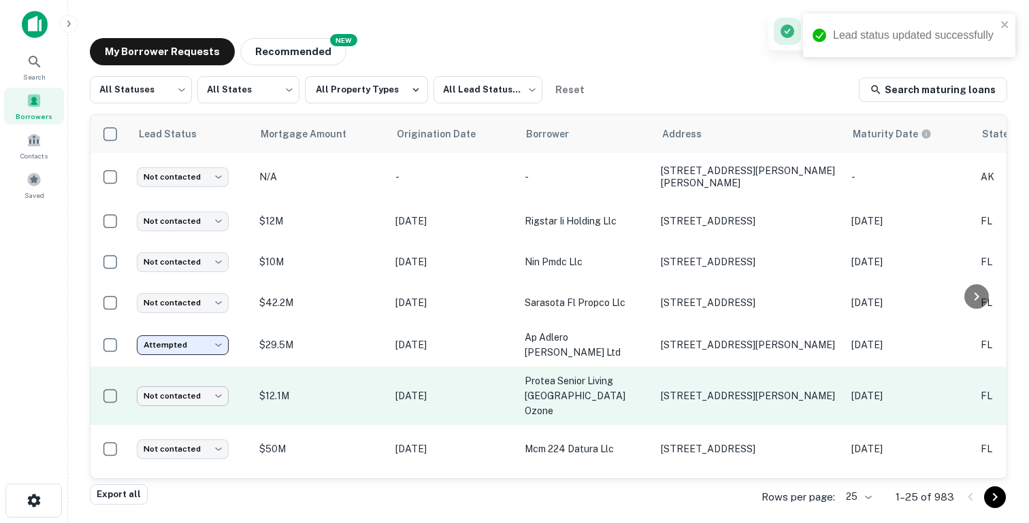
click at [205, 365] on body "Lead status updated successfully Search Borrowers Contacts Saved My Borrower Re…" at bounding box center [514, 261] width 1029 height 523
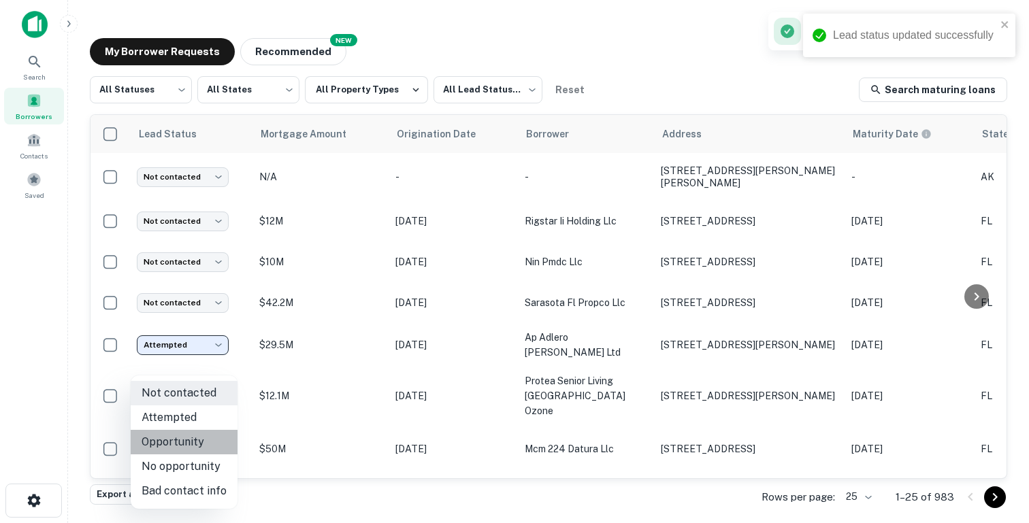
click at [184, 444] on li "Opportunity" at bounding box center [184, 442] width 107 height 24
type input "**********"
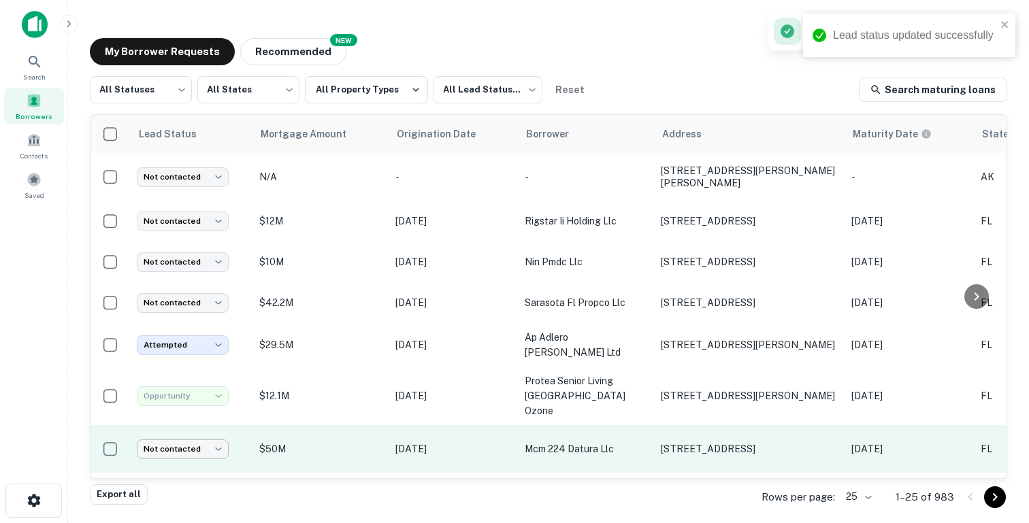
click at [192, 415] on body "Lead status updated successfully Search Borrowers Contacts Saved My Borrower Re…" at bounding box center [514, 261] width 1029 height 523
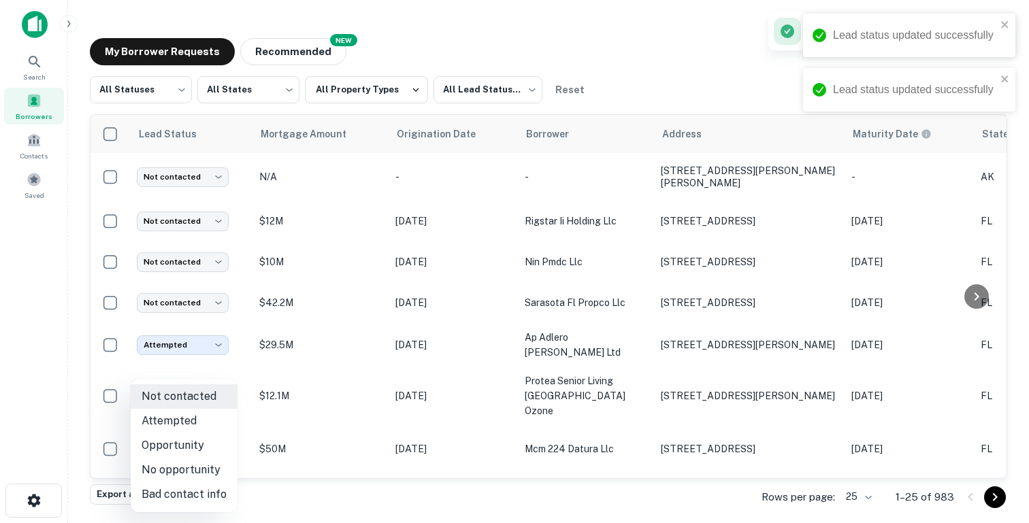
click at [191, 472] on li "No opportunity" at bounding box center [184, 470] width 107 height 24
type input "**********"
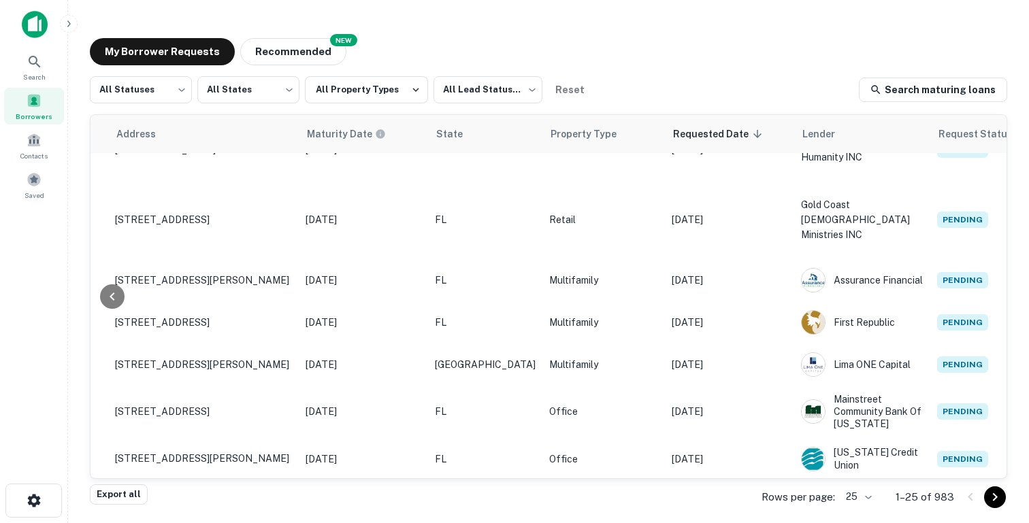
scroll to position [0, 546]
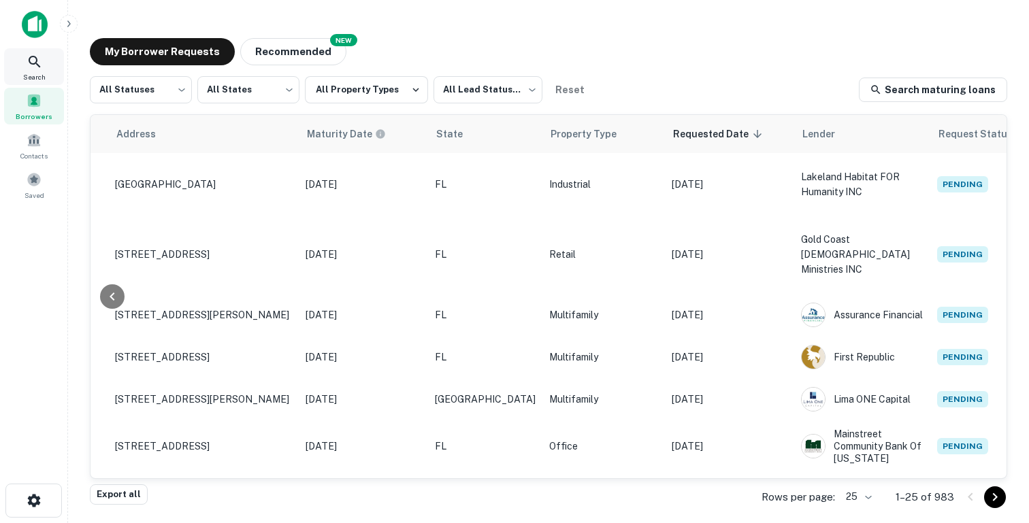
click at [44, 61] on div "Search" at bounding box center [34, 66] width 60 height 37
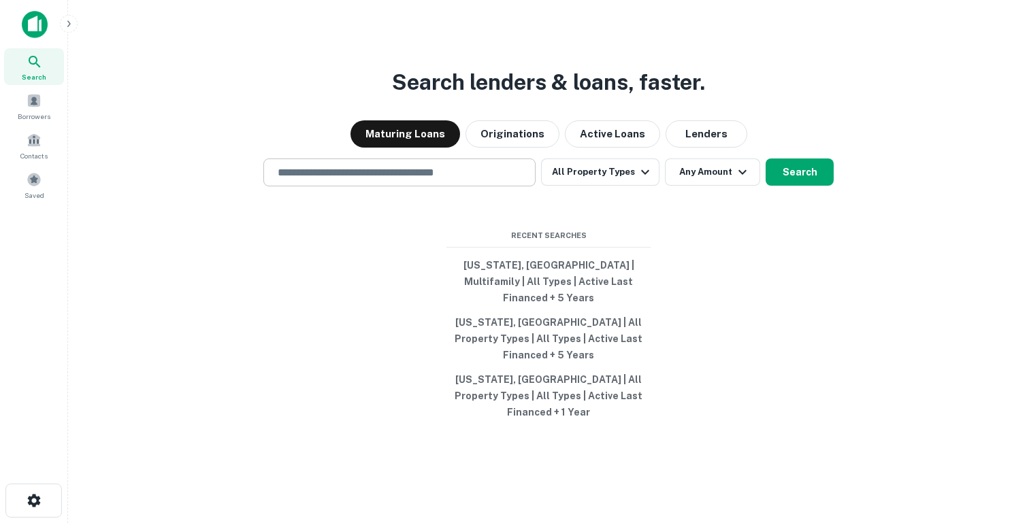
click at [421, 180] on input "text" at bounding box center [399, 173] width 260 height 16
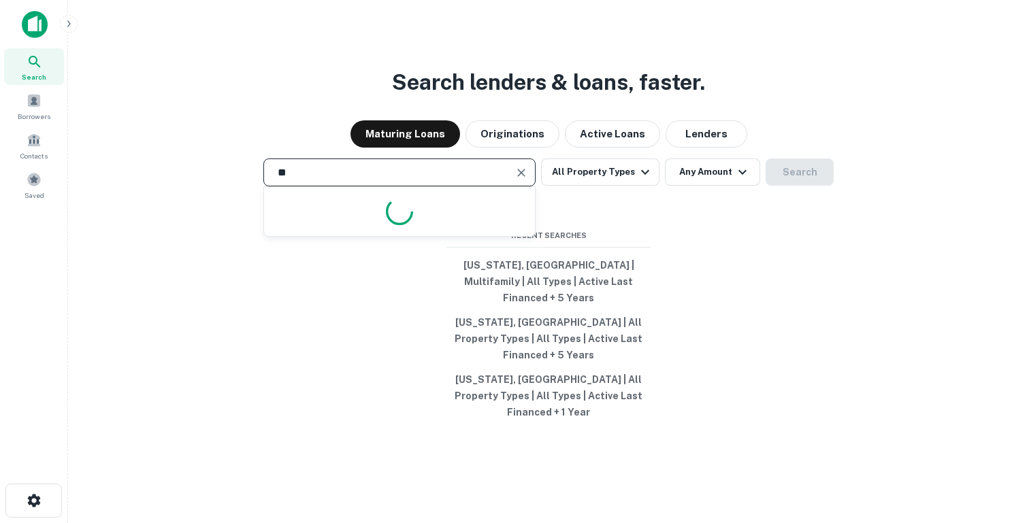
type input "*"
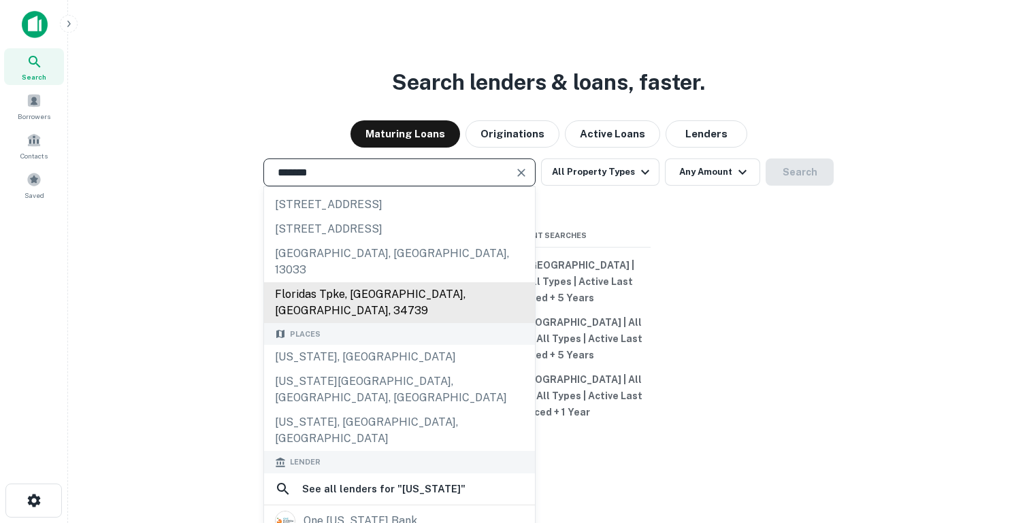
scroll to position [50, 0]
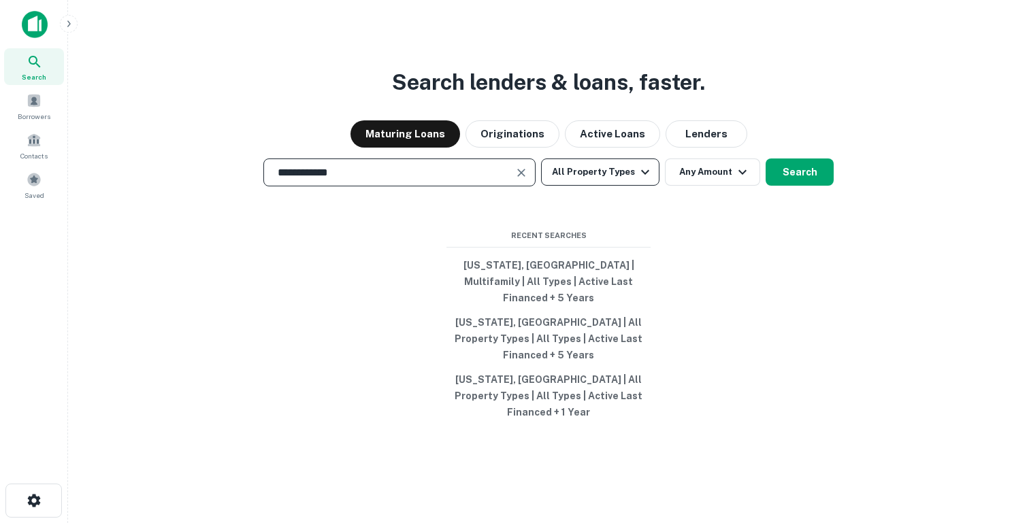
type input "**********"
click at [638, 180] on icon "button" at bounding box center [645, 172] width 16 height 16
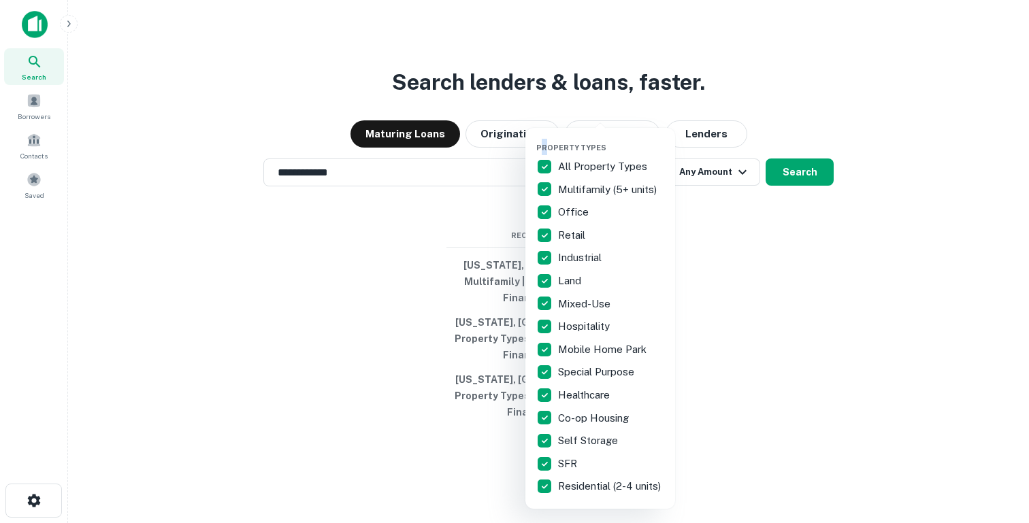
click at [544, 154] on div "Property Types All Property Types Multifamily (5+ units) Office Retail Industri…" at bounding box center [600, 318] width 128 height 359
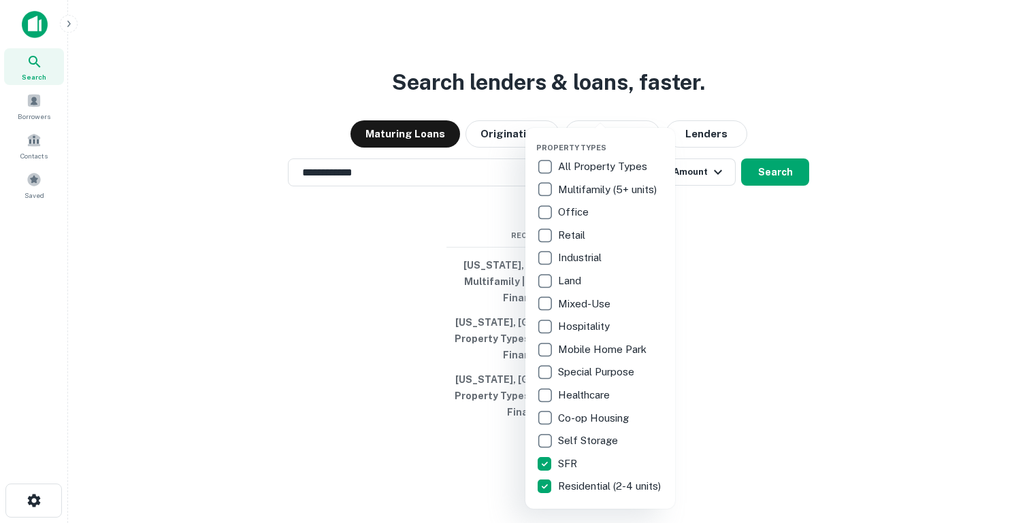
click at [770, 197] on div at bounding box center [514, 261] width 1029 height 523
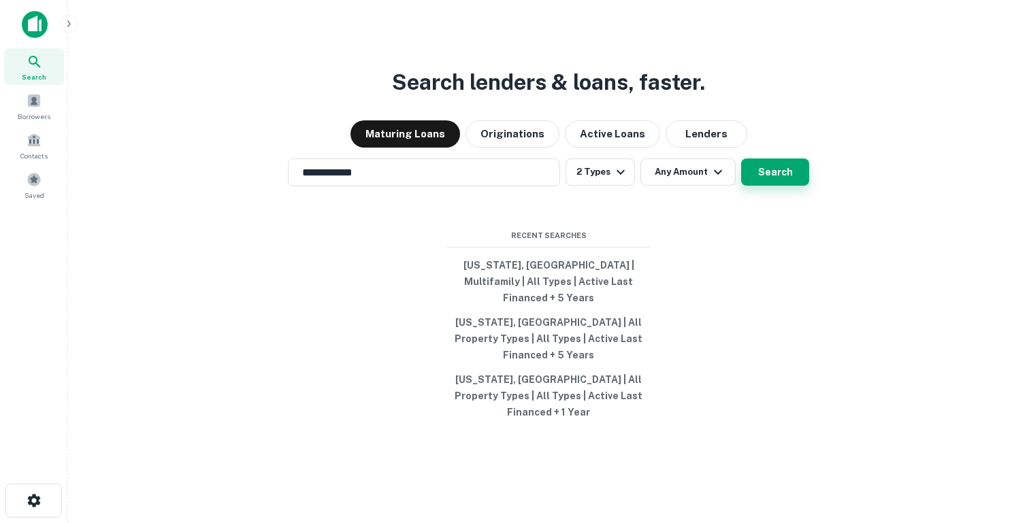
click at [755, 186] on button "Search" at bounding box center [775, 172] width 68 height 27
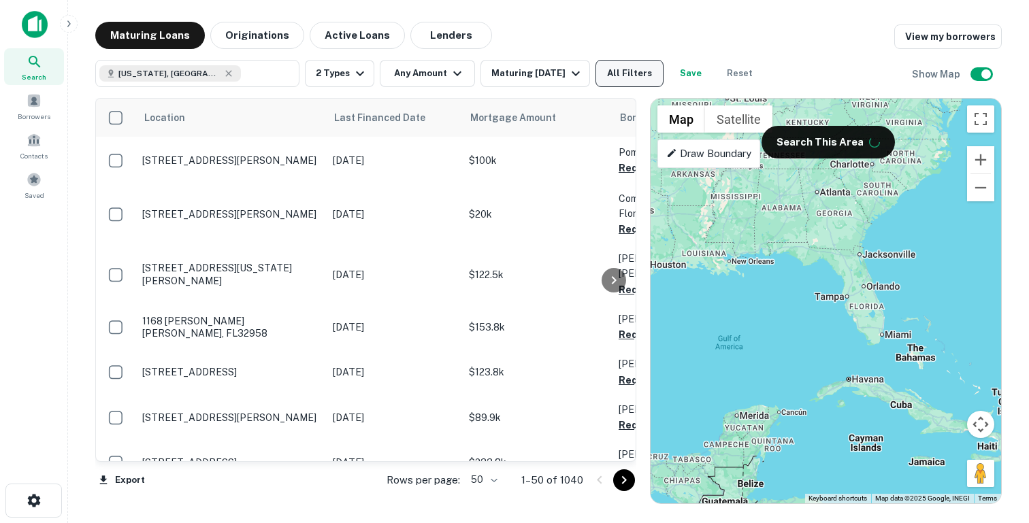
click at [642, 75] on button "All Filters" at bounding box center [629, 73] width 68 height 27
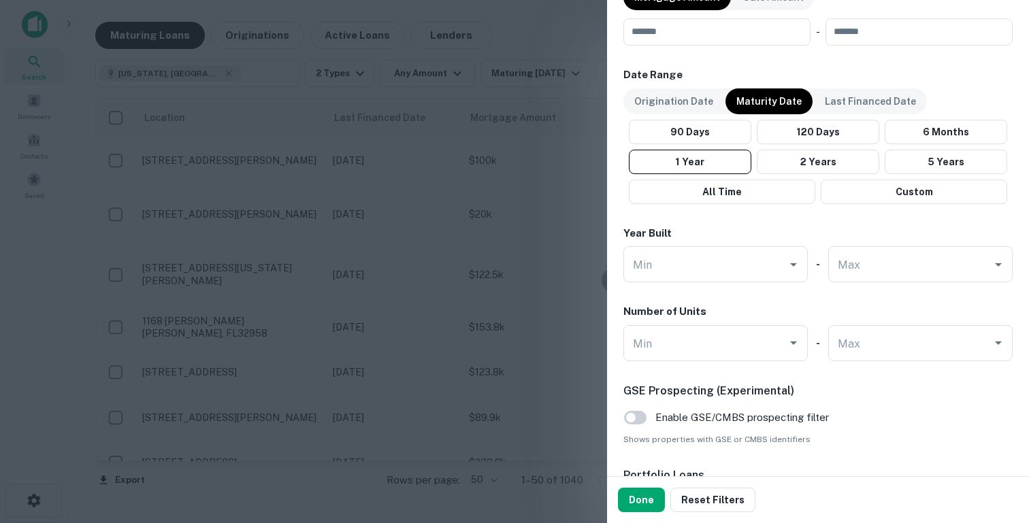
scroll to position [864, 0]
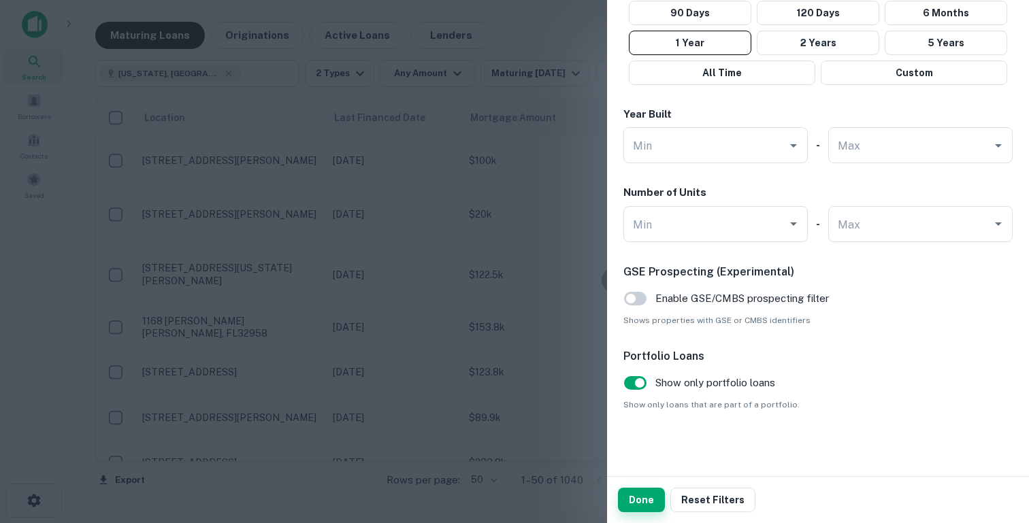
click at [646, 510] on button "Done" at bounding box center [641, 500] width 47 height 24
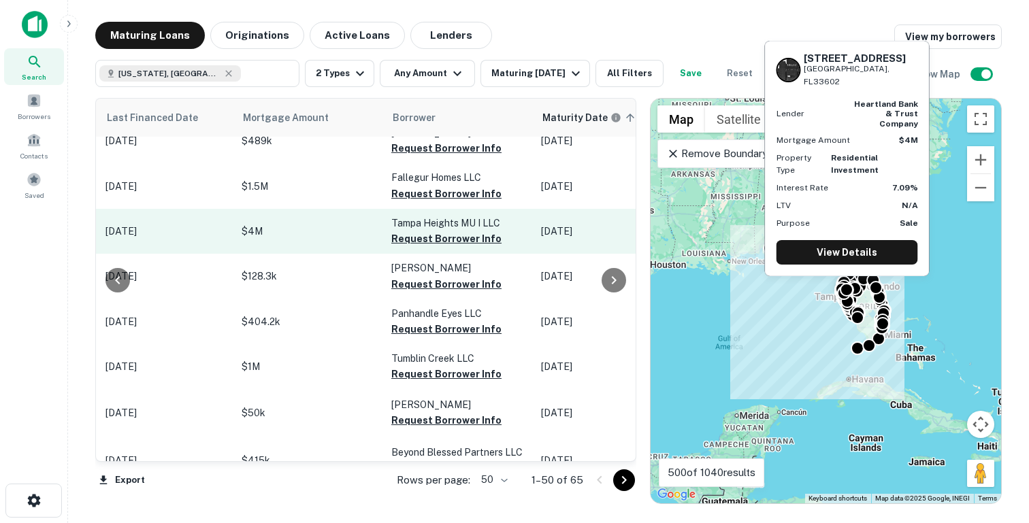
scroll to position [18, 210]
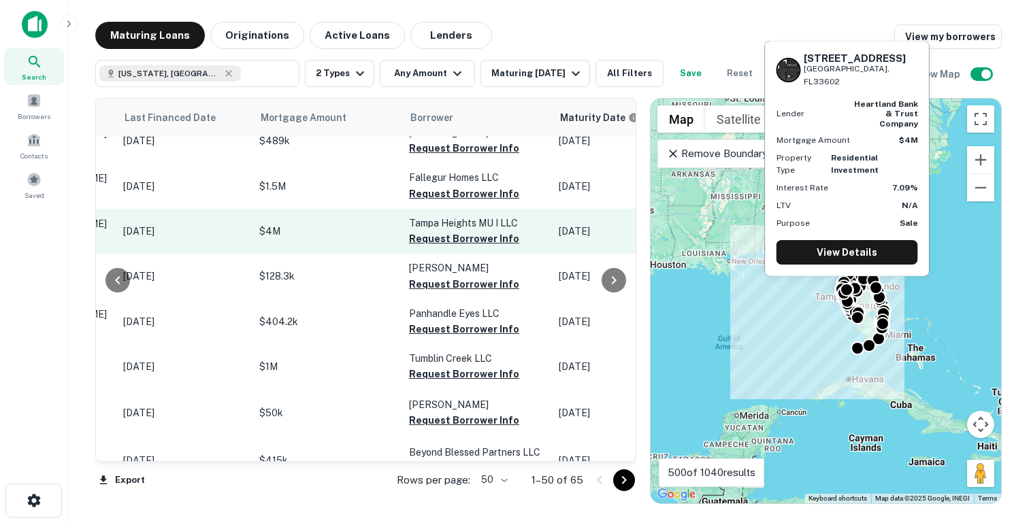
click at [346, 235] on p "$4M" at bounding box center [327, 231] width 136 height 15
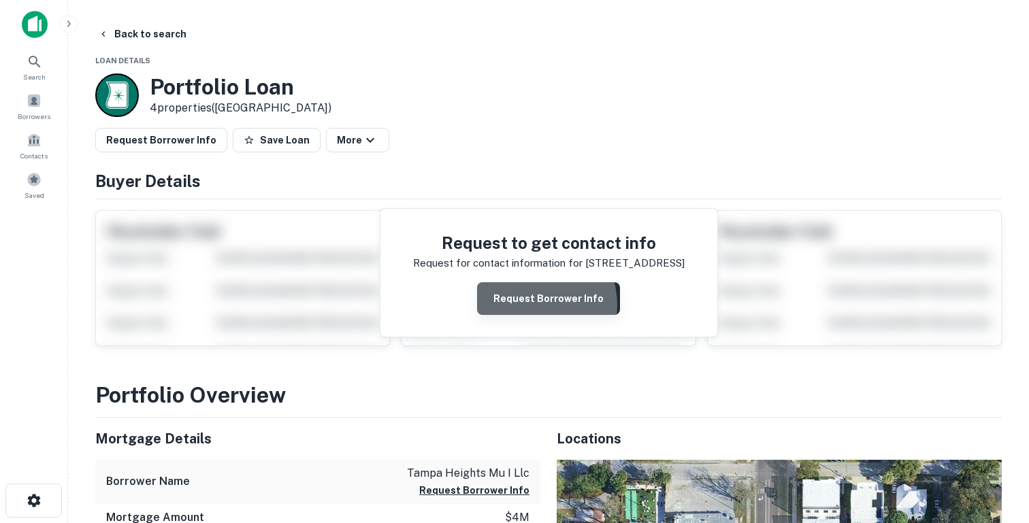
click at [536, 305] on button "Request Borrower Info" at bounding box center [548, 298] width 143 height 33
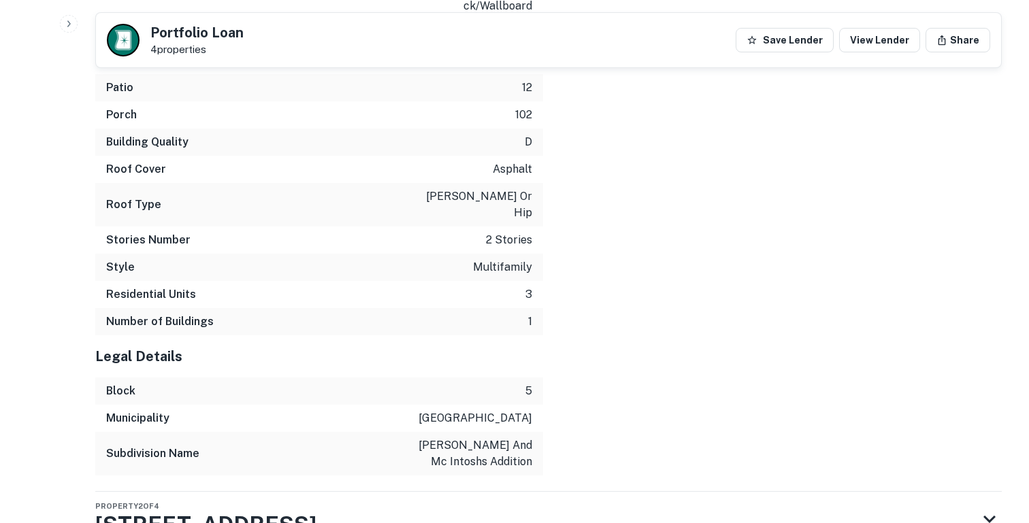
scroll to position [3301, 0]
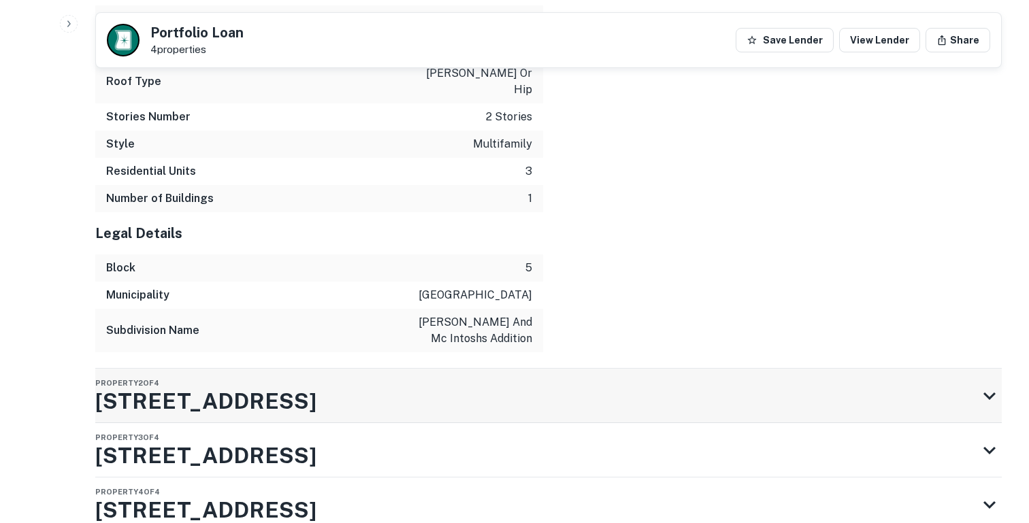
click at [337, 369] on div "Property 2 of 4 110 W Columbus Dr" at bounding box center [536, 396] width 882 height 54
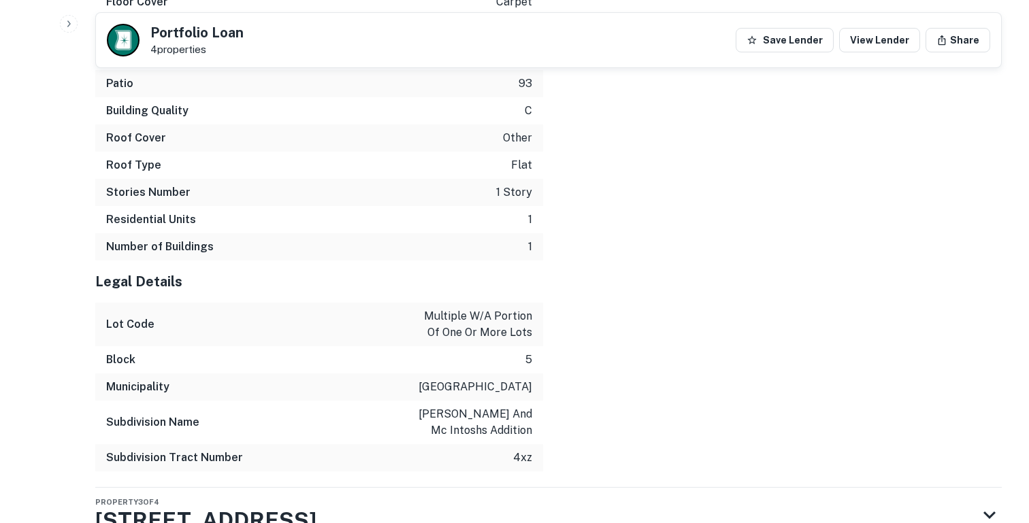
scroll to position [4898, 0]
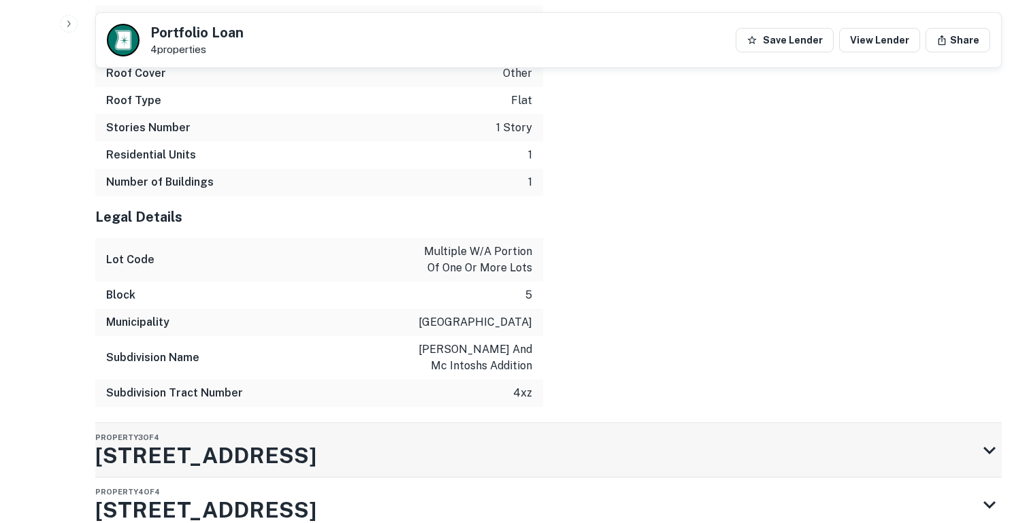
click at [294, 440] on h3 "106 W COLUMBUS DR" at bounding box center [205, 456] width 221 height 33
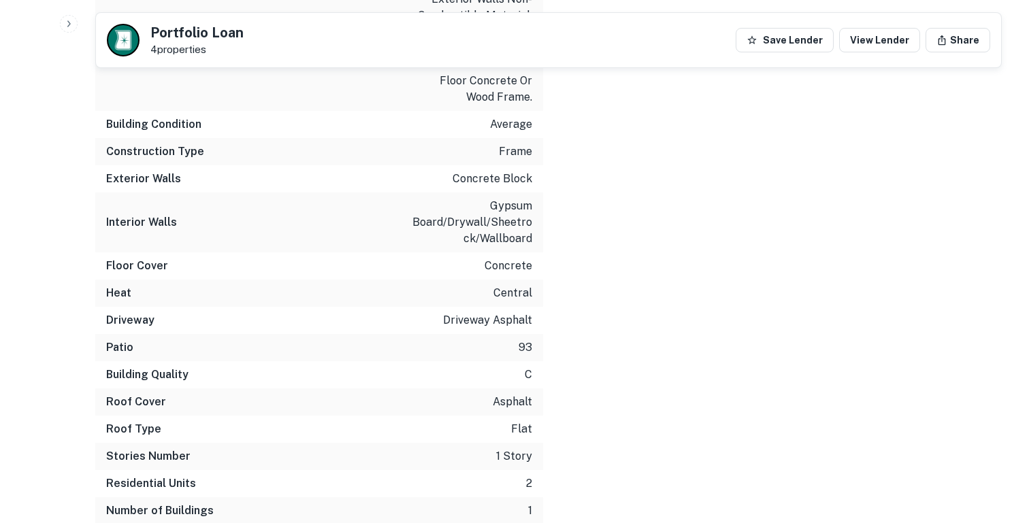
scroll to position [6462, 0]
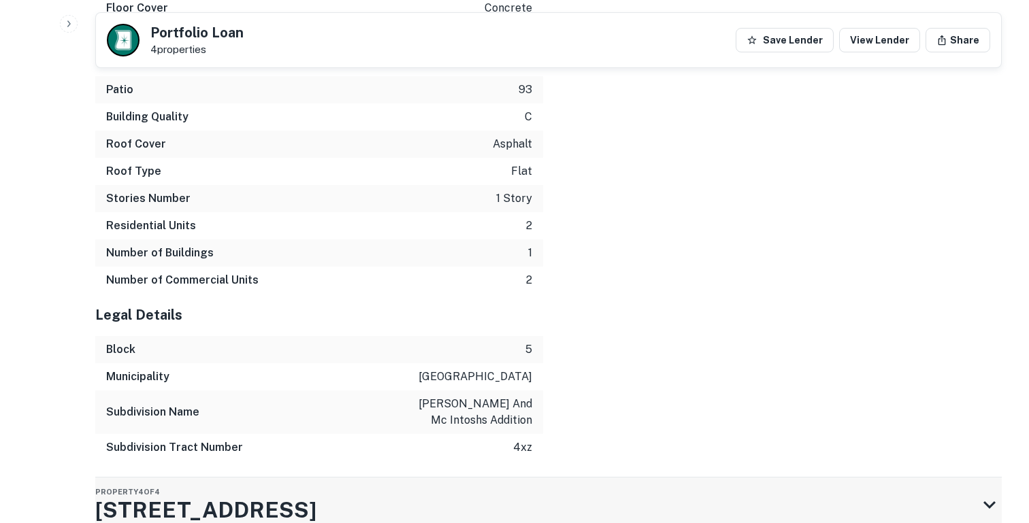
click at [256, 494] on h3 "2510 N TAMPA ST" at bounding box center [205, 510] width 221 height 33
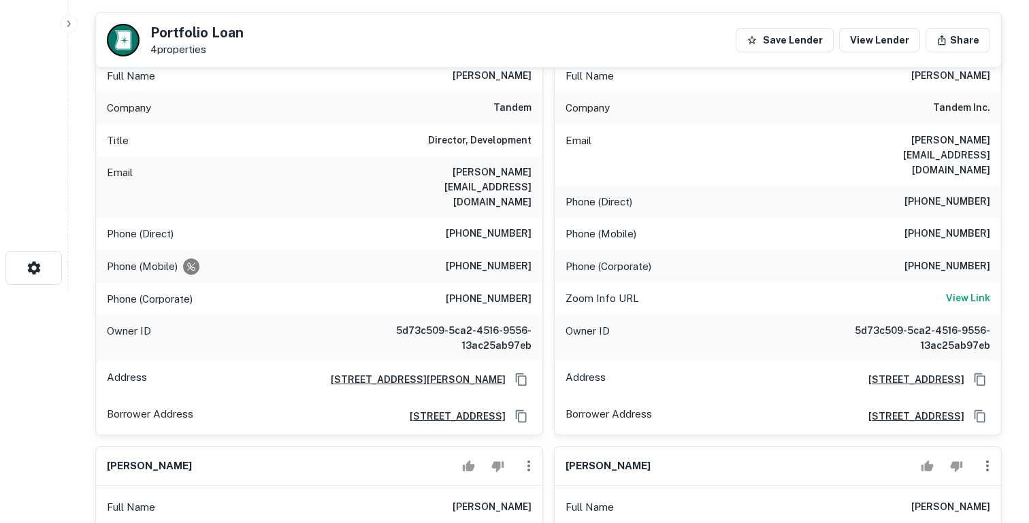
scroll to position [229, 0]
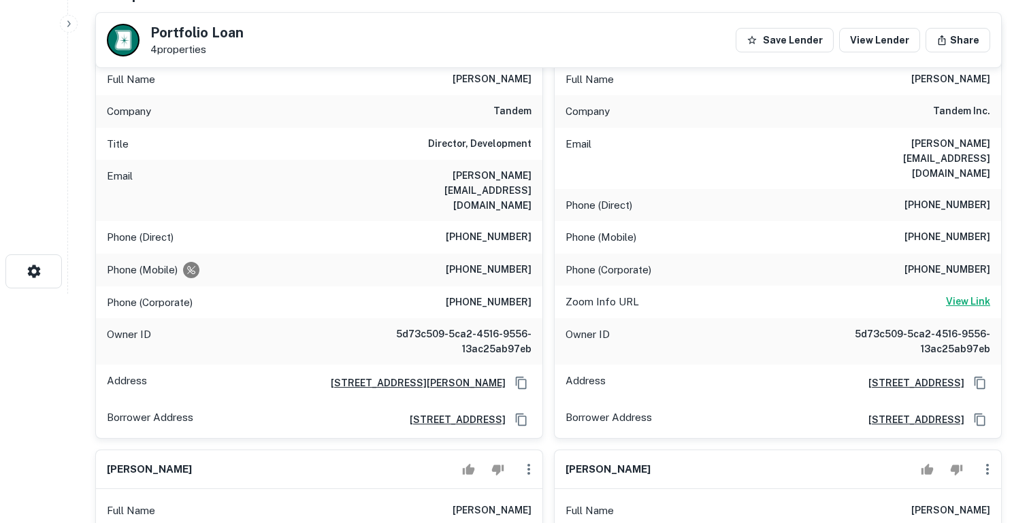
click at [965, 294] on h6 "View Link" at bounding box center [968, 301] width 44 height 15
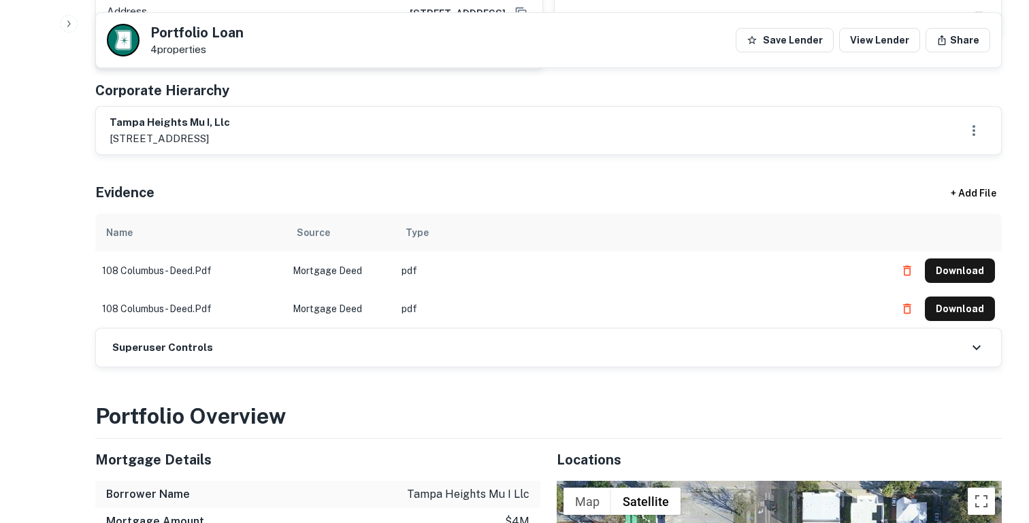
scroll to position [1320, 0]
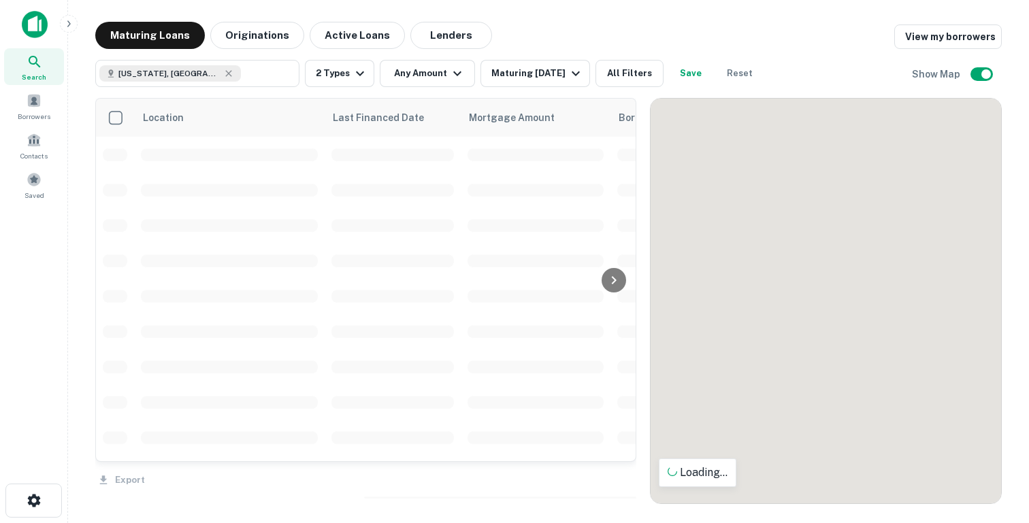
scroll to position [18, 0]
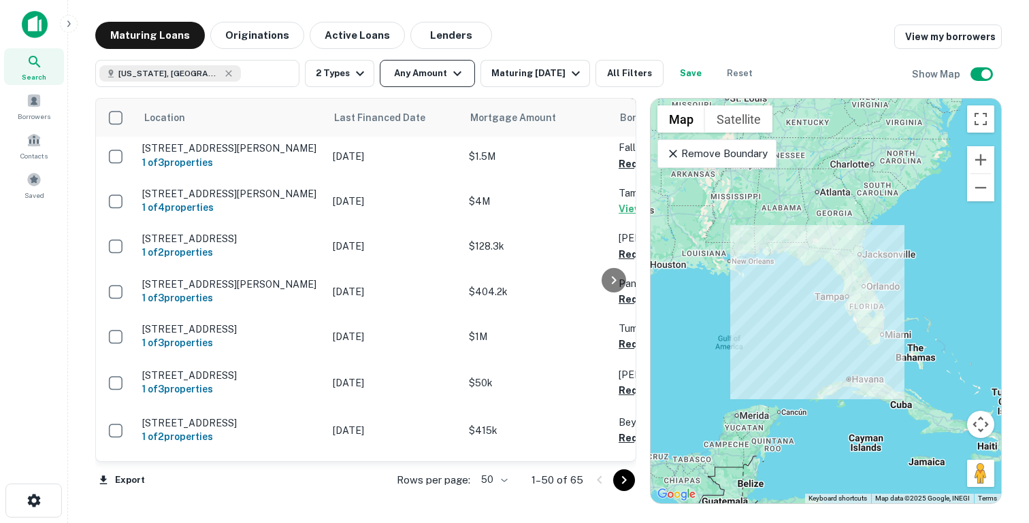
click at [412, 78] on button "Any Amount" at bounding box center [427, 73] width 95 height 27
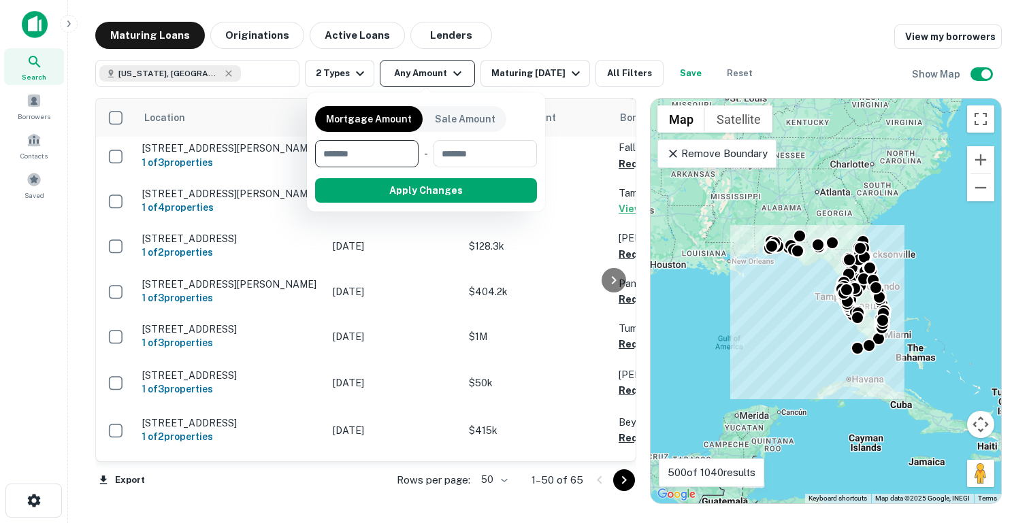
scroll to position [37, 0]
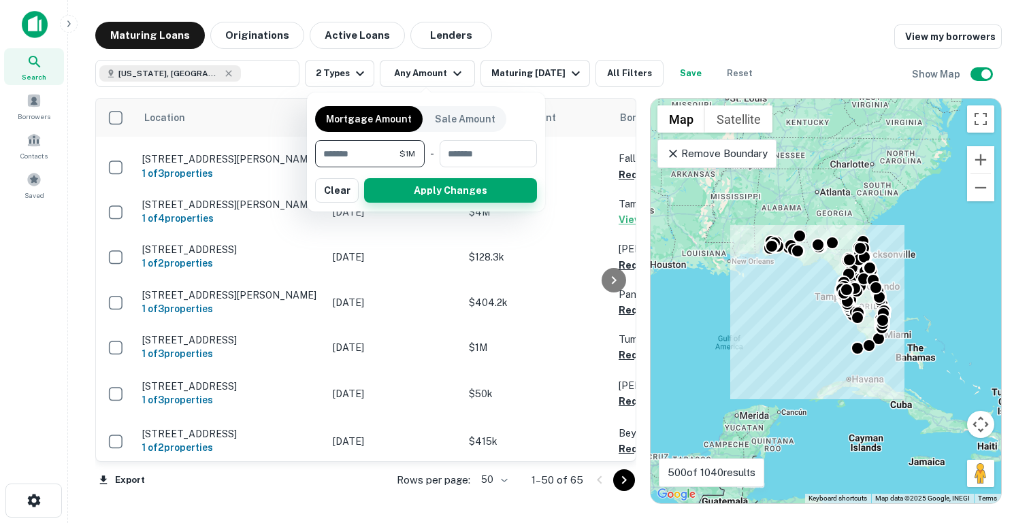
type input "*******"
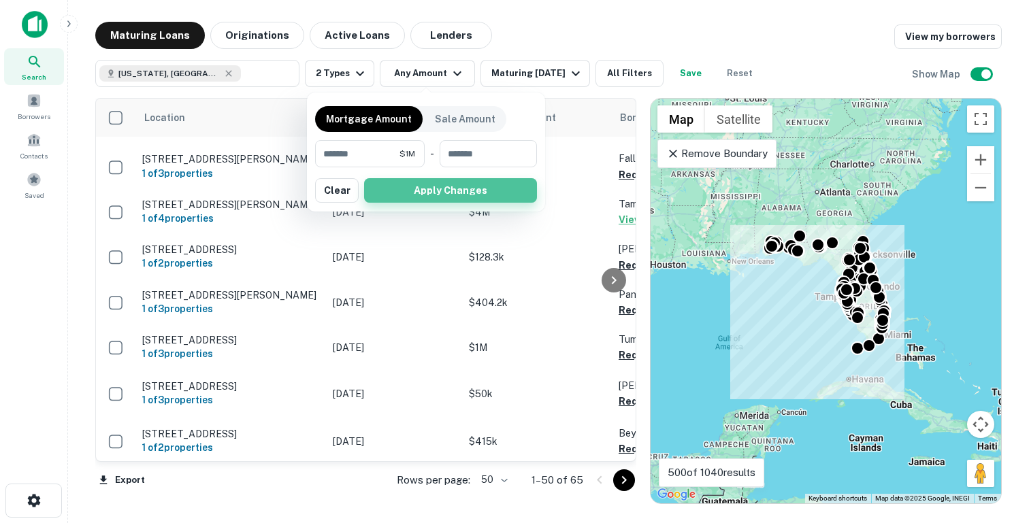
click at [393, 191] on button "Apply Changes" at bounding box center [450, 190] width 173 height 24
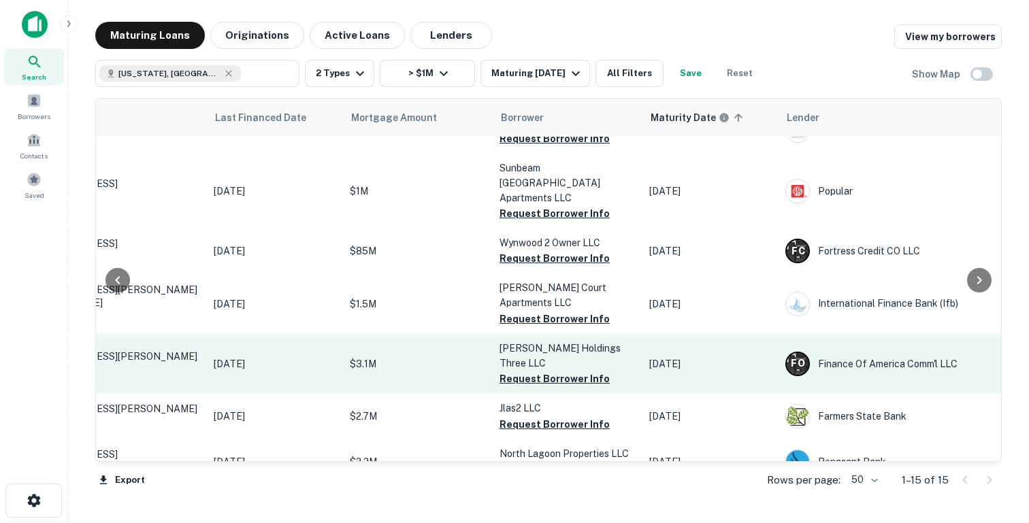
scroll to position [329, 123]
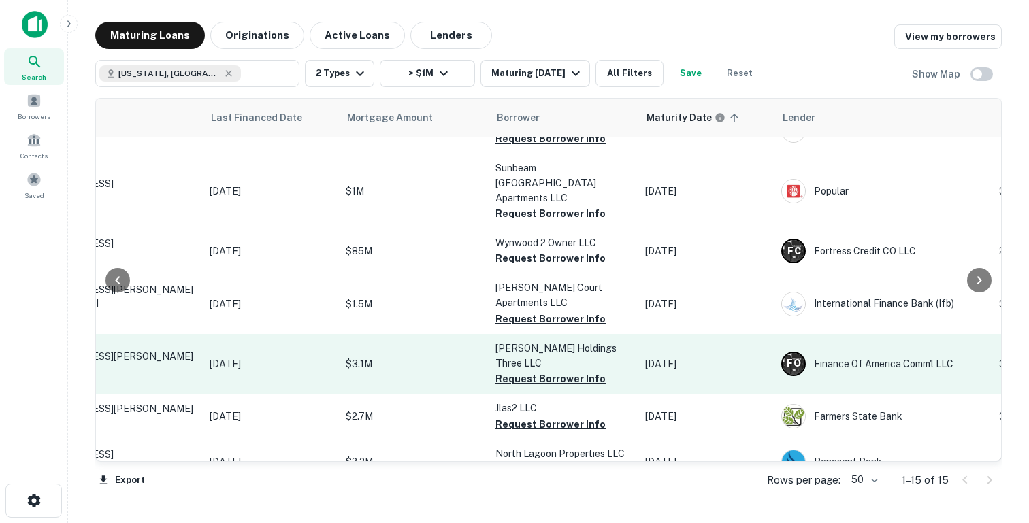
click at [447, 357] on p "$3.1M" at bounding box center [414, 364] width 136 height 15
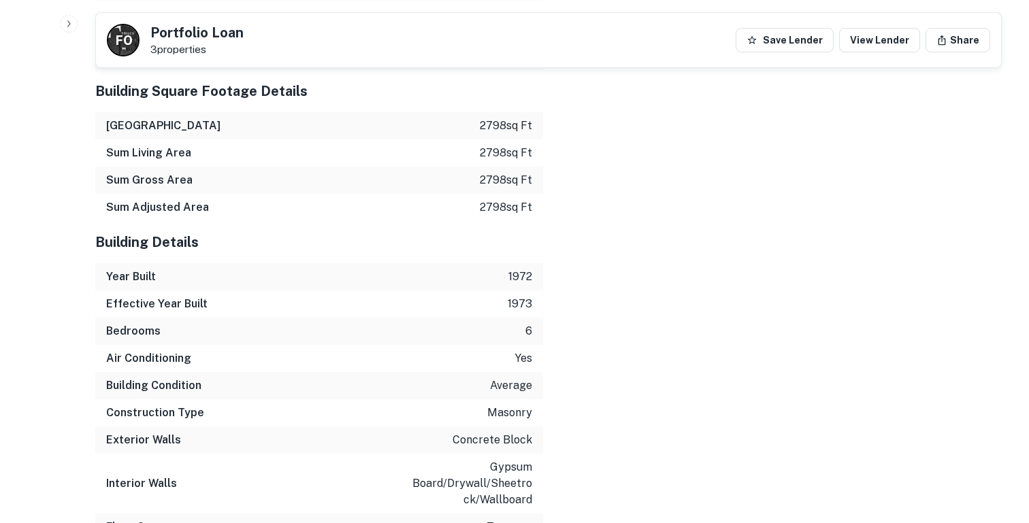
scroll to position [1891, 0]
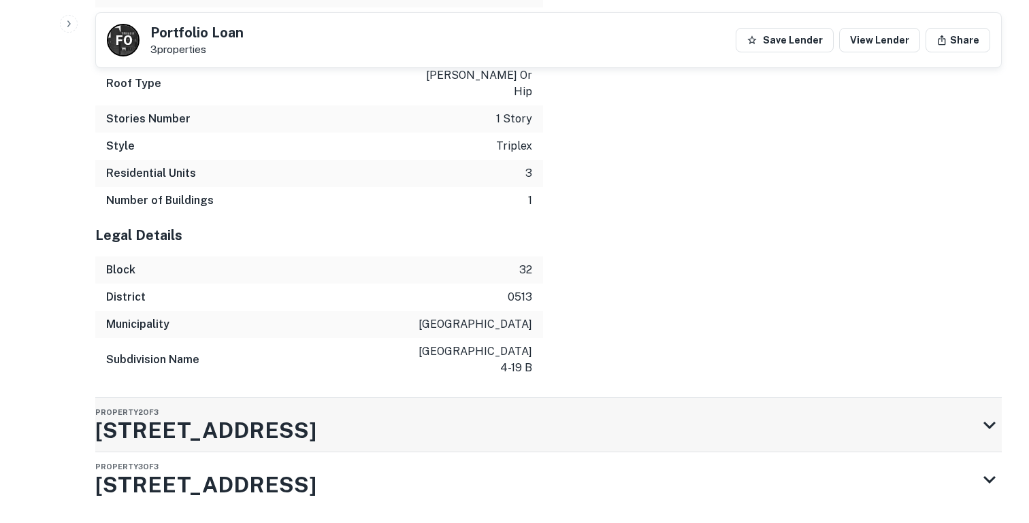
click at [343, 398] on div "Property 2 of 3 380 SE 12TH AVE APT 1" at bounding box center [536, 425] width 882 height 54
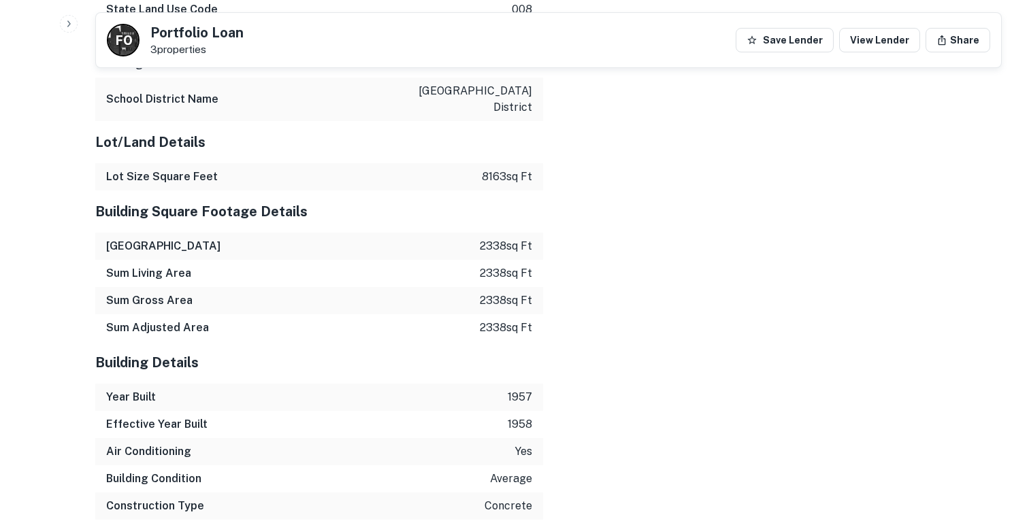
scroll to position [3248, 0]
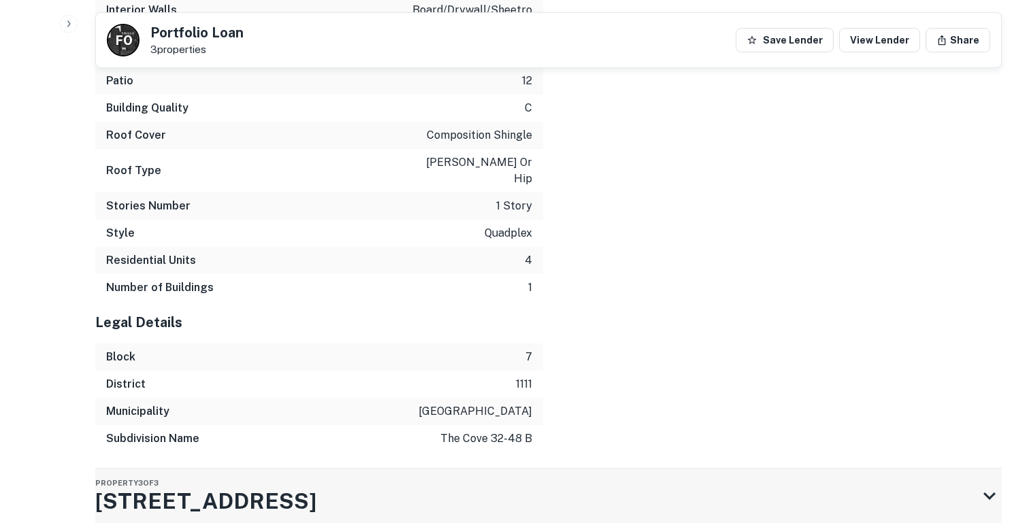
click at [276, 469] on div "Property 3 of 3 2200 SW 46TH CT # 1-2" at bounding box center [205, 496] width 221 height 54
click at [278, 485] on h3 "2200 SW 46TH CT # 1-2" at bounding box center [205, 501] width 221 height 33
click at [312, 469] on div "Property 3 of 3 2200 SW 46TH CT # 1-2" at bounding box center [205, 496] width 221 height 54
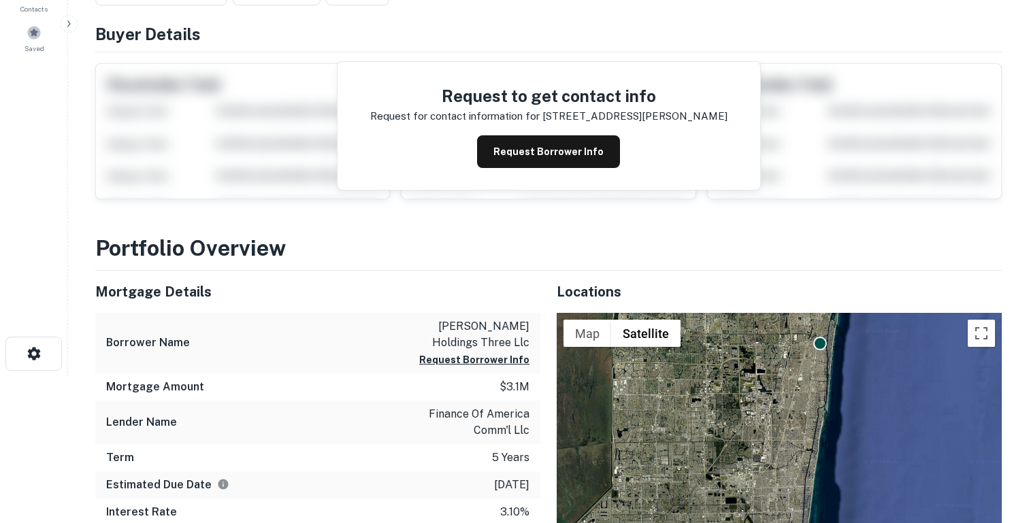
scroll to position [0, 0]
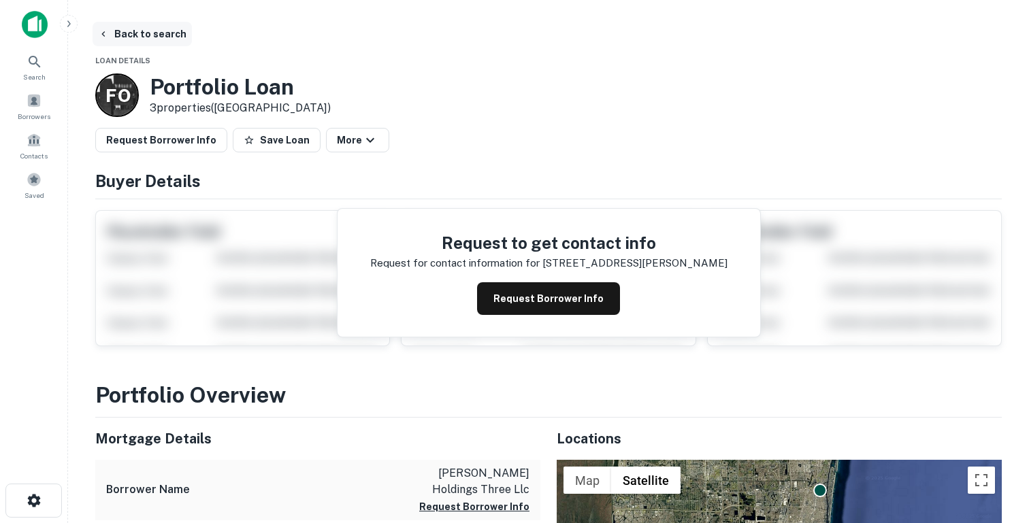
click at [167, 37] on button "Back to search" at bounding box center [142, 34] width 99 height 24
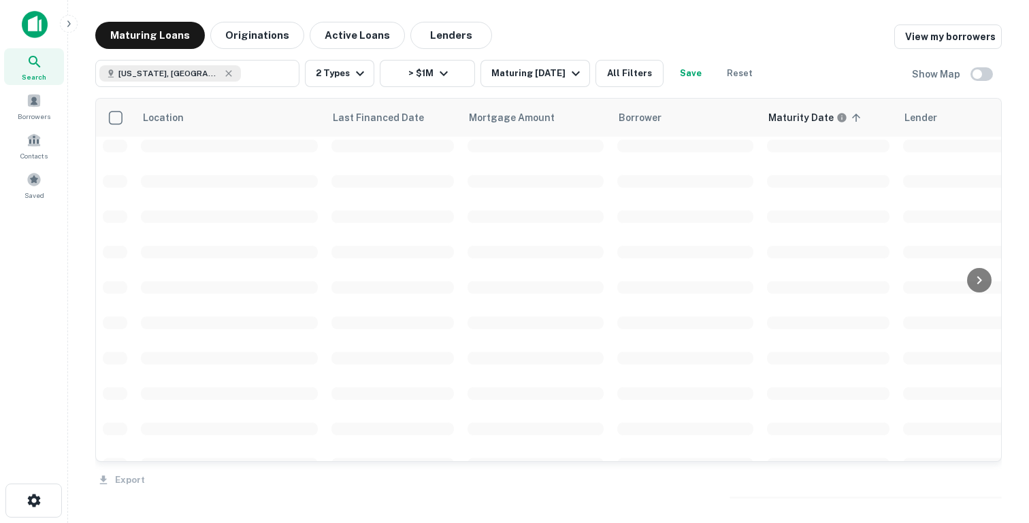
scroll to position [329, 0]
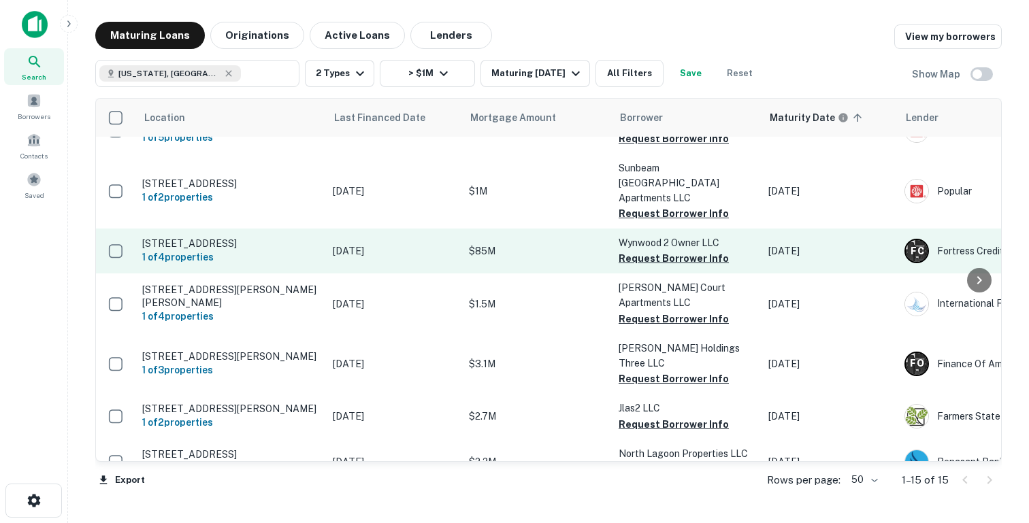
click at [584, 255] on td "$85M" at bounding box center [537, 251] width 150 height 45
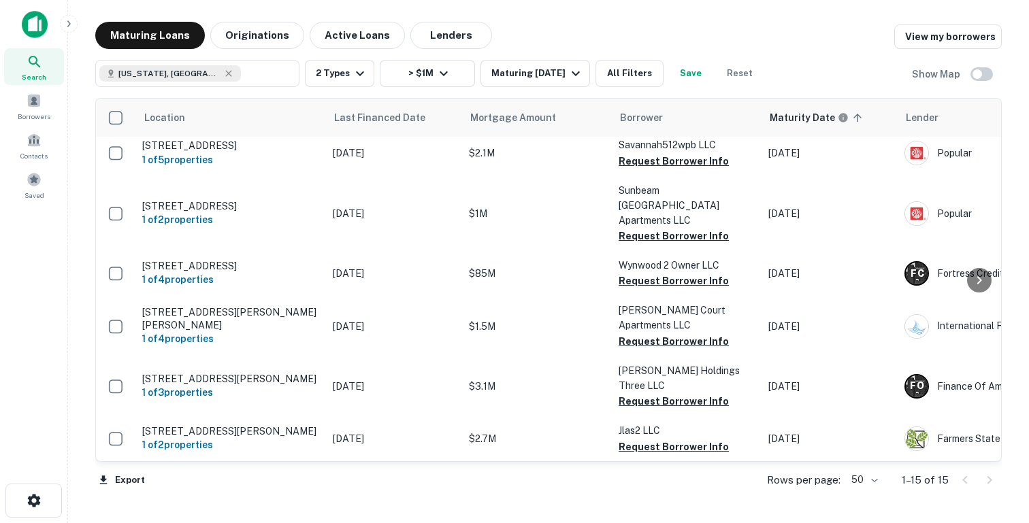
scroll to position [329, 0]
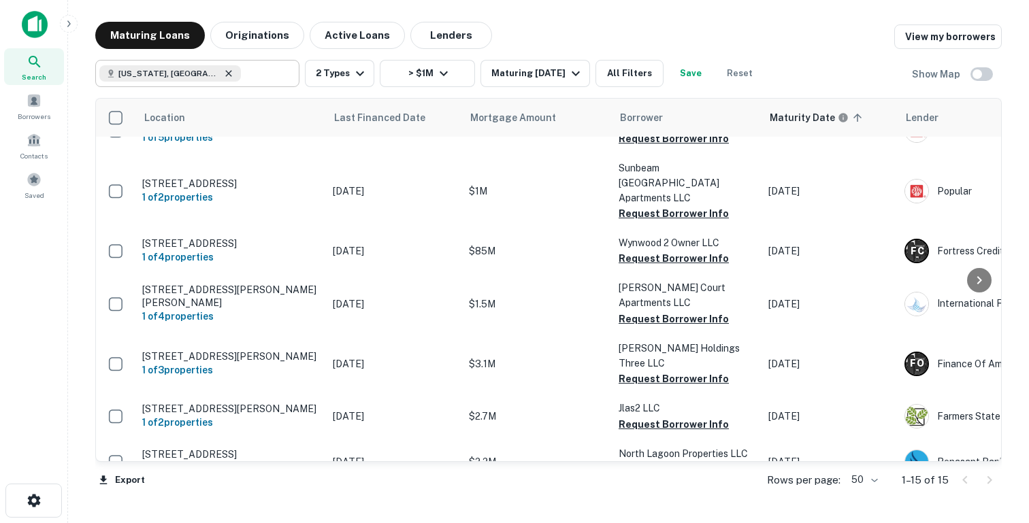
click at [223, 73] on icon at bounding box center [228, 73] width 11 height 11
type input "**********"
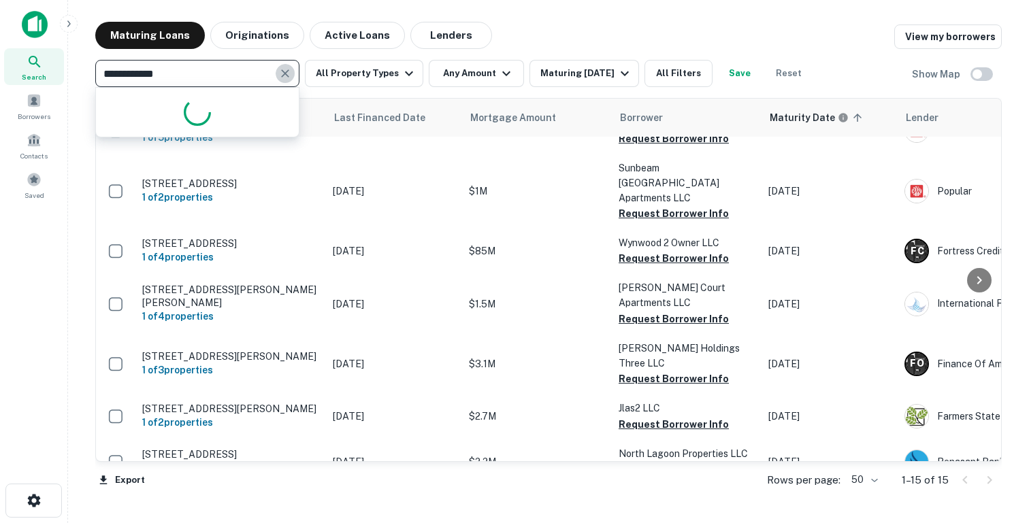
click at [288, 73] on icon "Clear" at bounding box center [285, 74] width 14 height 14
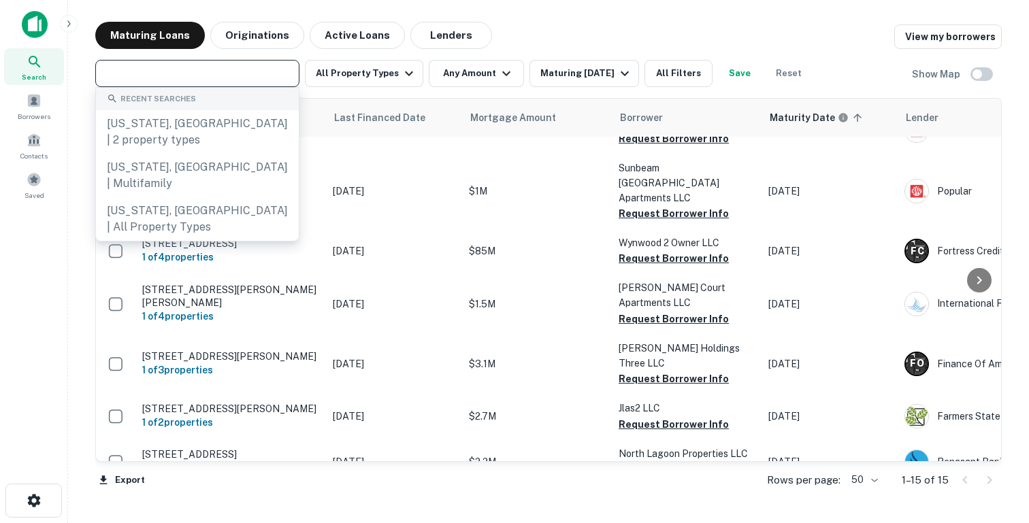
click at [248, 75] on input "text" at bounding box center [196, 73] width 194 height 19
click at [33, 61] on icon at bounding box center [35, 62] width 16 height 16
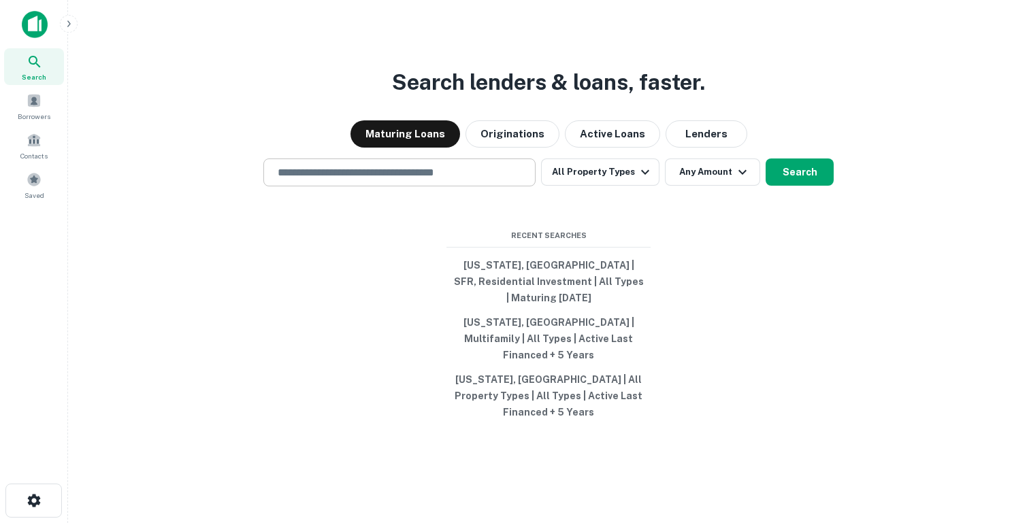
click at [338, 186] on div "​" at bounding box center [399, 173] width 272 height 28
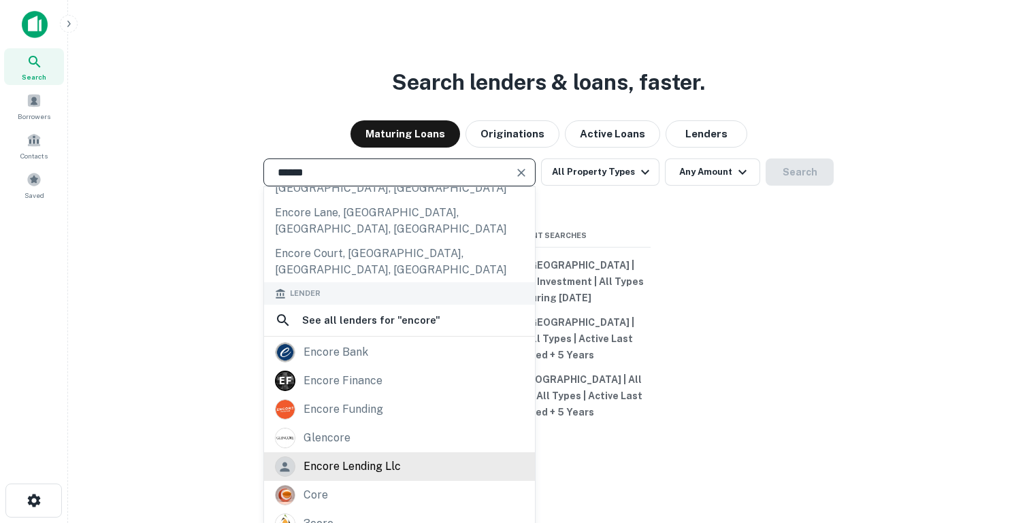
scroll to position [220, 0]
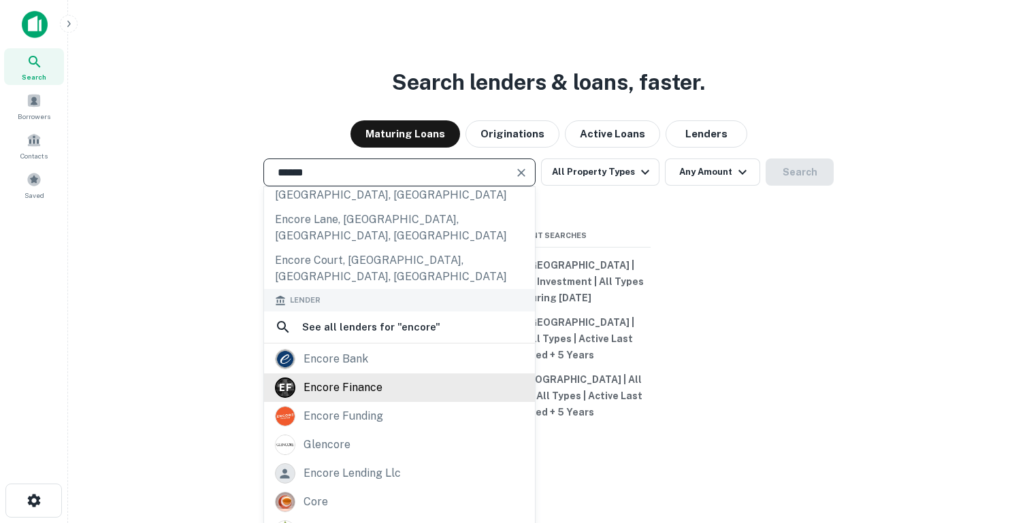
type input "******"
click at [339, 378] on div "encore finance" at bounding box center [342, 388] width 79 height 20
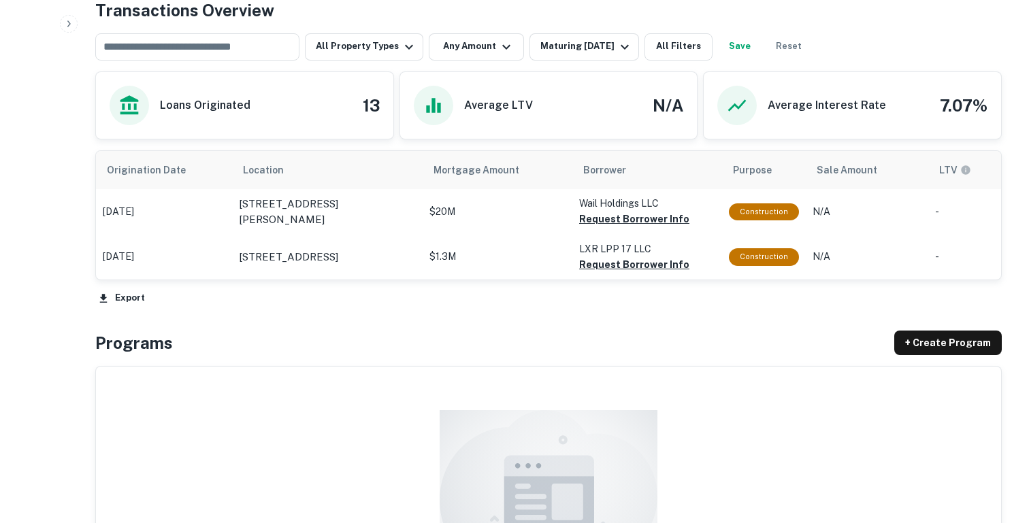
scroll to position [568, 0]
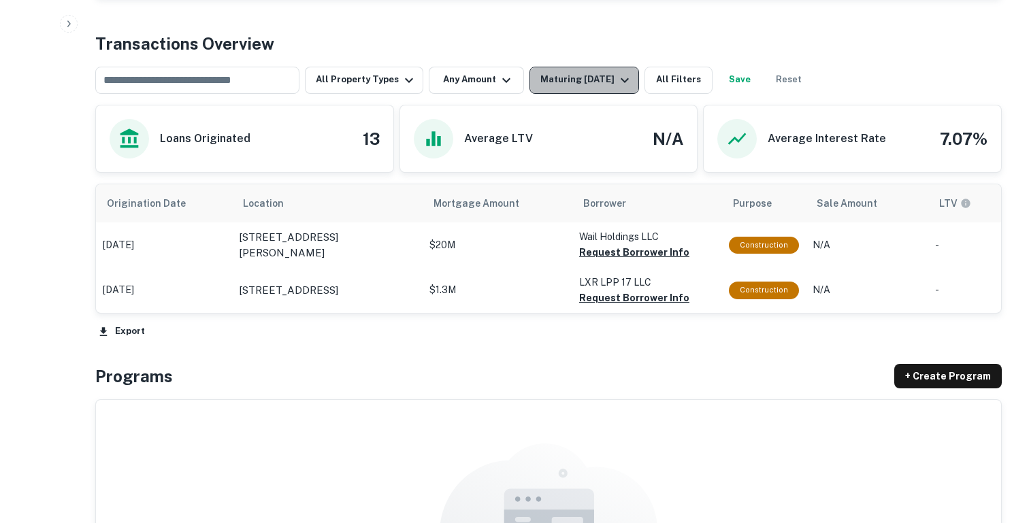
click at [587, 79] on div "Maturing [DATE]" at bounding box center [586, 80] width 93 height 16
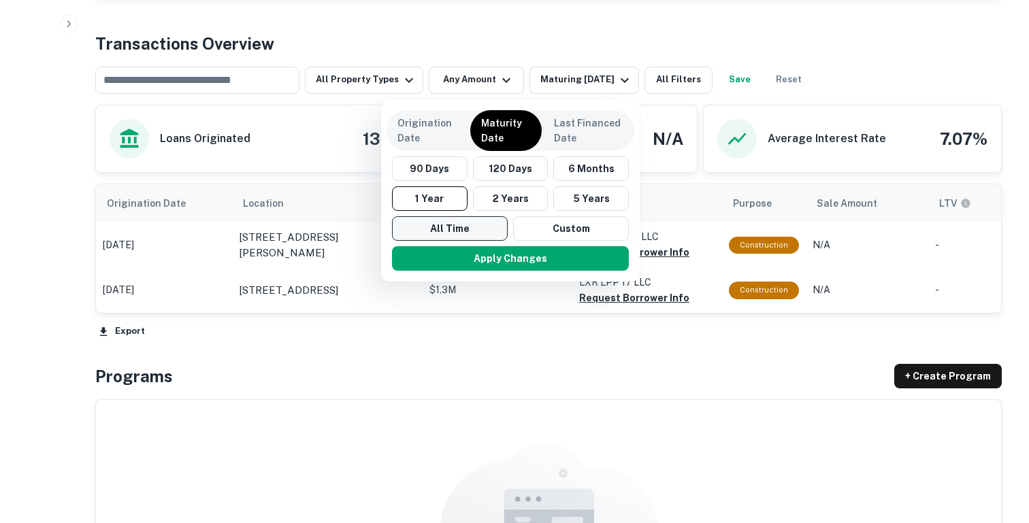
click at [465, 229] on button "All Time" at bounding box center [450, 228] width 116 height 24
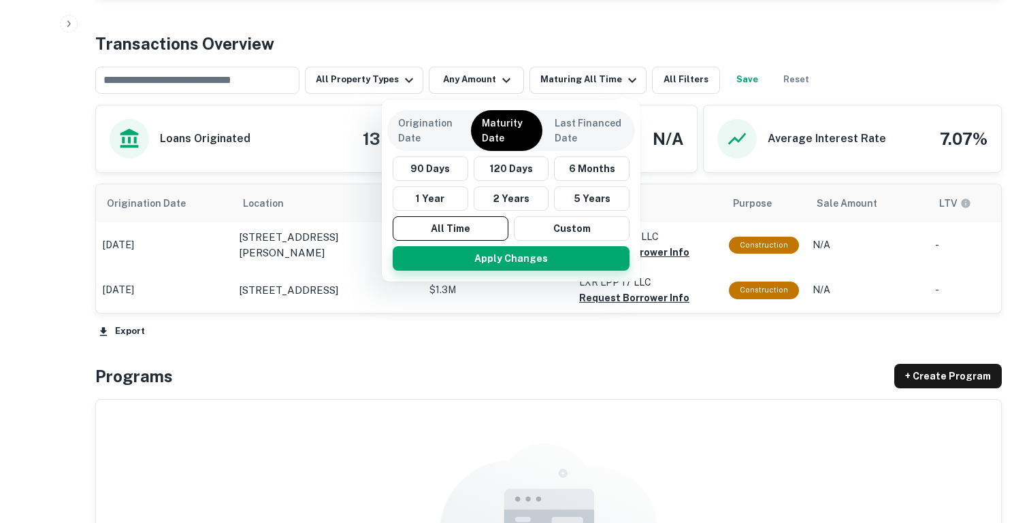
click at [465, 257] on button "Apply Changes" at bounding box center [511, 258] width 237 height 24
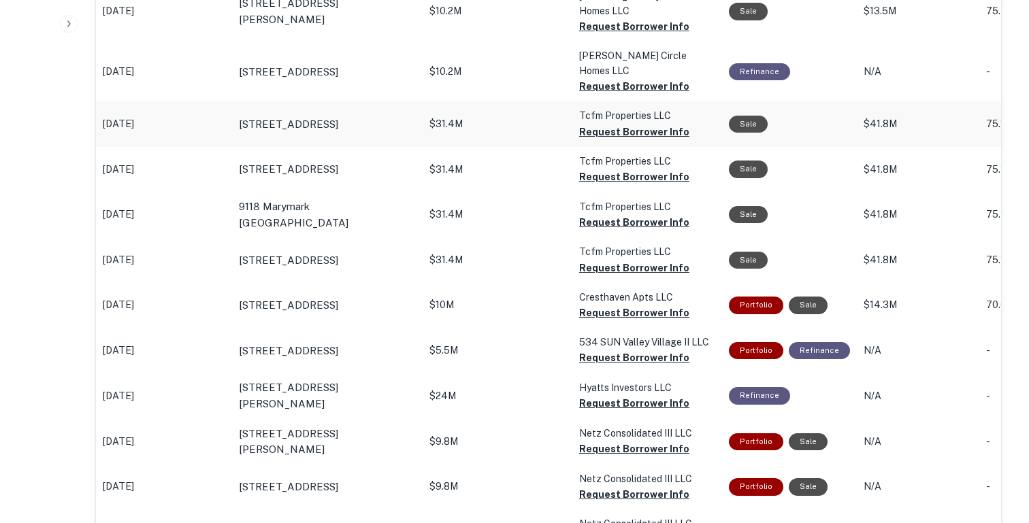
scroll to position [952, 0]
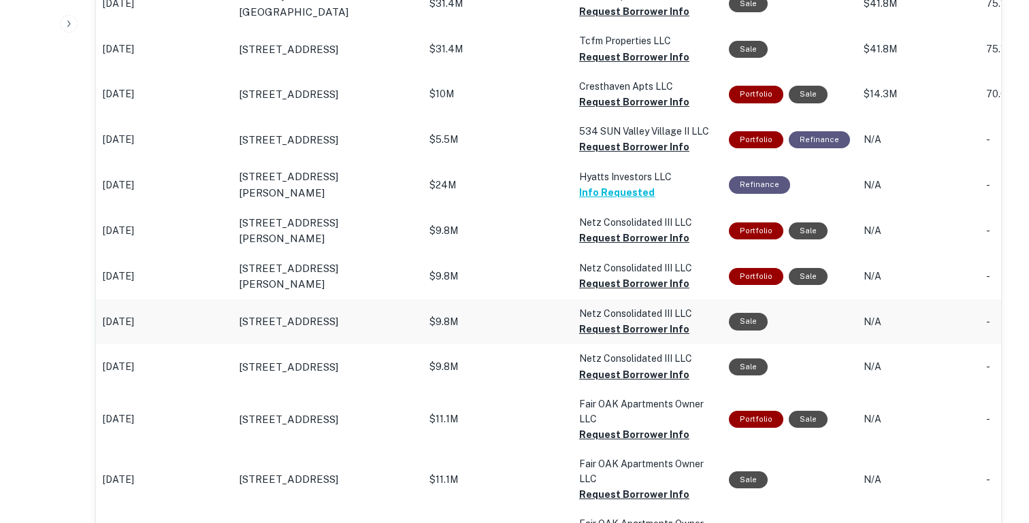
scroll to position [1075, 0]
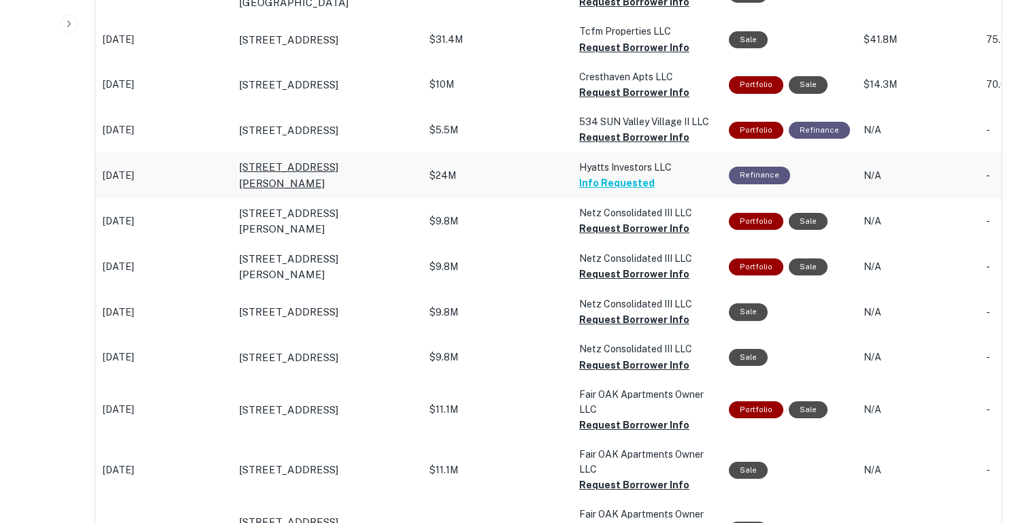
click at [337, 159] on p "3443 Hyatts Rd Powell, OH43065" at bounding box center [327, 175] width 177 height 32
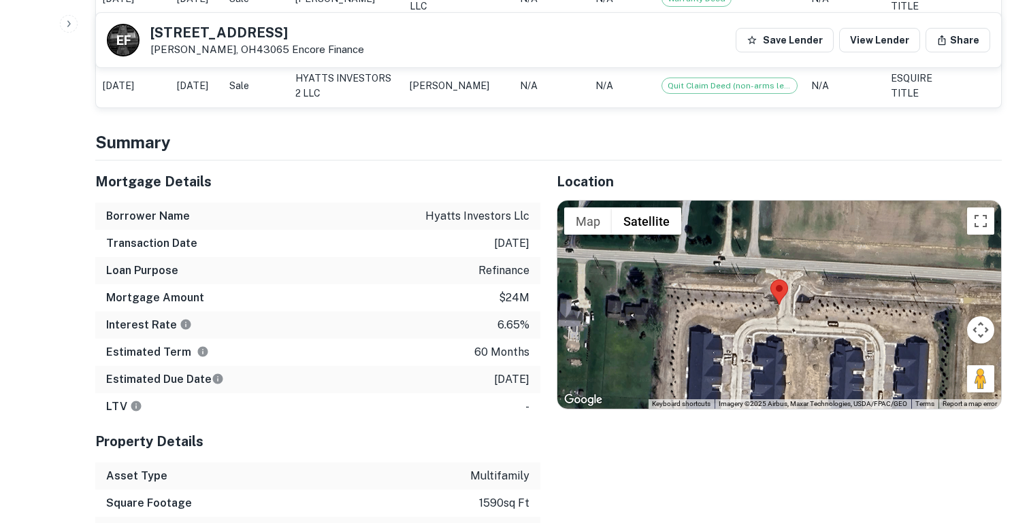
scroll to position [964, 0]
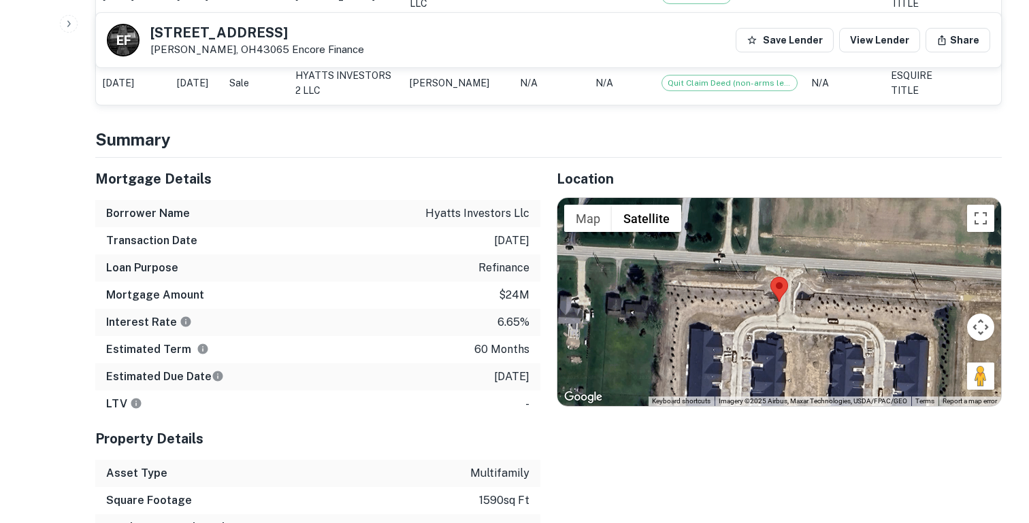
click at [508, 326] on p "6.65%" at bounding box center [513, 322] width 32 height 16
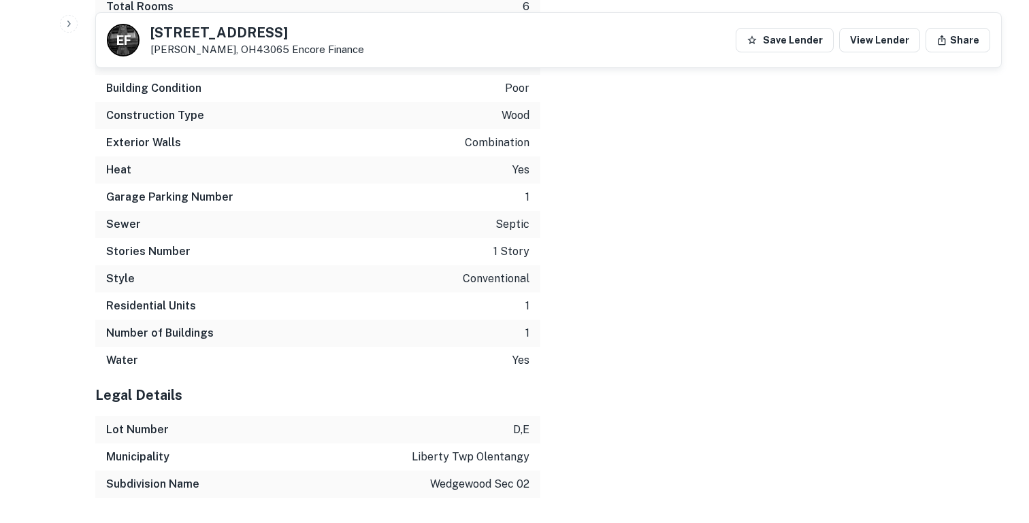
scroll to position [2646, 0]
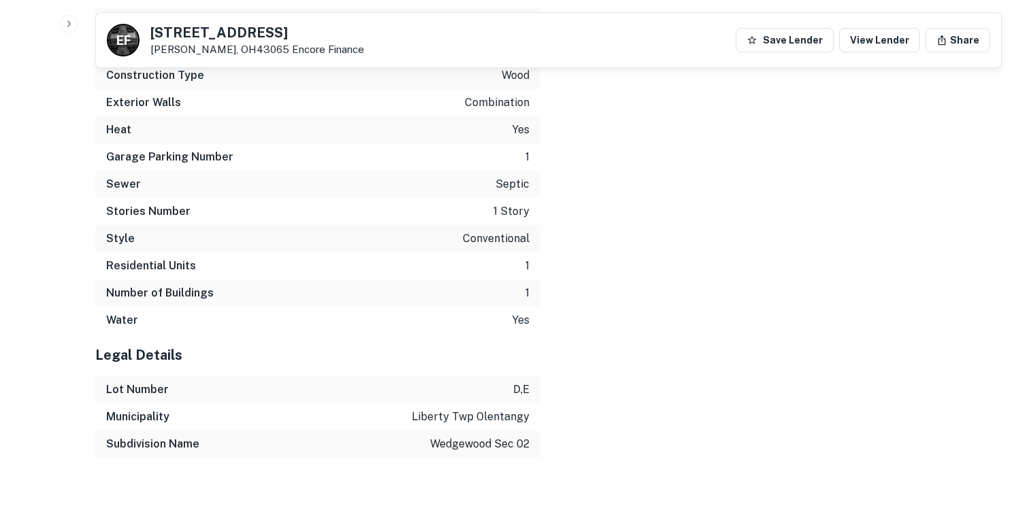
click at [529, 264] on div "Residential Units 1" at bounding box center [317, 265] width 445 height 27
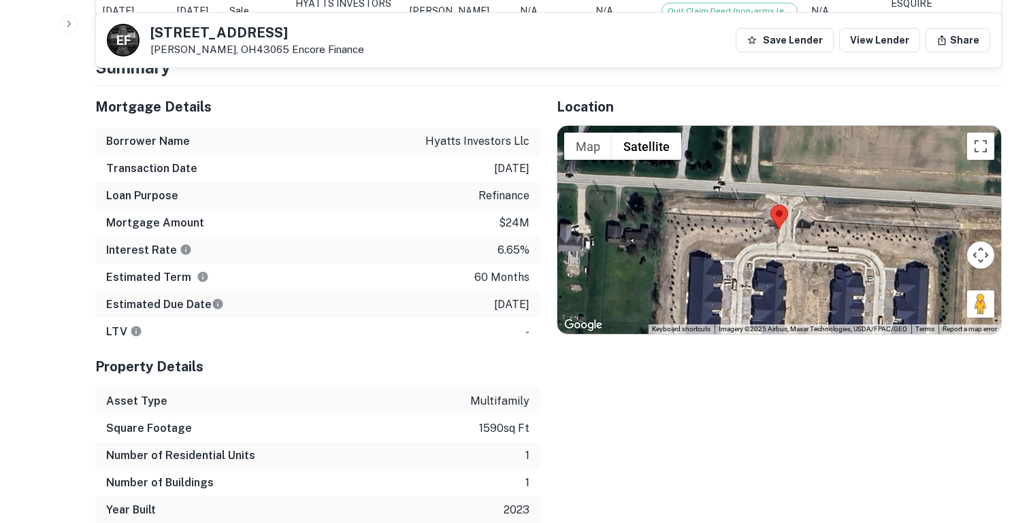
scroll to position [1026, 0]
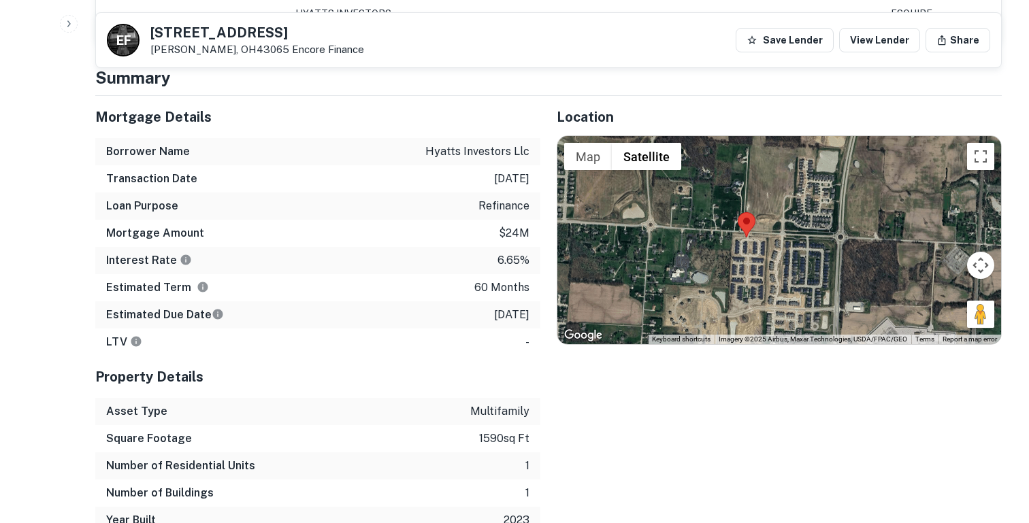
click at [691, 88] on h4 "Summary" at bounding box center [548, 77] width 906 height 24
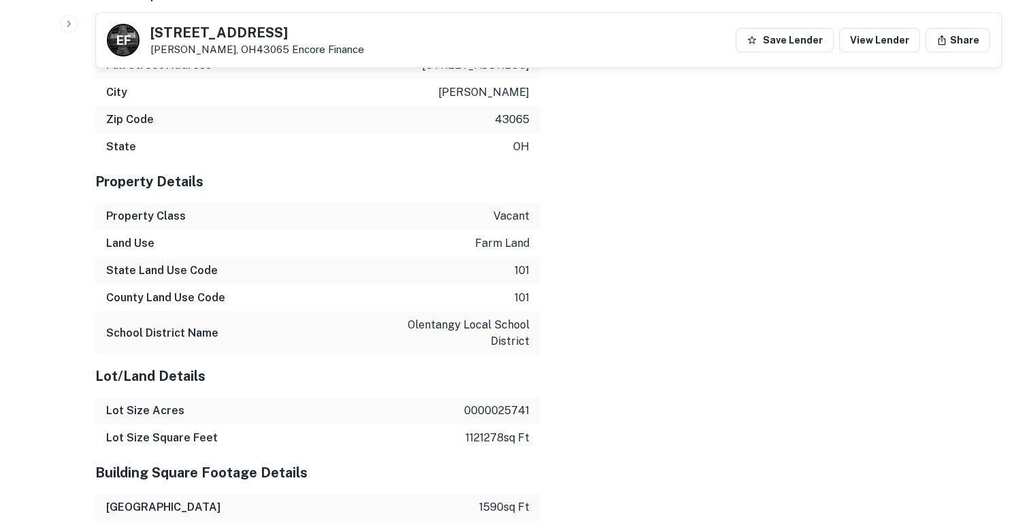
scroll to position [1930, 0]
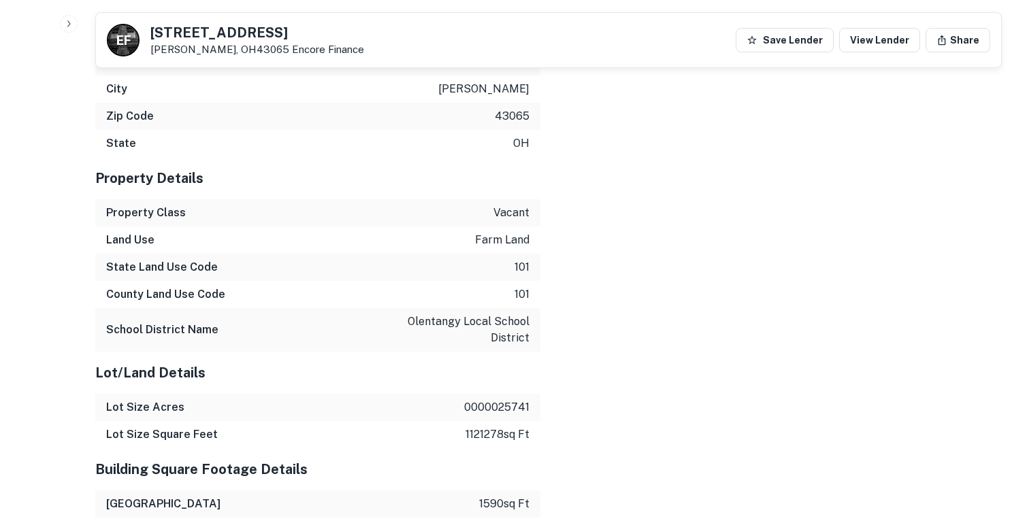
click at [518, 241] on p "farm land" at bounding box center [502, 240] width 54 height 16
click at [506, 217] on p "vacant" at bounding box center [511, 213] width 36 height 16
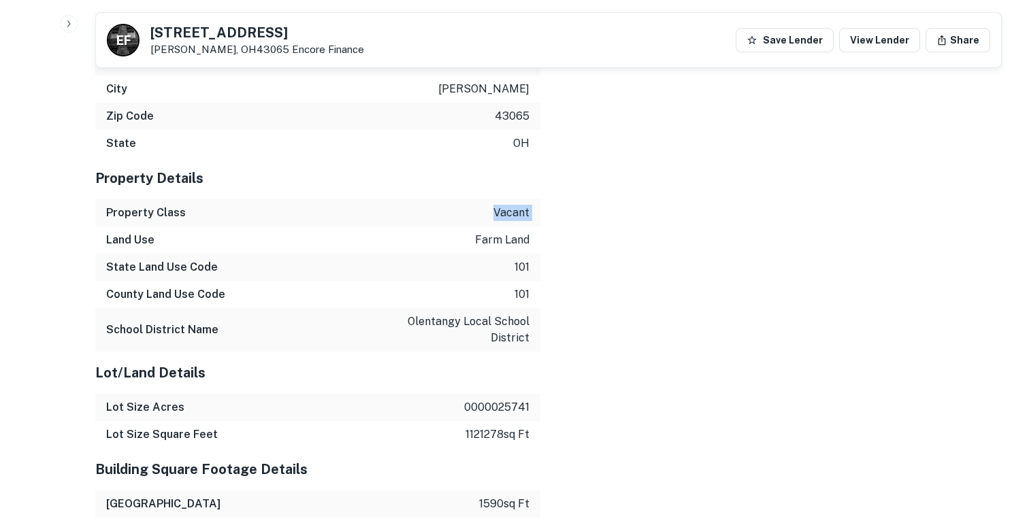
click at [506, 217] on p "vacant" at bounding box center [511, 213] width 36 height 16
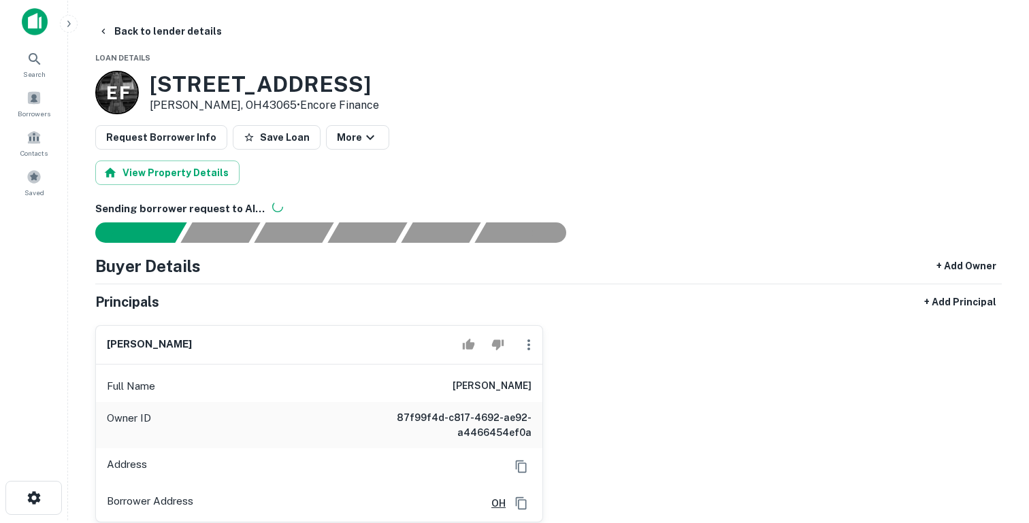
scroll to position [0, 0]
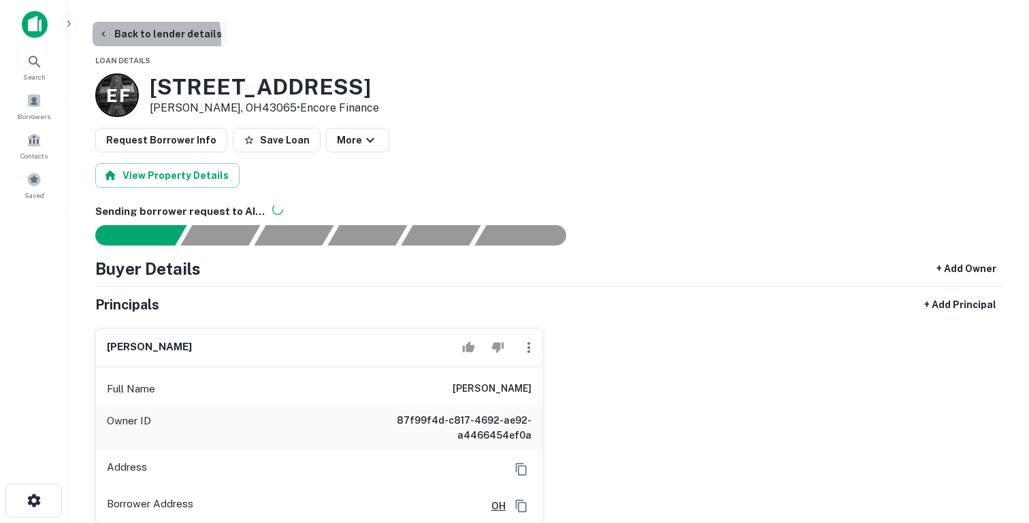
click at [131, 39] on button "Back to lender details" at bounding box center [160, 34] width 135 height 24
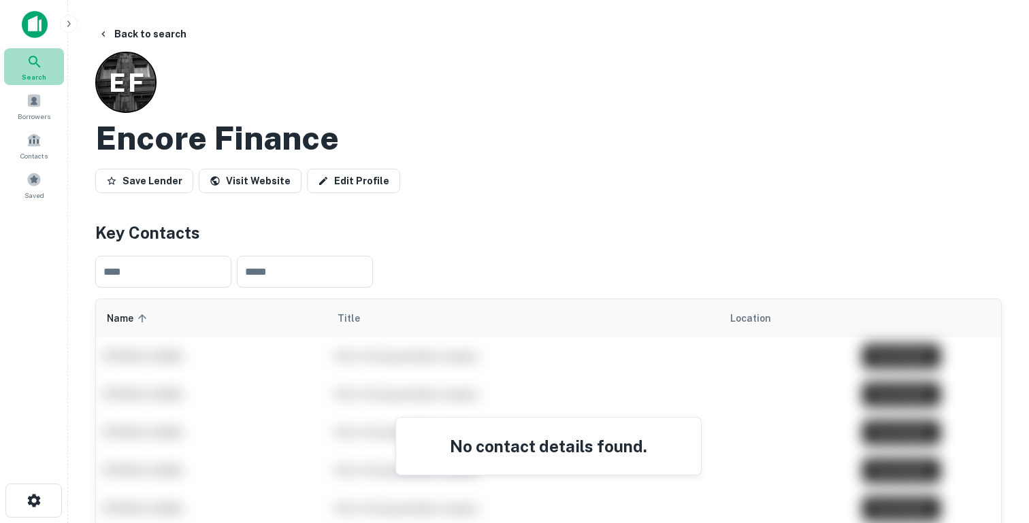
click at [29, 75] on span "Search" at bounding box center [34, 76] width 24 height 11
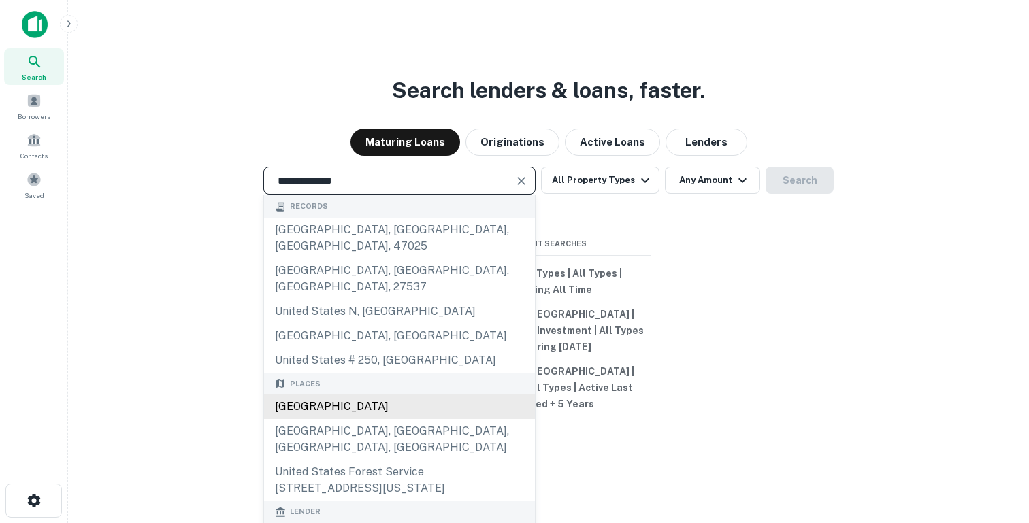
click at [336, 395] on div "[GEOGRAPHIC_DATA]" at bounding box center [399, 407] width 271 height 24
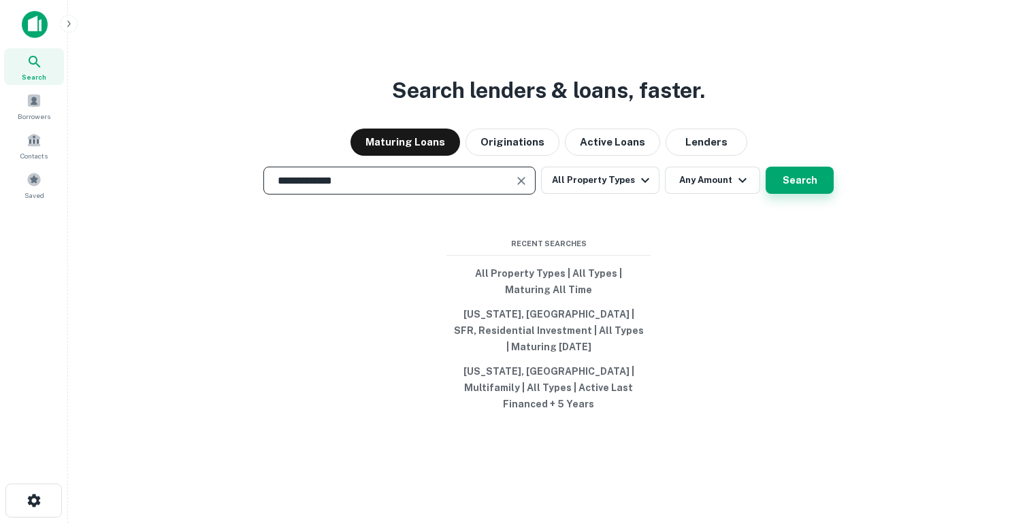
type input "**********"
click at [783, 194] on button "Search" at bounding box center [799, 180] width 68 height 27
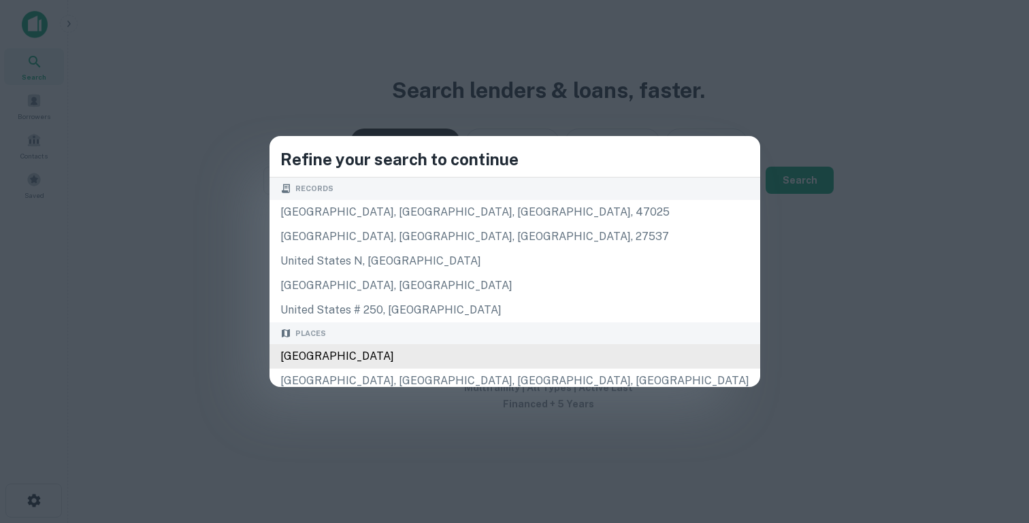
click at [450, 352] on div "[GEOGRAPHIC_DATA]" at bounding box center [514, 356] width 491 height 24
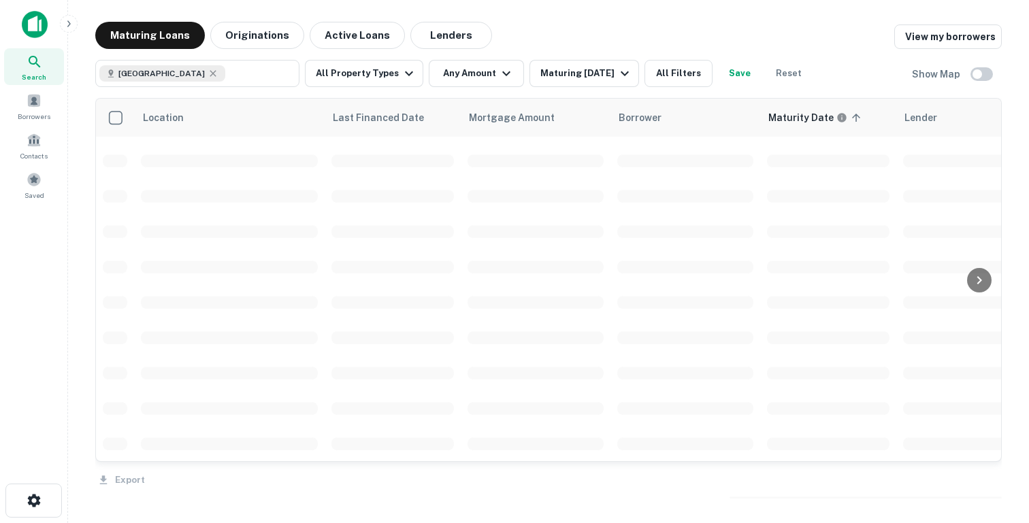
scroll to position [329, 0]
click at [374, 76] on button "All Property Types" at bounding box center [364, 73] width 118 height 27
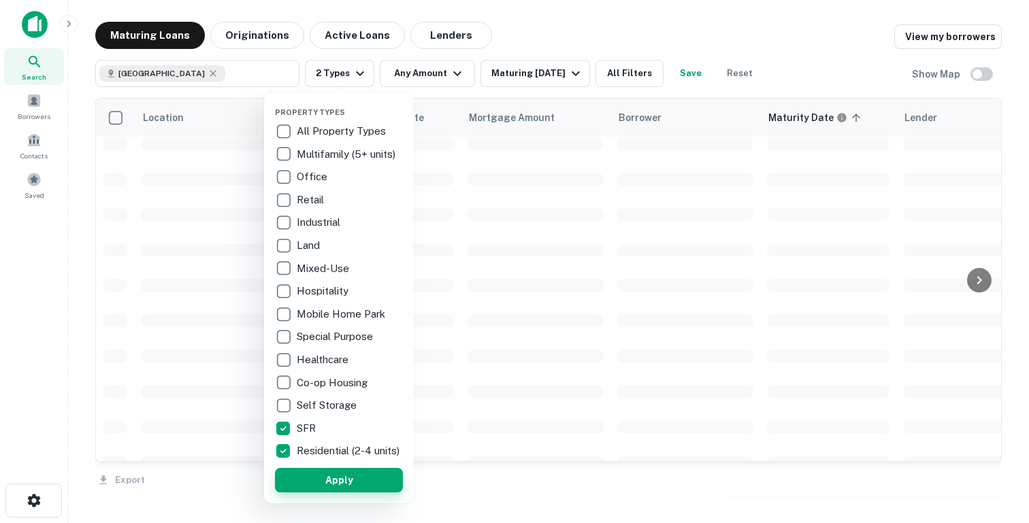
click at [387, 492] on button "Apply" at bounding box center [339, 480] width 128 height 24
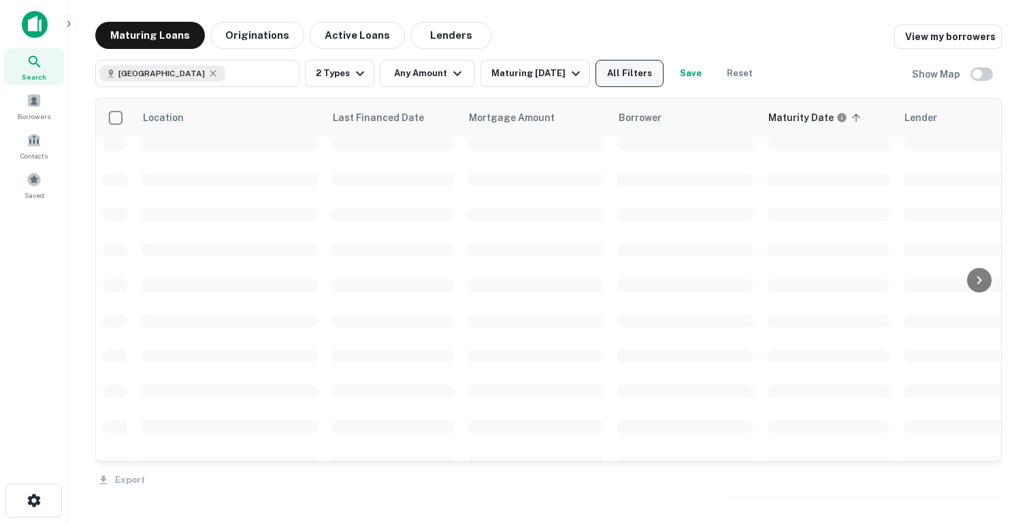
click at [640, 82] on button "All Filters" at bounding box center [629, 73] width 68 height 27
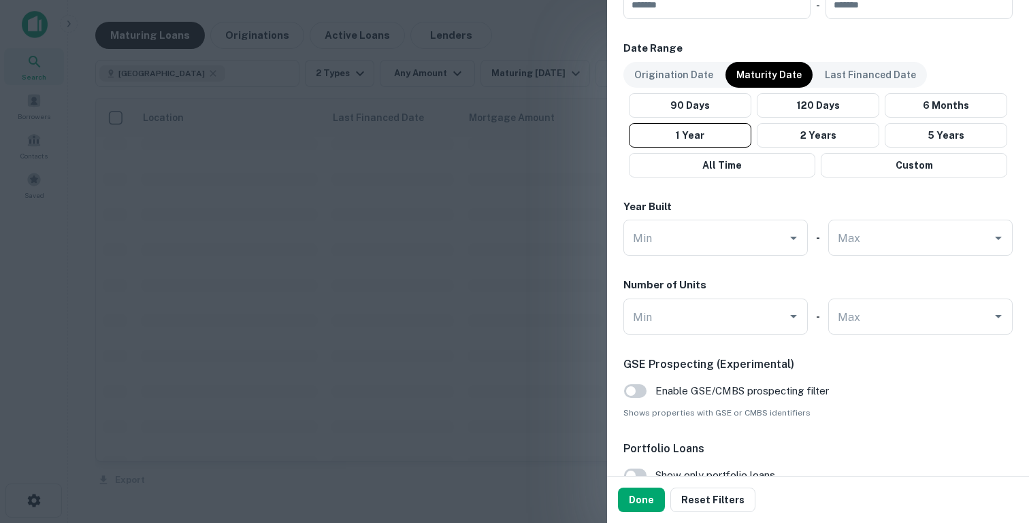
scroll to position [864, 0]
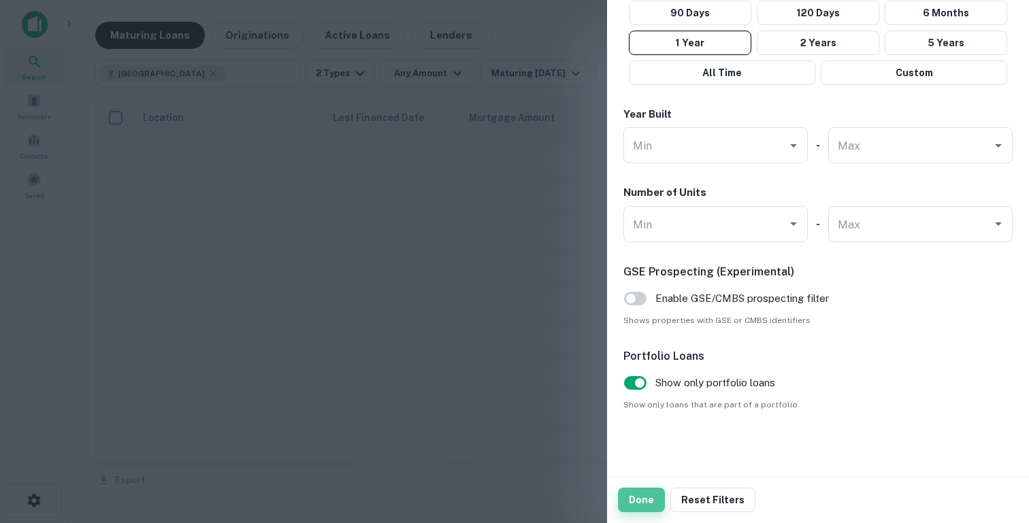
click at [648, 493] on button "Done" at bounding box center [641, 500] width 47 height 24
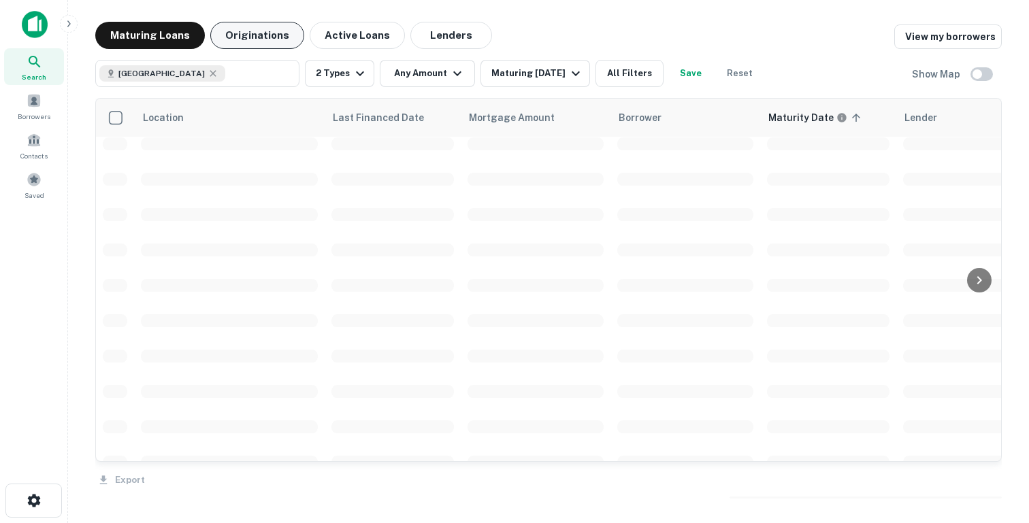
click at [235, 35] on button "Originations" at bounding box center [257, 35] width 94 height 27
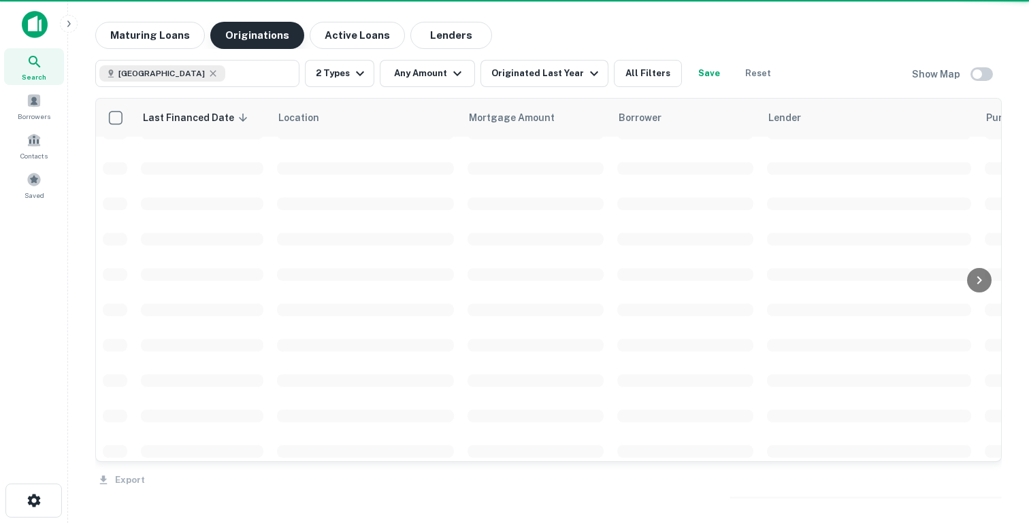
scroll to position [329, 0]
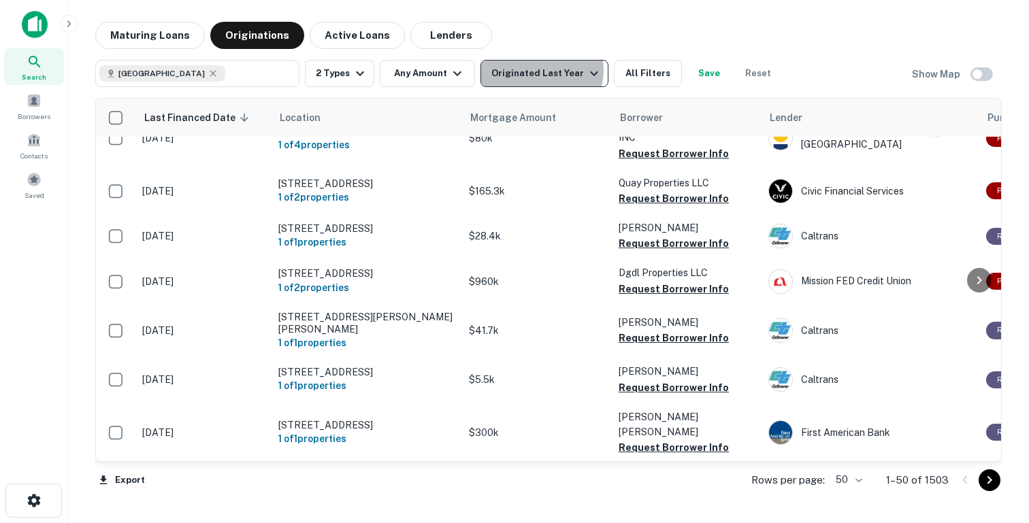
click at [534, 70] on div "Originated Last Year" at bounding box center [546, 73] width 111 height 16
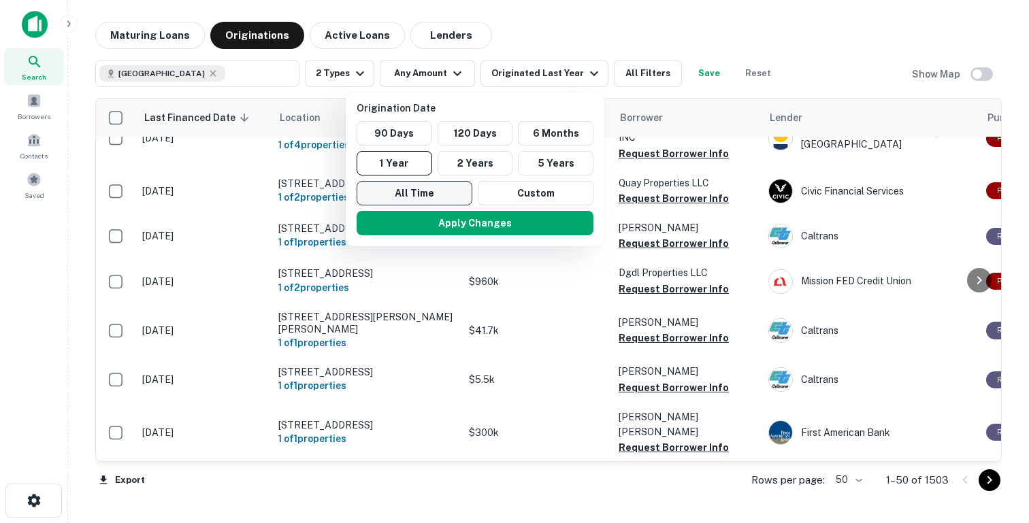
click at [438, 199] on button "All Time" at bounding box center [415, 193] width 116 height 24
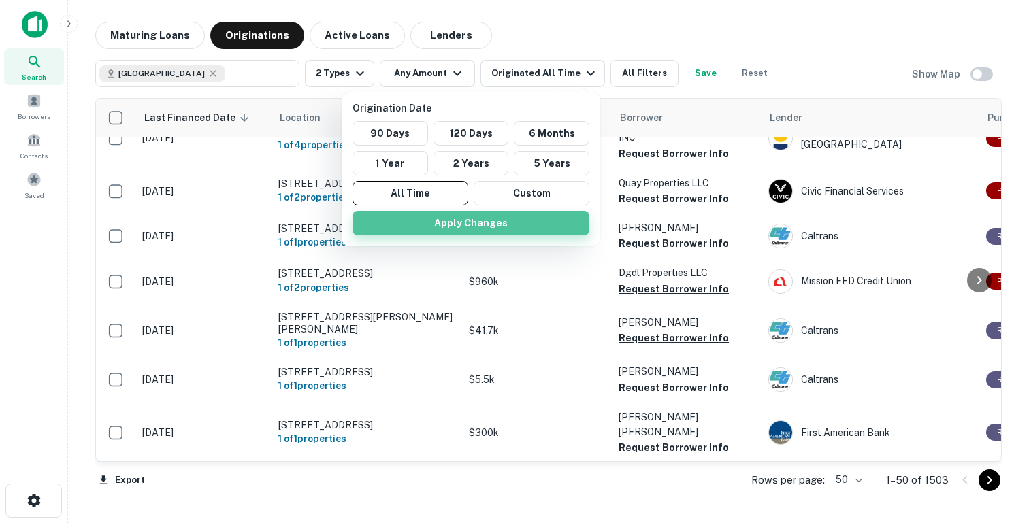
click at [435, 221] on button "Apply Changes" at bounding box center [470, 223] width 237 height 24
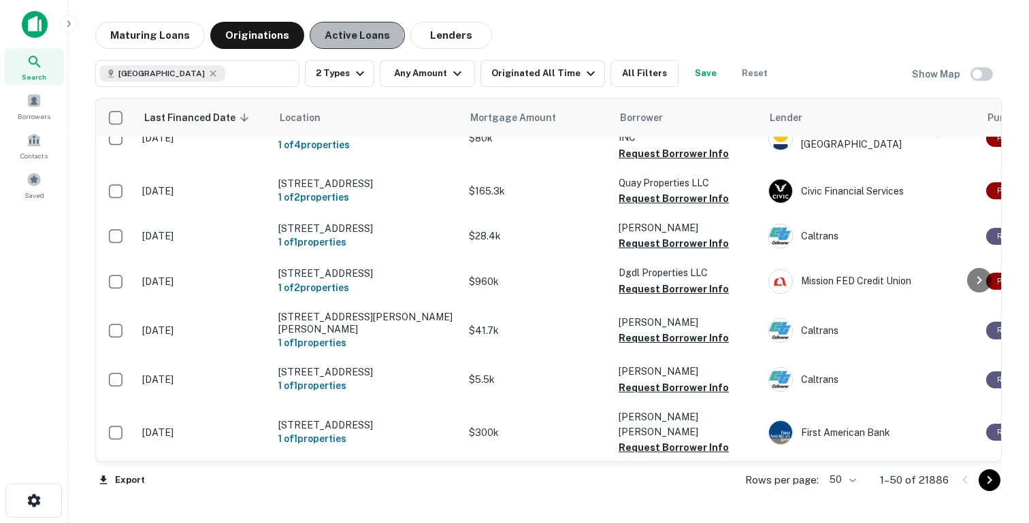
click at [330, 37] on button "Active Loans" at bounding box center [357, 35] width 95 height 27
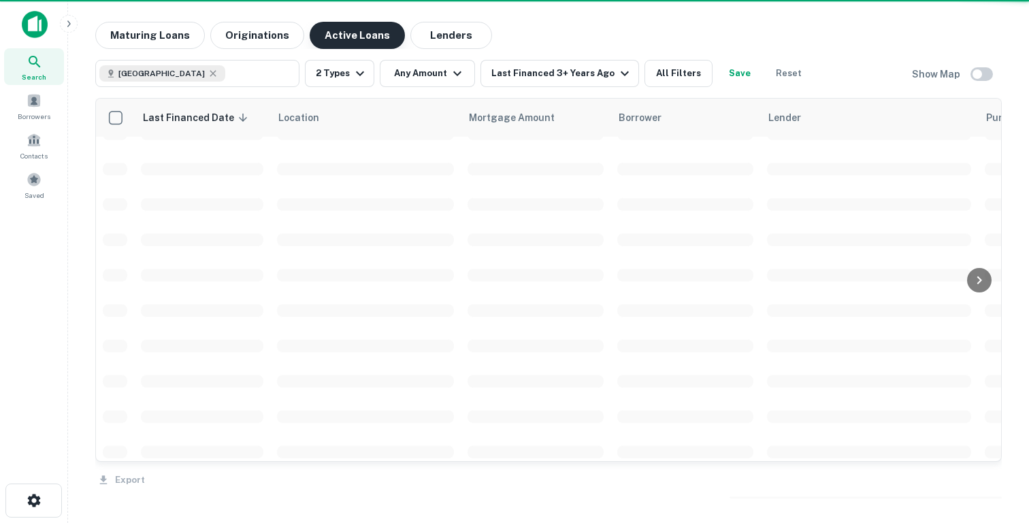
scroll to position [329, 0]
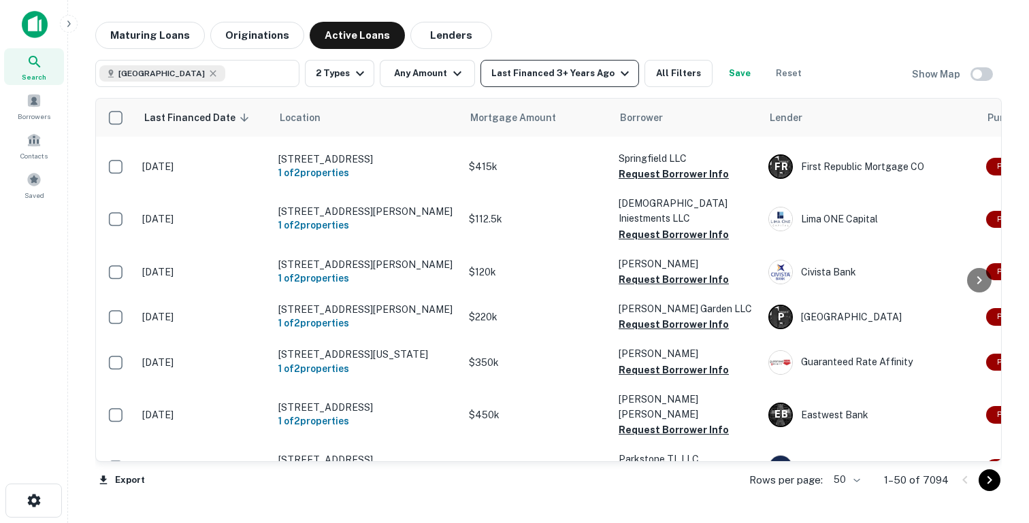
click at [550, 72] on div "Last Financed 3+ Years Ago" at bounding box center [562, 73] width 142 height 16
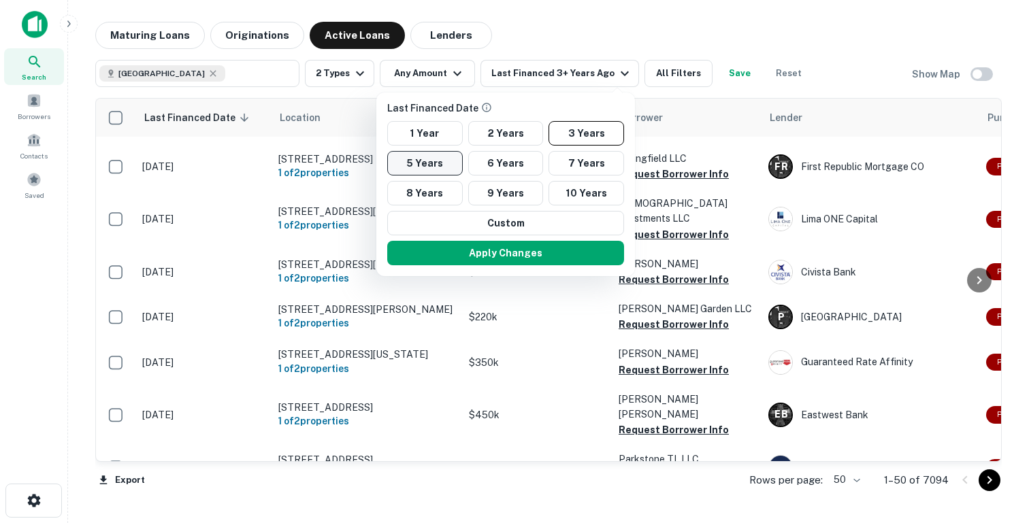
click at [447, 163] on button "5 Years" at bounding box center [425, 163] width 76 height 24
click at [452, 253] on button "Apply Changes" at bounding box center [505, 253] width 237 height 24
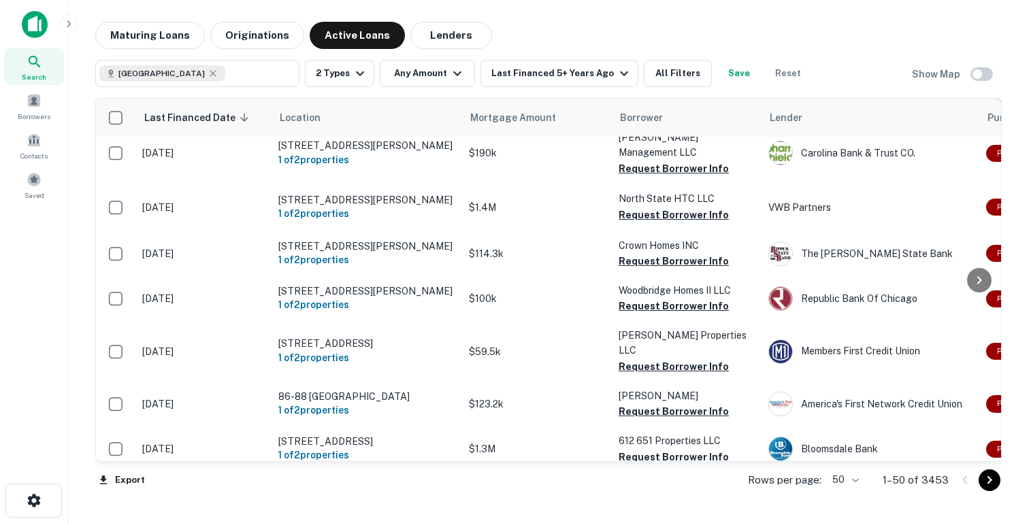
click at [734, 77] on button "Save" at bounding box center [739, 73] width 44 height 27
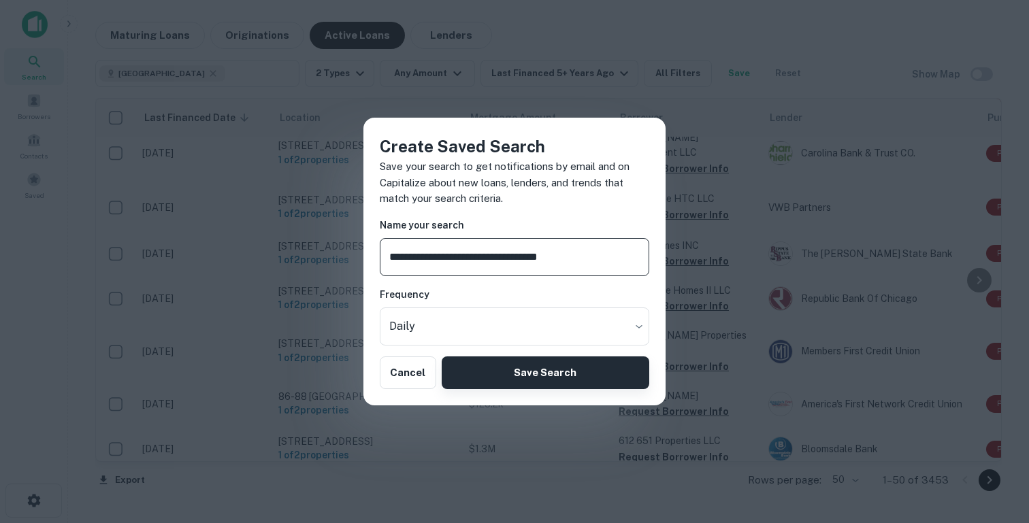
type input "**********"
click at [538, 376] on button "Save Search" at bounding box center [546, 373] width 208 height 33
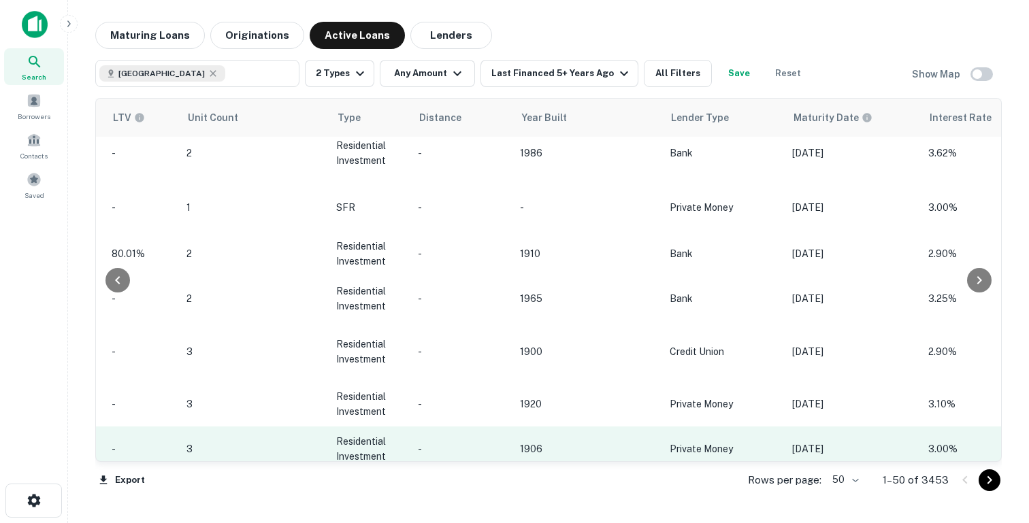
scroll to position [329, 1185]
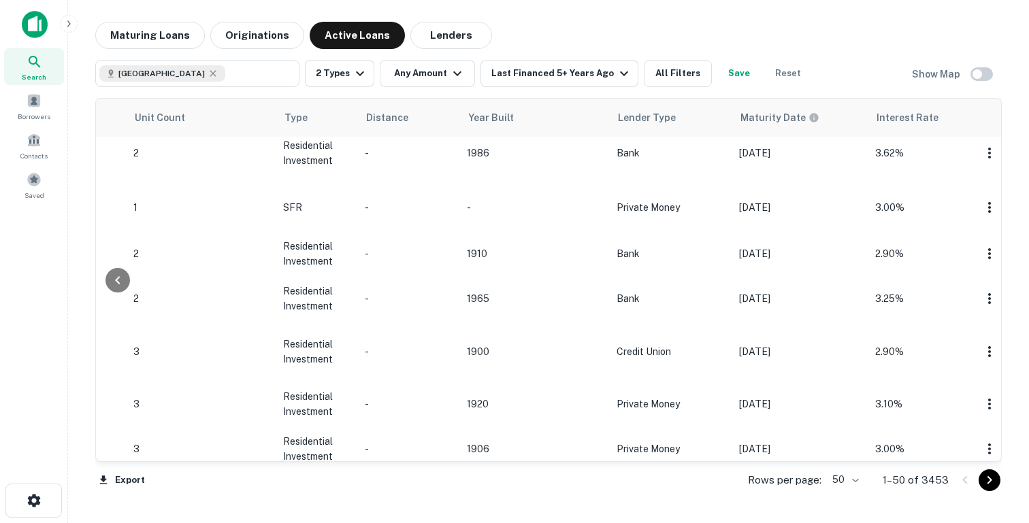
click at [69, 23] on icon "button" at bounding box center [68, 23] width 11 height 11
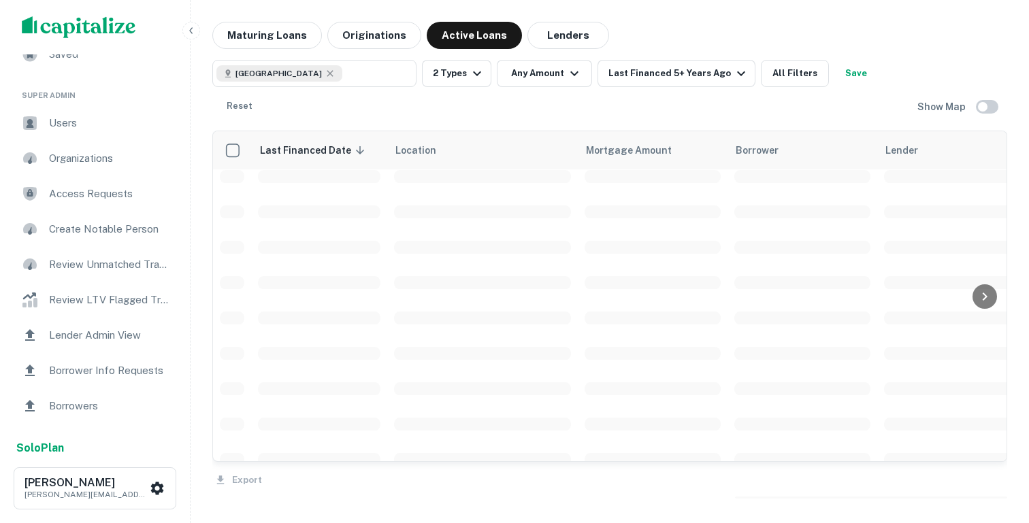
scroll to position [135, 0]
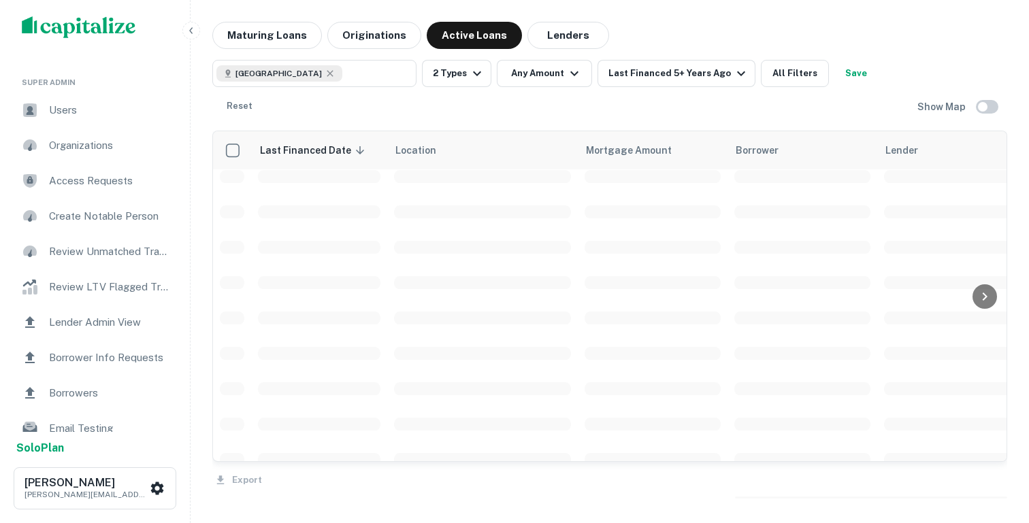
click at [89, 323] on span "Lender Admin View" at bounding box center [110, 322] width 122 height 16
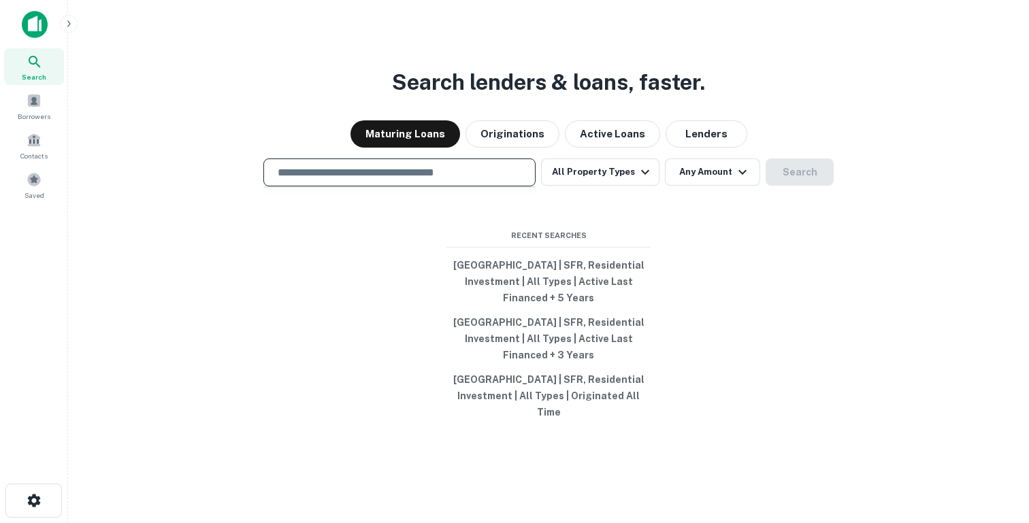
click at [313, 166] on input "text" at bounding box center [399, 173] width 260 height 16
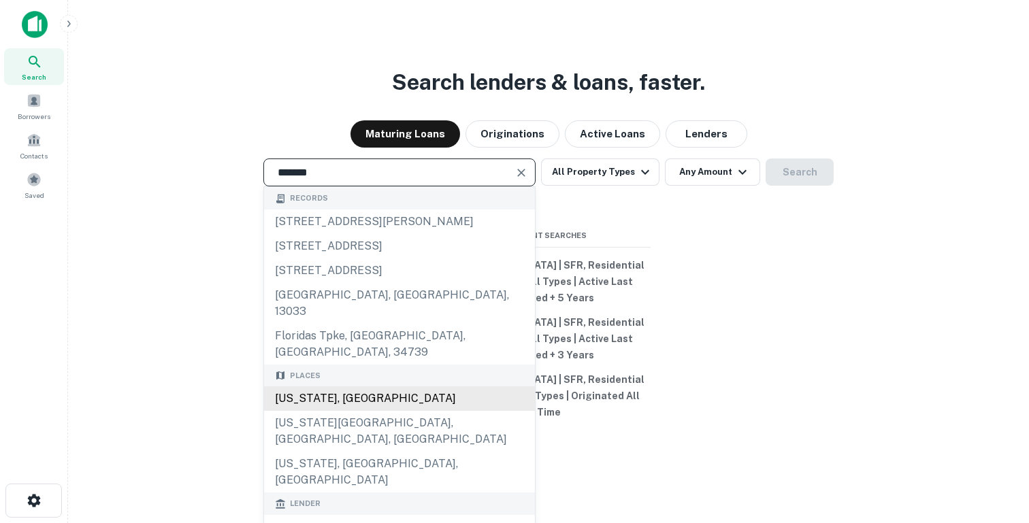
click at [317, 386] on div "[US_STATE], [GEOGRAPHIC_DATA]" at bounding box center [399, 398] width 271 height 24
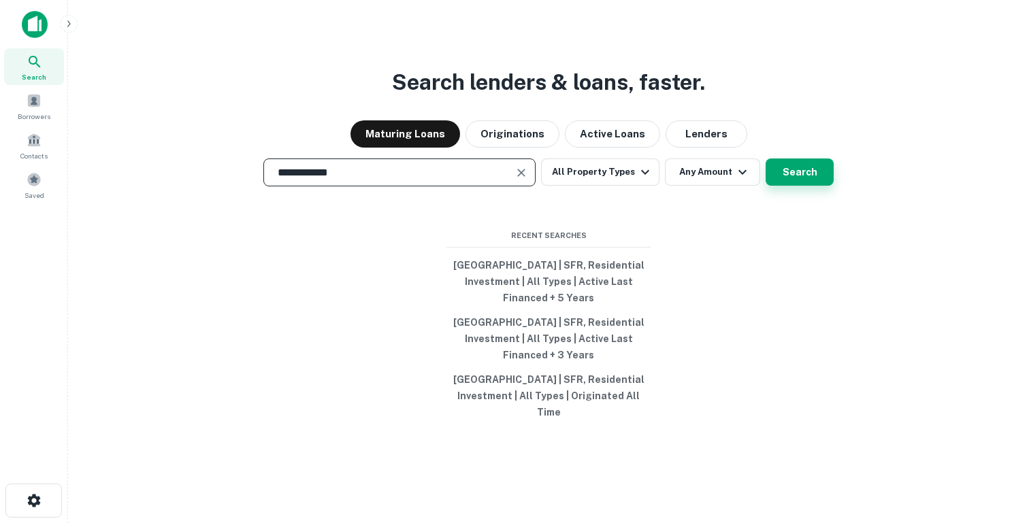
type input "**********"
click at [778, 169] on button "Search" at bounding box center [799, 172] width 68 height 27
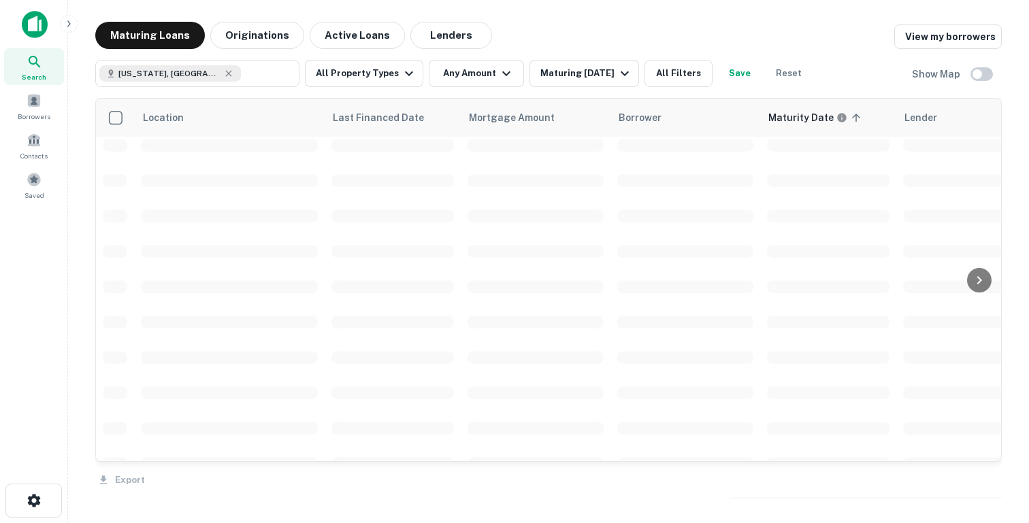
scroll to position [329, 0]
click at [687, 67] on button "All Filters" at bounding box center [678, 73] width 68 height 27
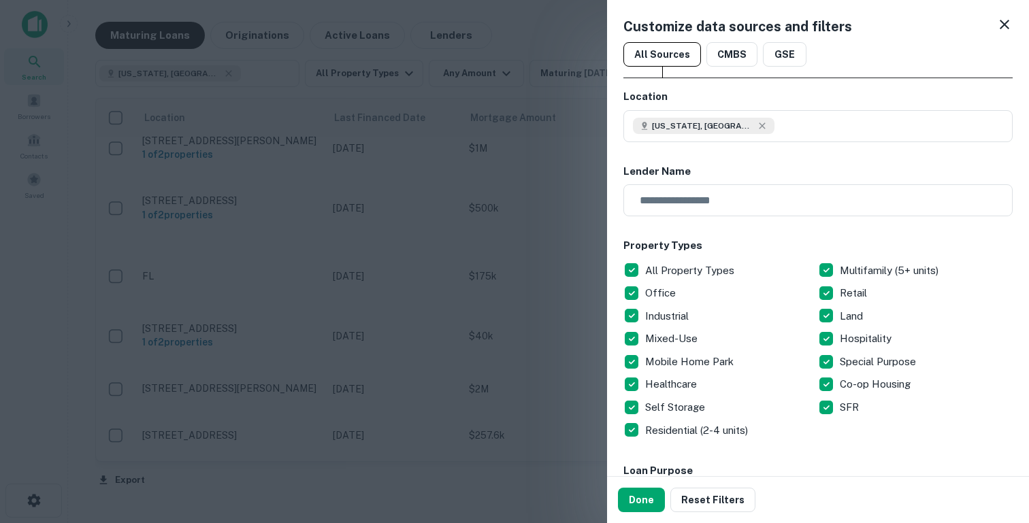
scroll to position [376, 0]
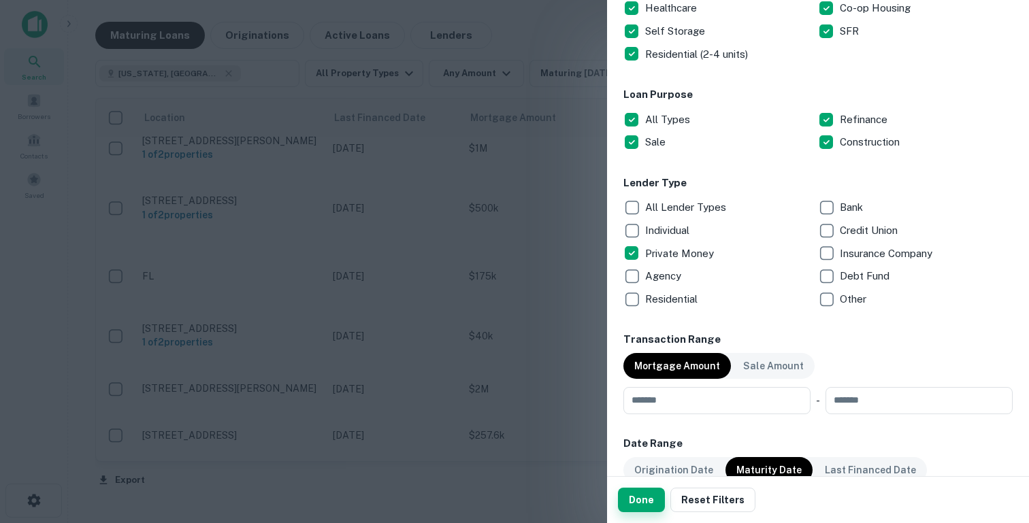
click at [640, 499] on button "Done" at bounding box center [641, 500] width 47 height 24
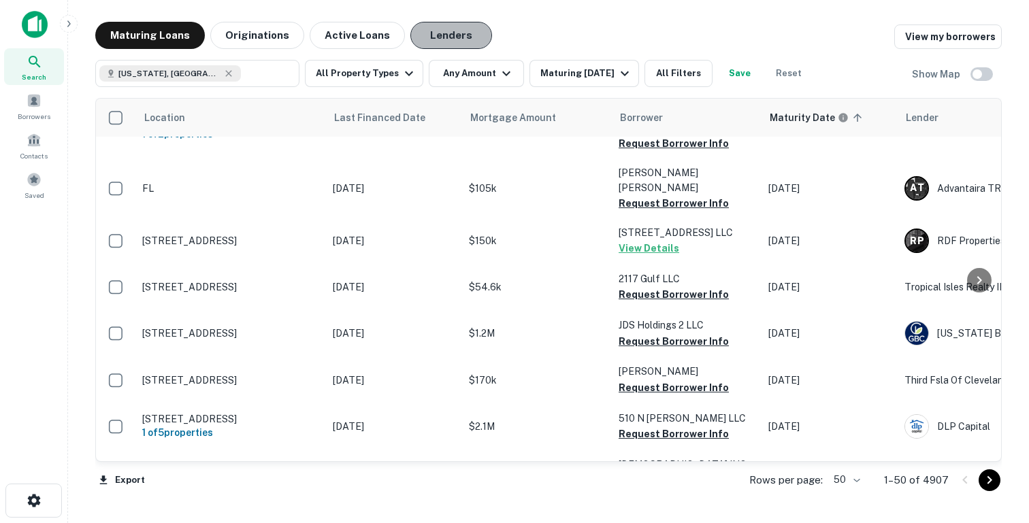
click at [463, 35] on button "Lenders" at bounding box center [451, 35] width 82 height 27
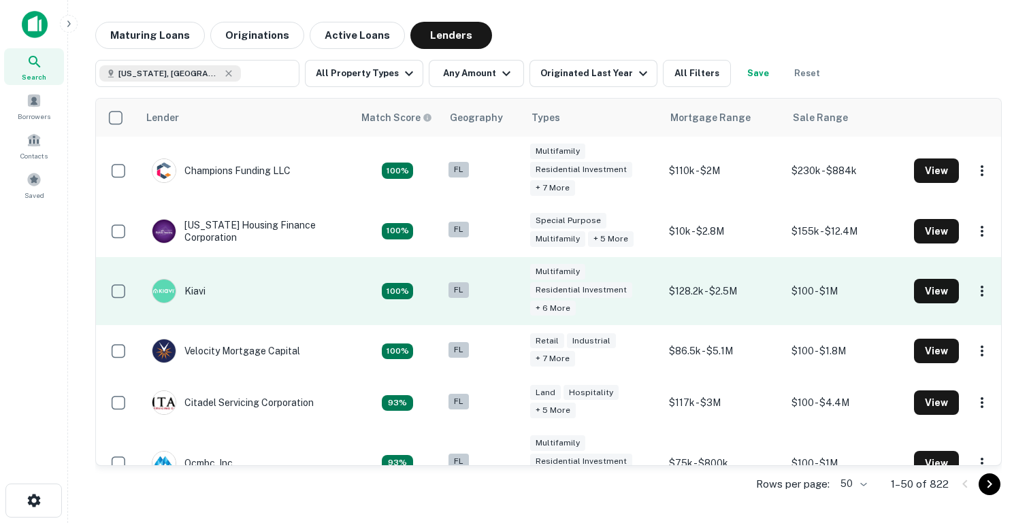
click at [655, 294] on div "Multifamily Residential Investment + 6 more" at bounding box center [592, 291] width 125 height 55
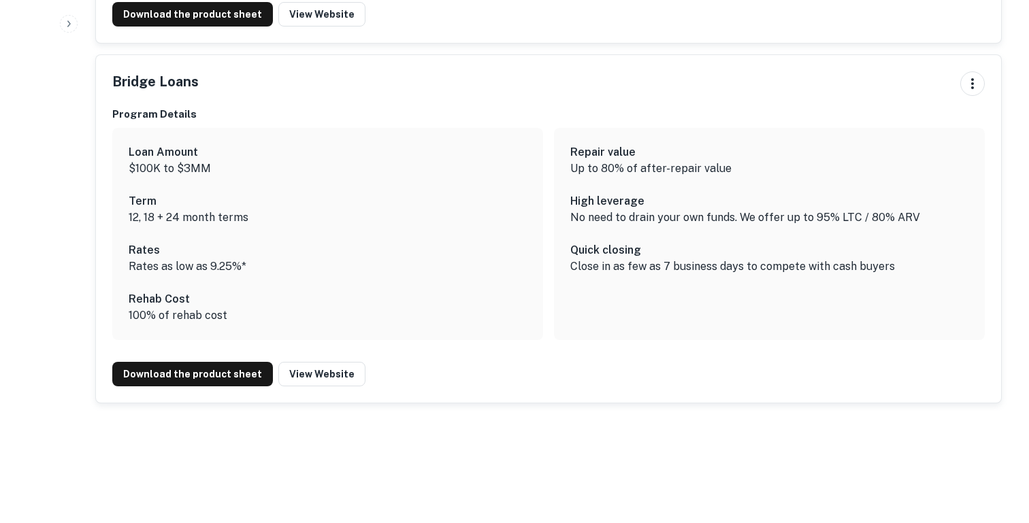
scroll to position [2737, 0]
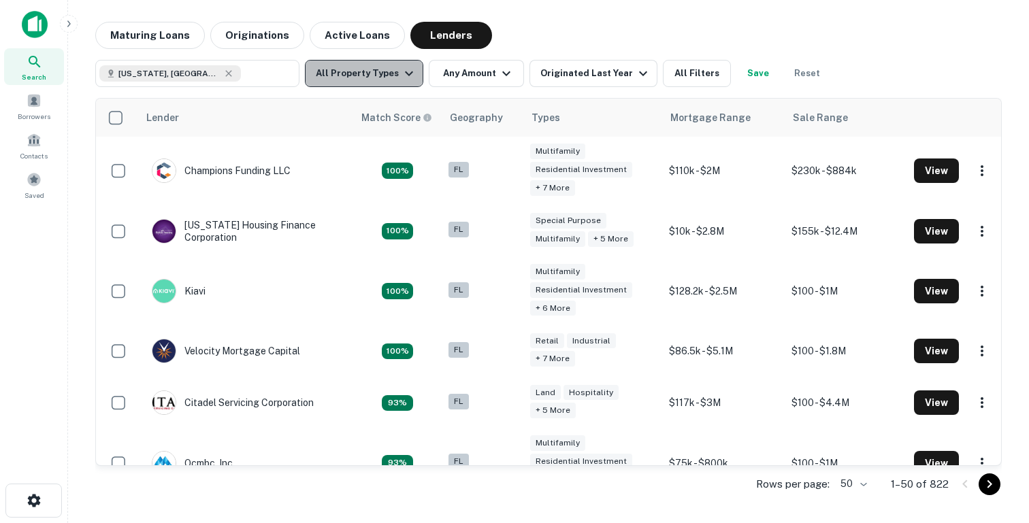
click at [401, 73] on icon "button" at bounding box center [409, 73] width 16 height 16
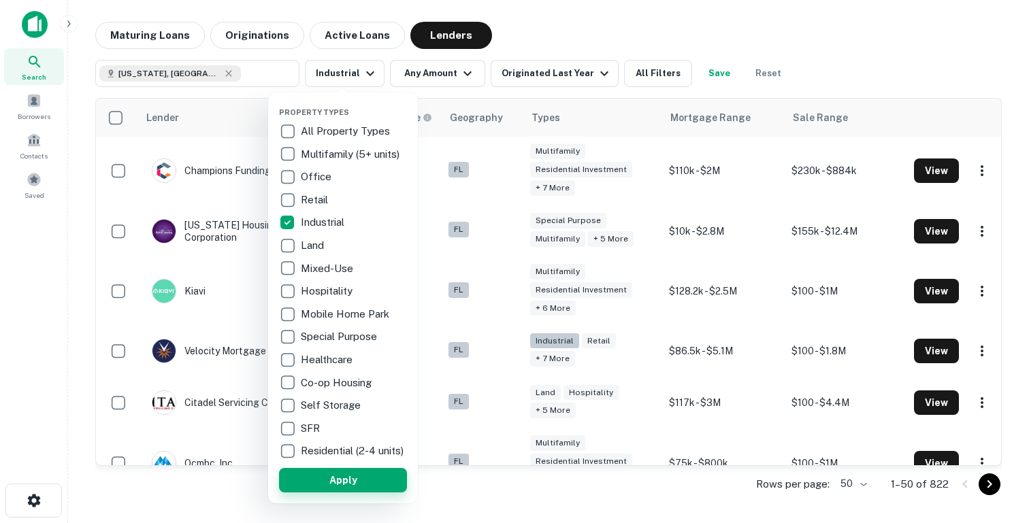
click at [380, 481] on button "Apply" at bounding box center [343, 480] width 128 height 24
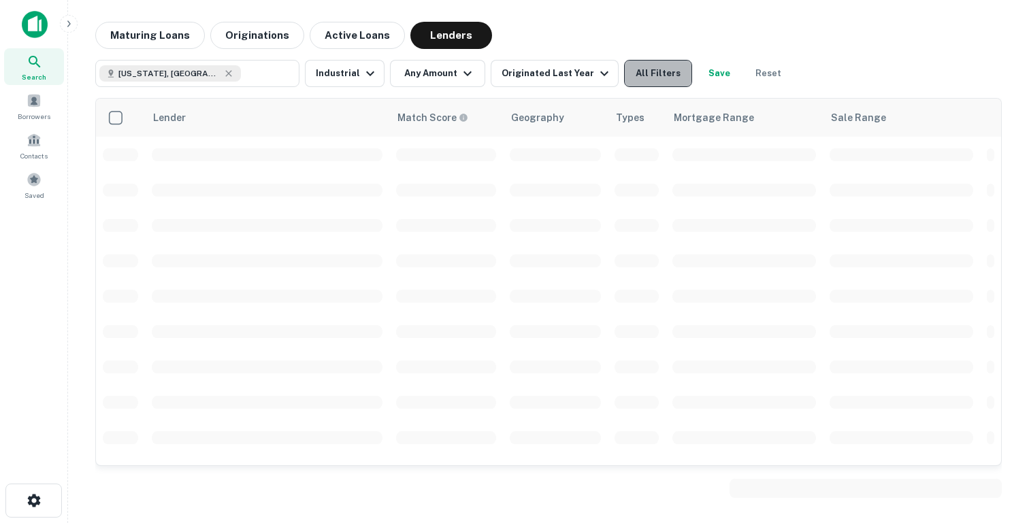
click at [653, 75] on button "All Filters" at bounding box center [658, 73] width 68 height 27
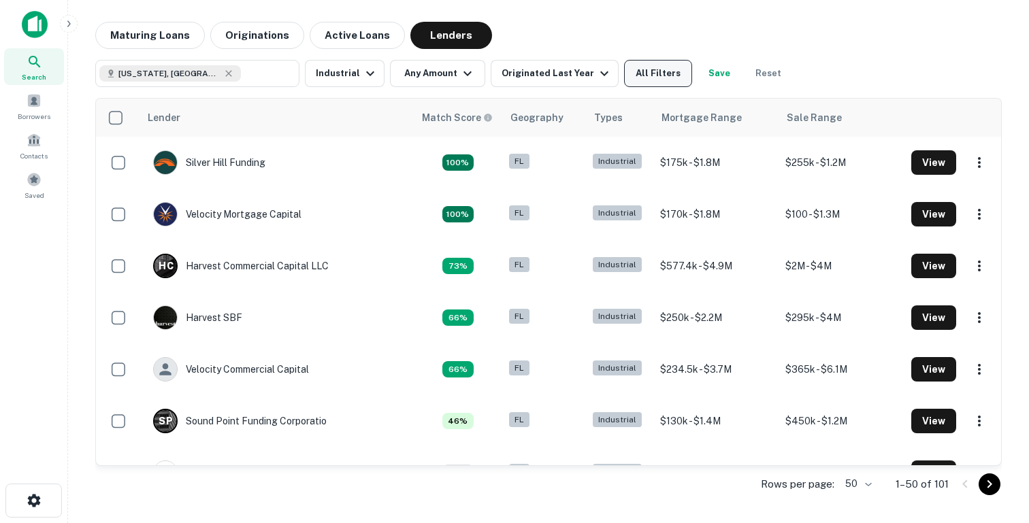
click at [669, 71] on button "All Filters" at bounding box center [658, 73] width 68 height 27
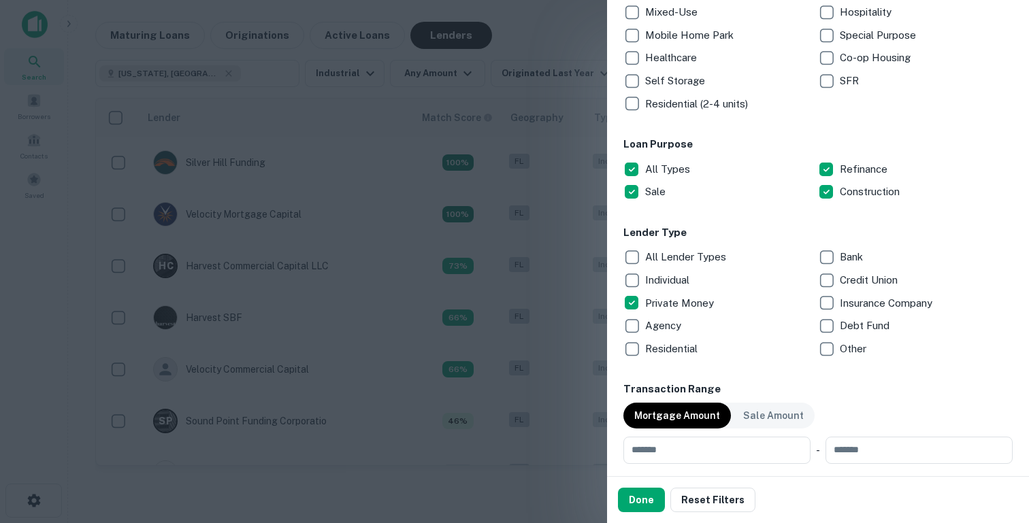
scroll to position [365, 0]
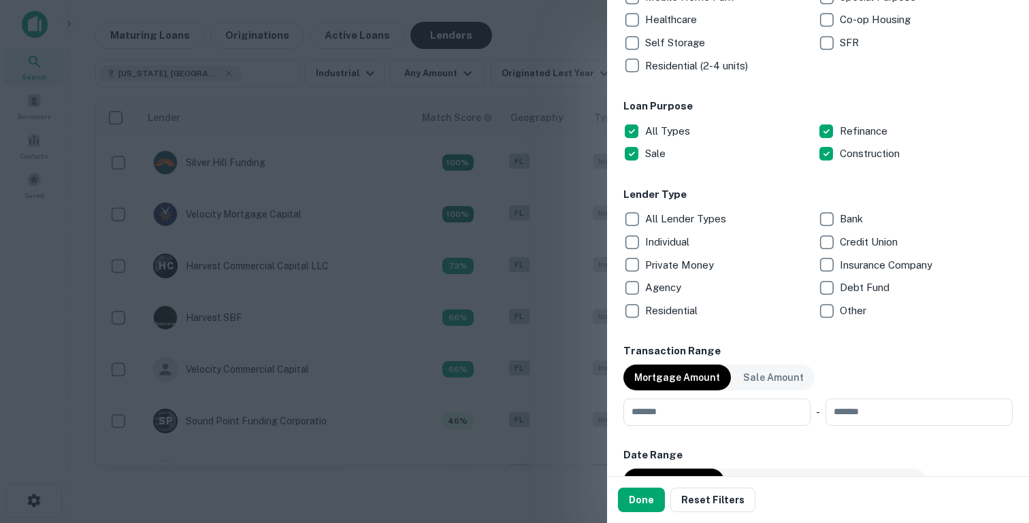
click at [810, 246] on div "Individual" at bounding box center [720, 242] width 195 height 23
click at [646, 498] on button "Done" at bounding box center [641, 500] width 47 height 24
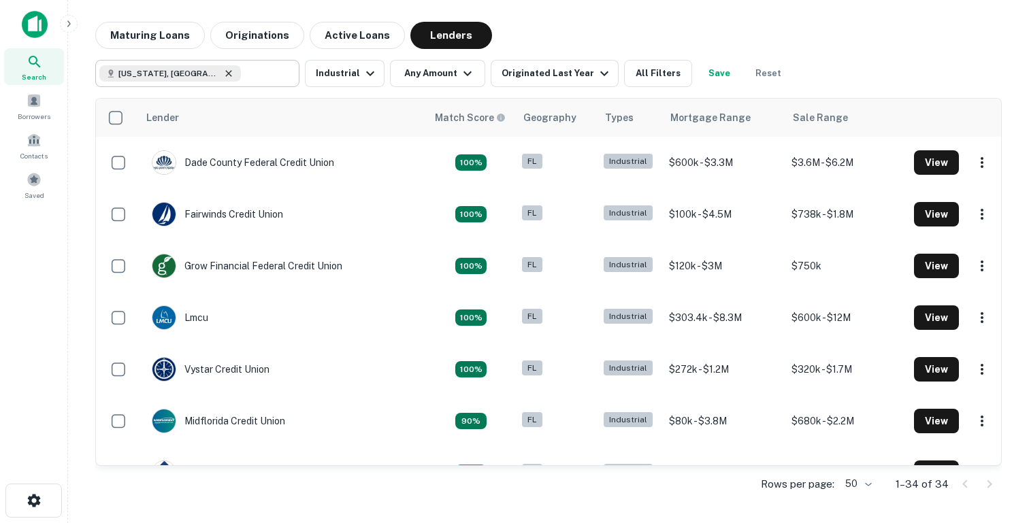
click at [223, 72] on icon at bounding box center [228, 73] width 11 height 11
type input "**********"
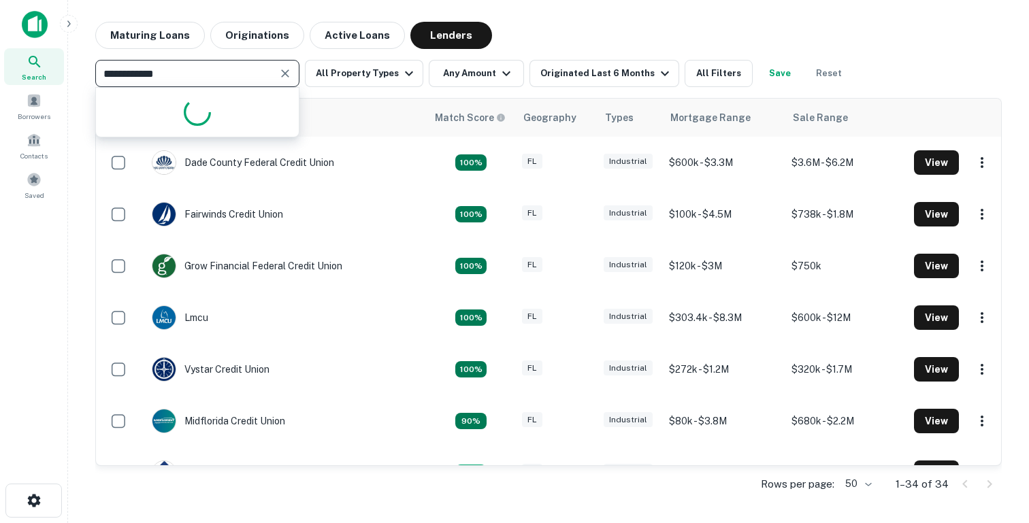
click at [199, 74] on input "**********" at bounding box center [186, 73] width 174 height 19
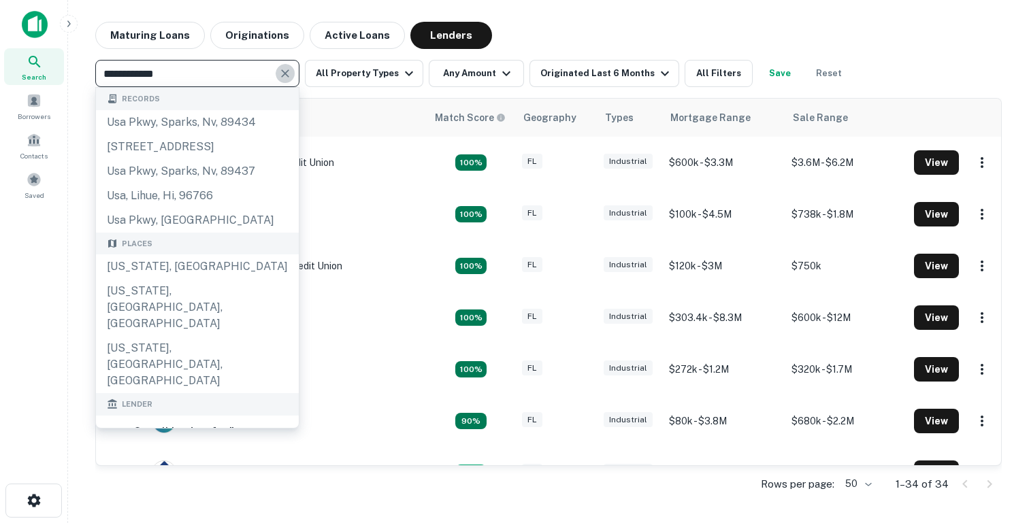
click at [287, 69] on icon "Clear" at bounding box center [285, 74] width 14 height 14
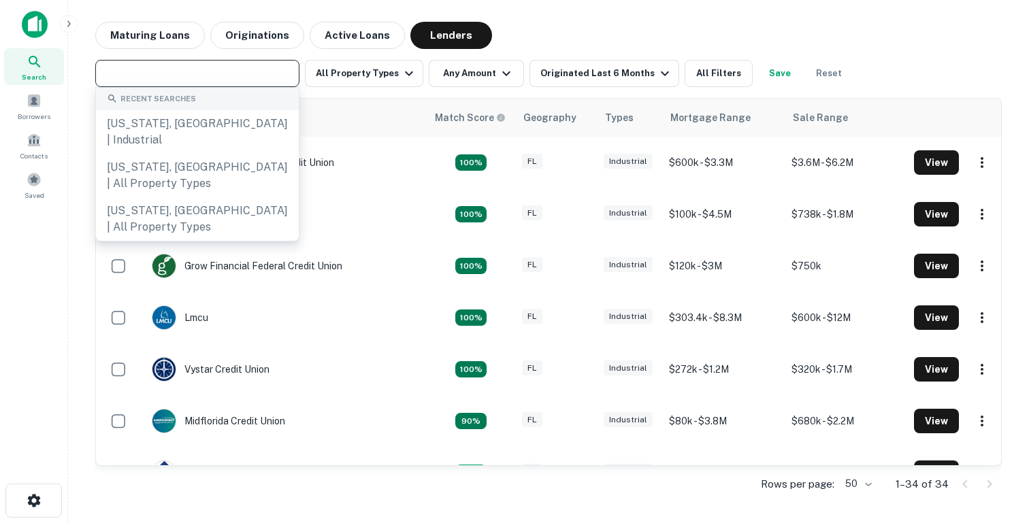
click at [254, 73] on input "text" at bounding box center [196, 73] width 194 height 19
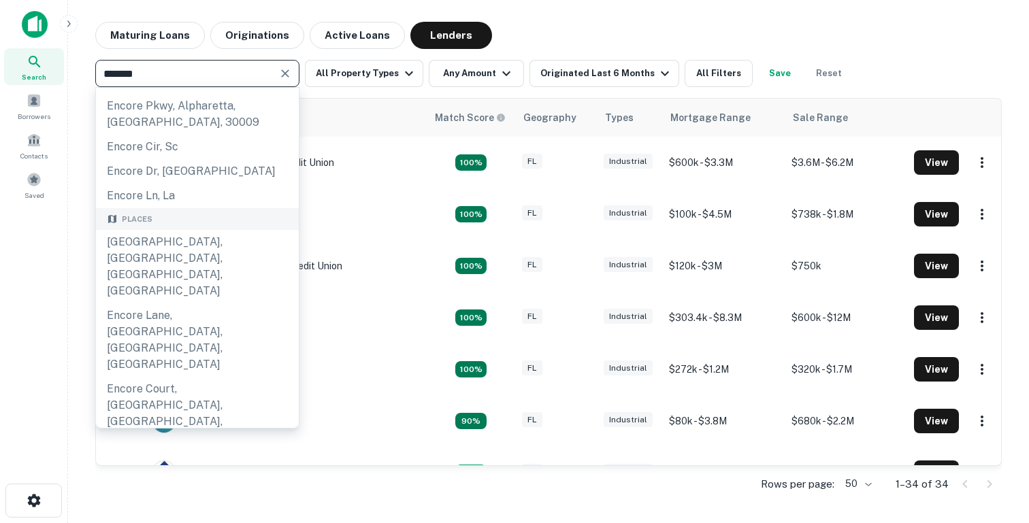
scroll to position [94, 0]
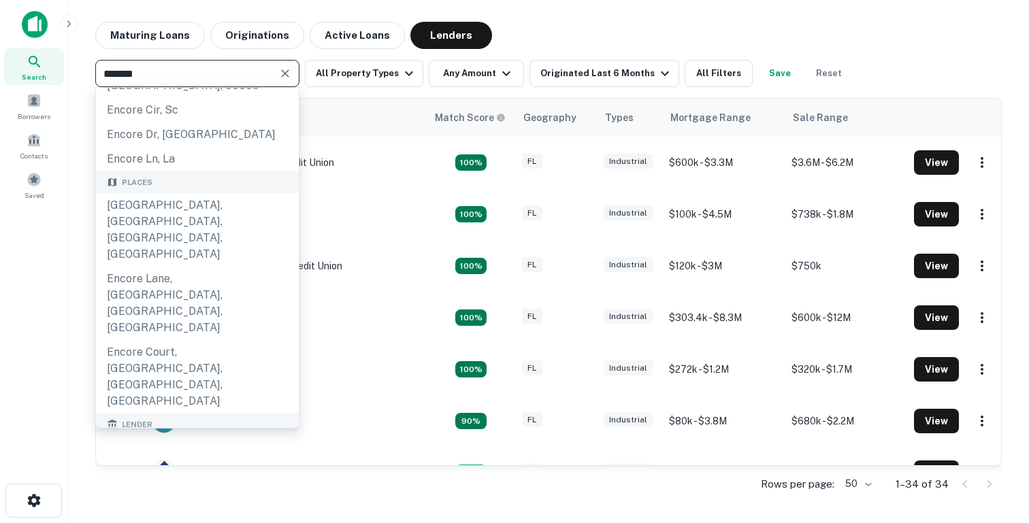
type input "******"
click at [157, 502] on div "encore finance" at bounding box center [174, 512] width 79 height 20
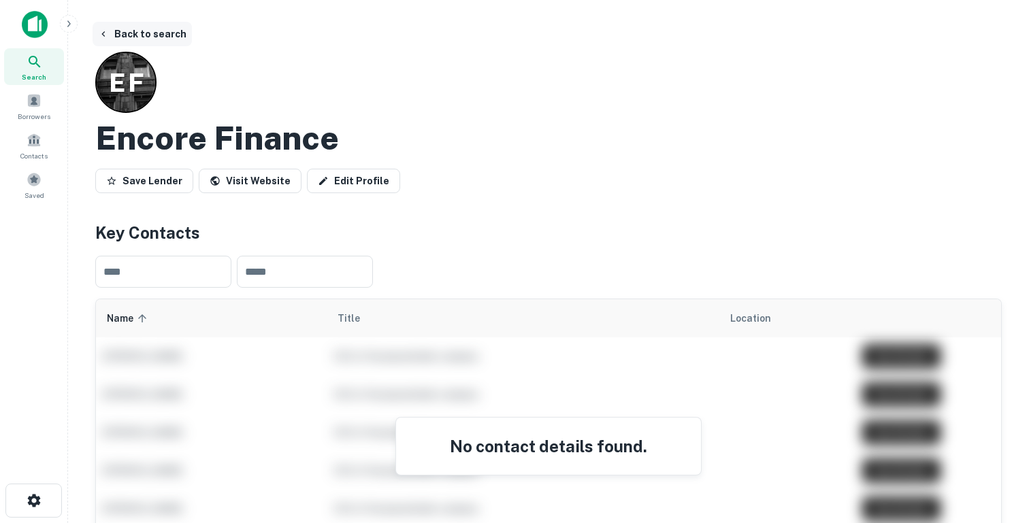
click at [147, 36] on button "Back to search" at bounding box center [142, 34] width 99 height 24
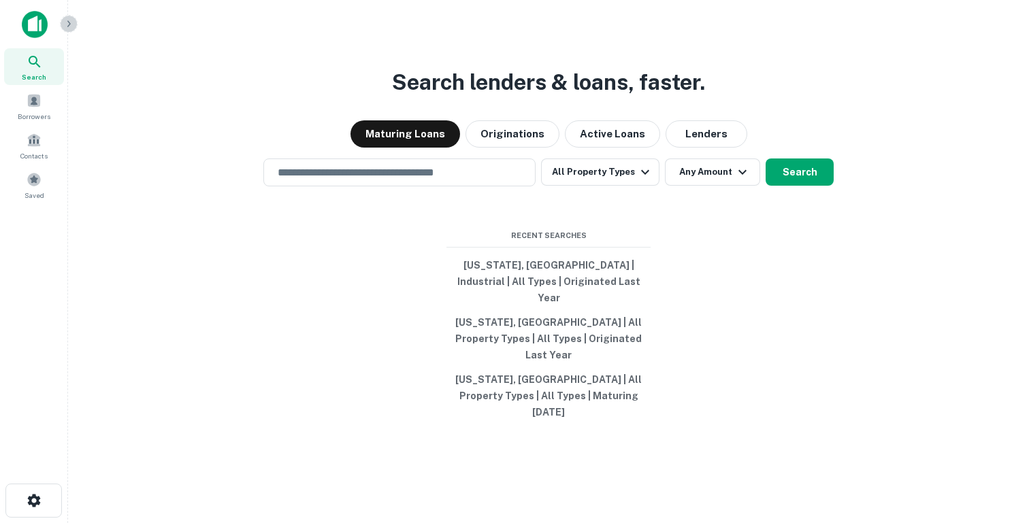
click at [69, 27] on icon "button" at bounding box center [68, 23] width 11 height 11
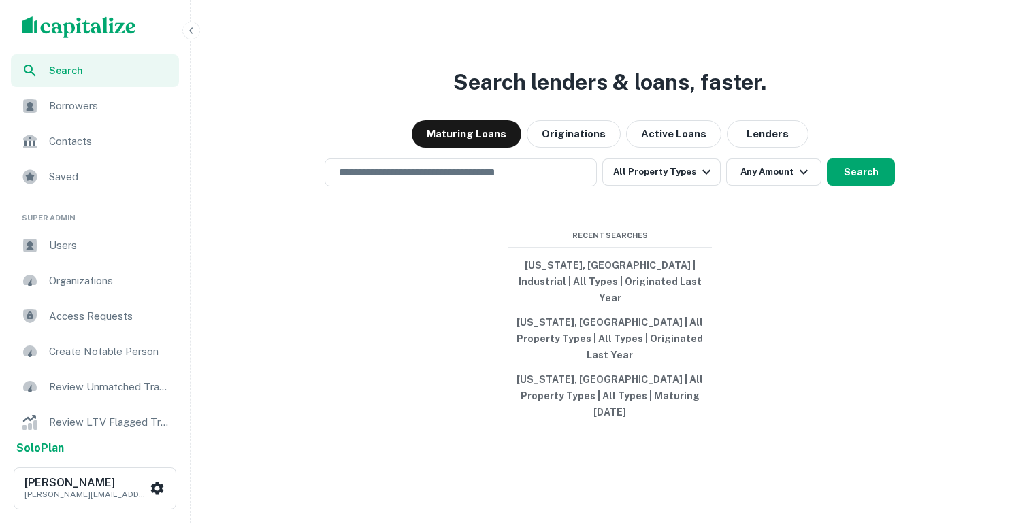
click at [69, 242] on span "Users" at bounding box center [110, 245] width 122 height 16
